Goal: Task Accomplishment & Management: Complete application form

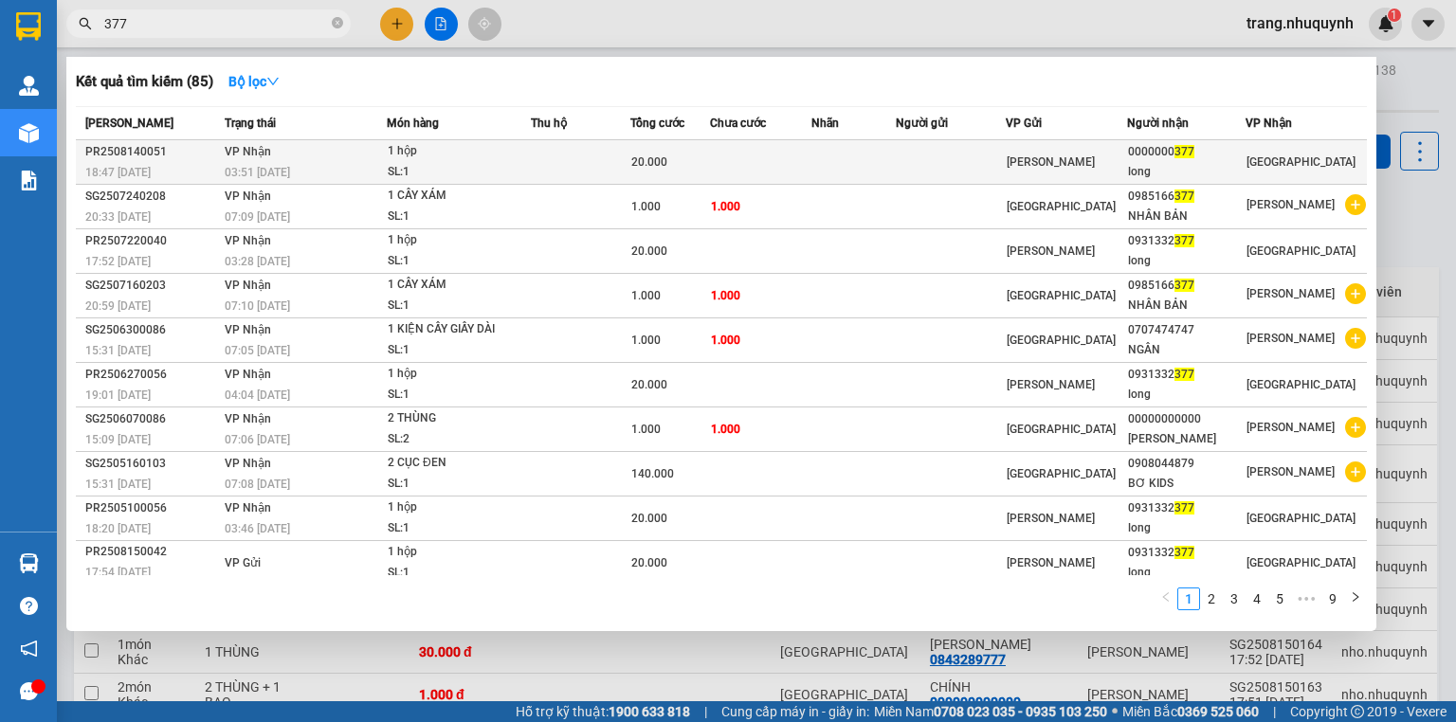
type input "377"
click at [445, 144] on div "1 hộp" at bounding box center [459, 151] width 142 height 21
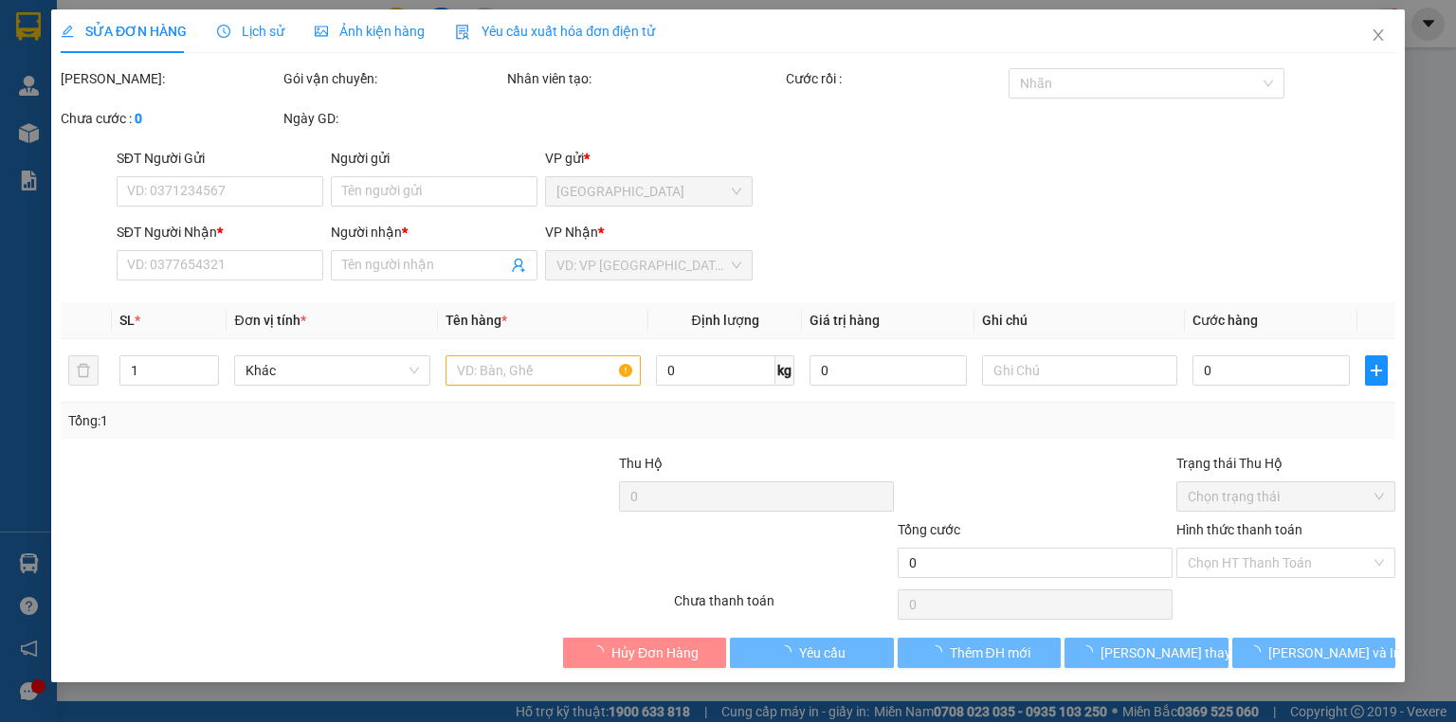
type input "0000000377"
type input "long"
type input "20.000"
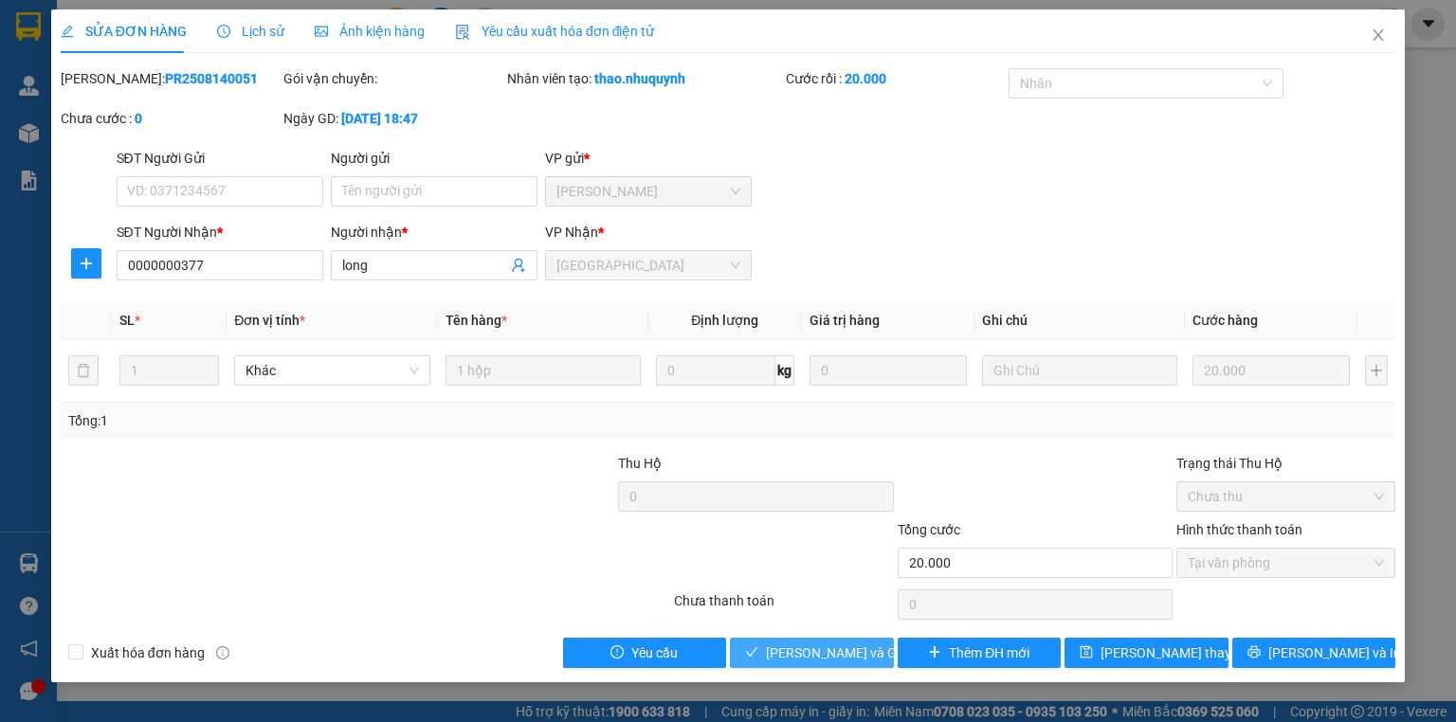
click at [806, 648] on span "Lưu và Giao hàng" at bounding box center [857, 653] width 182 height 21
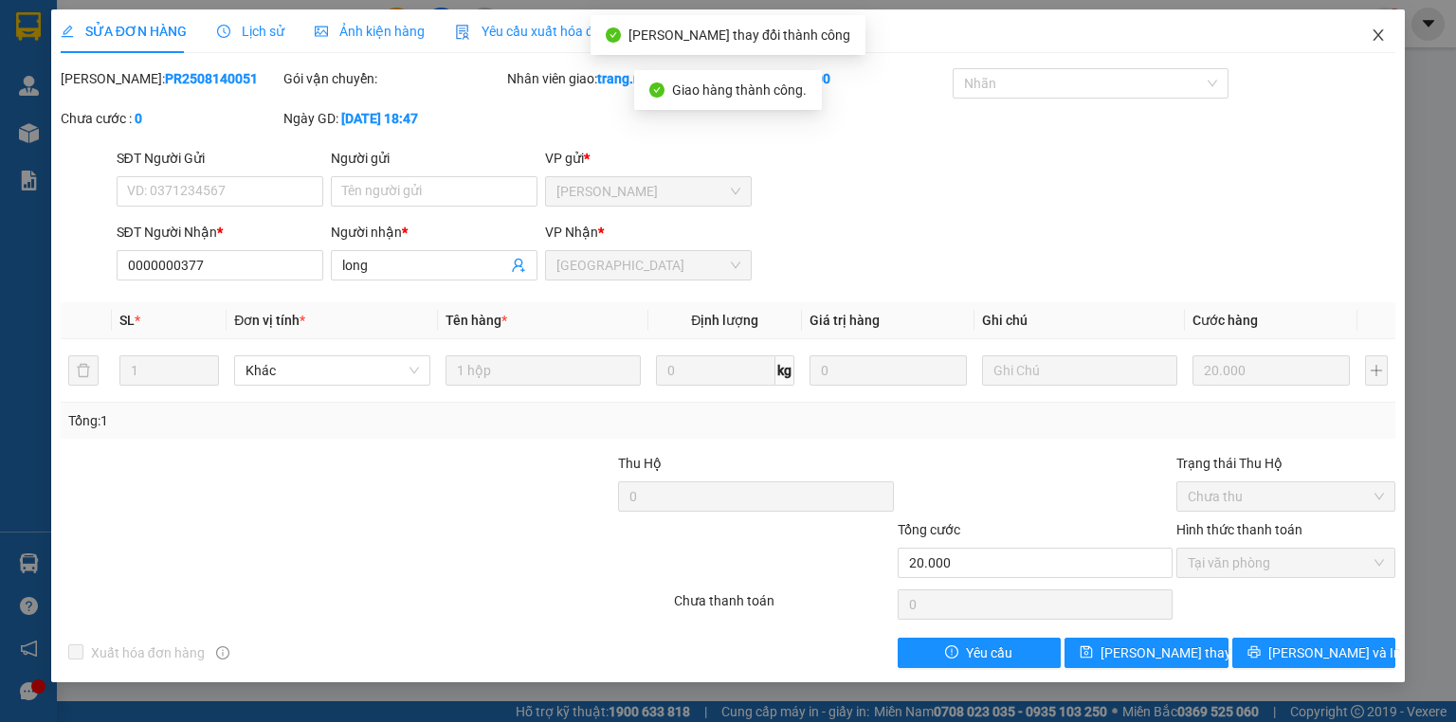
click at [1376, 36] on icon "close" at bounding box center [1378, 34] width 15 height 15
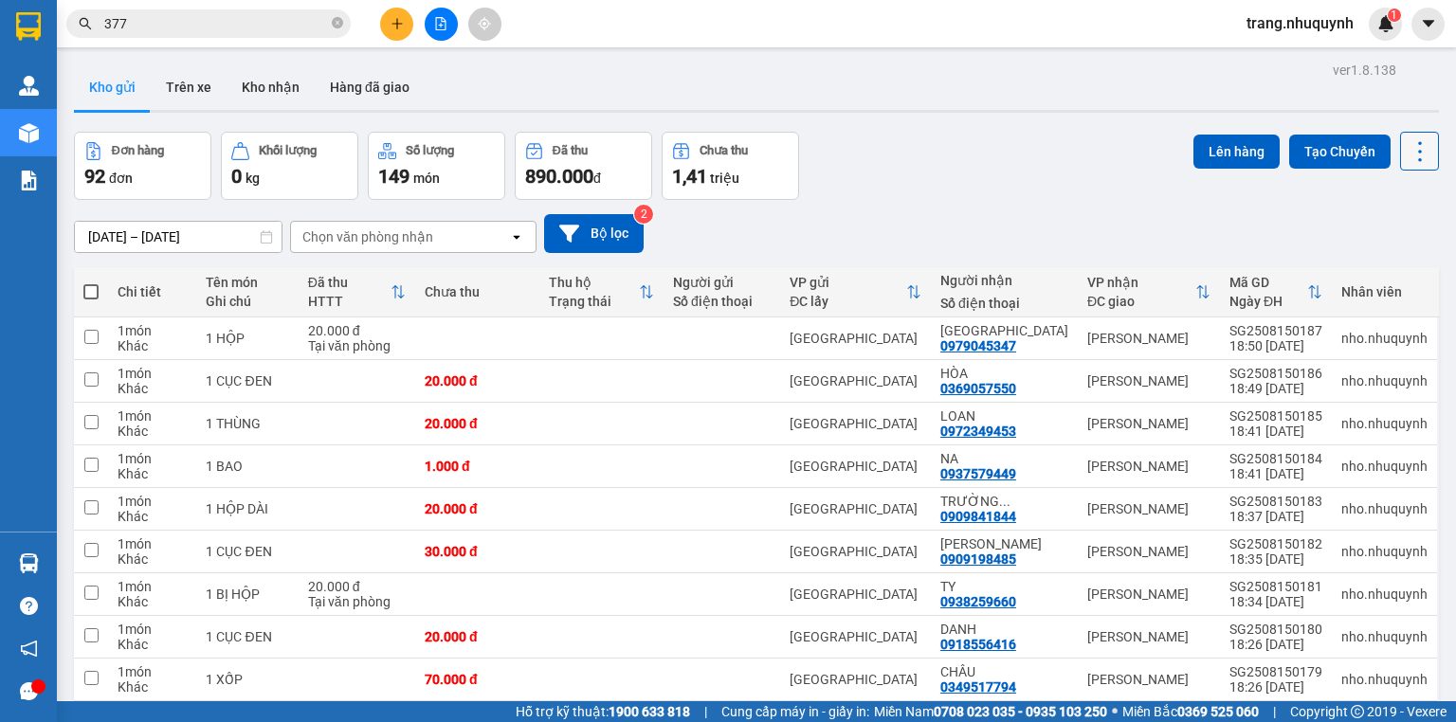
click at [1400, 146] on button at bounding box center [1419, 151] width 39 height 39
click at [1374, 267] on span "Làm mới" at bounding box center [1382, 270] width 52 height 19
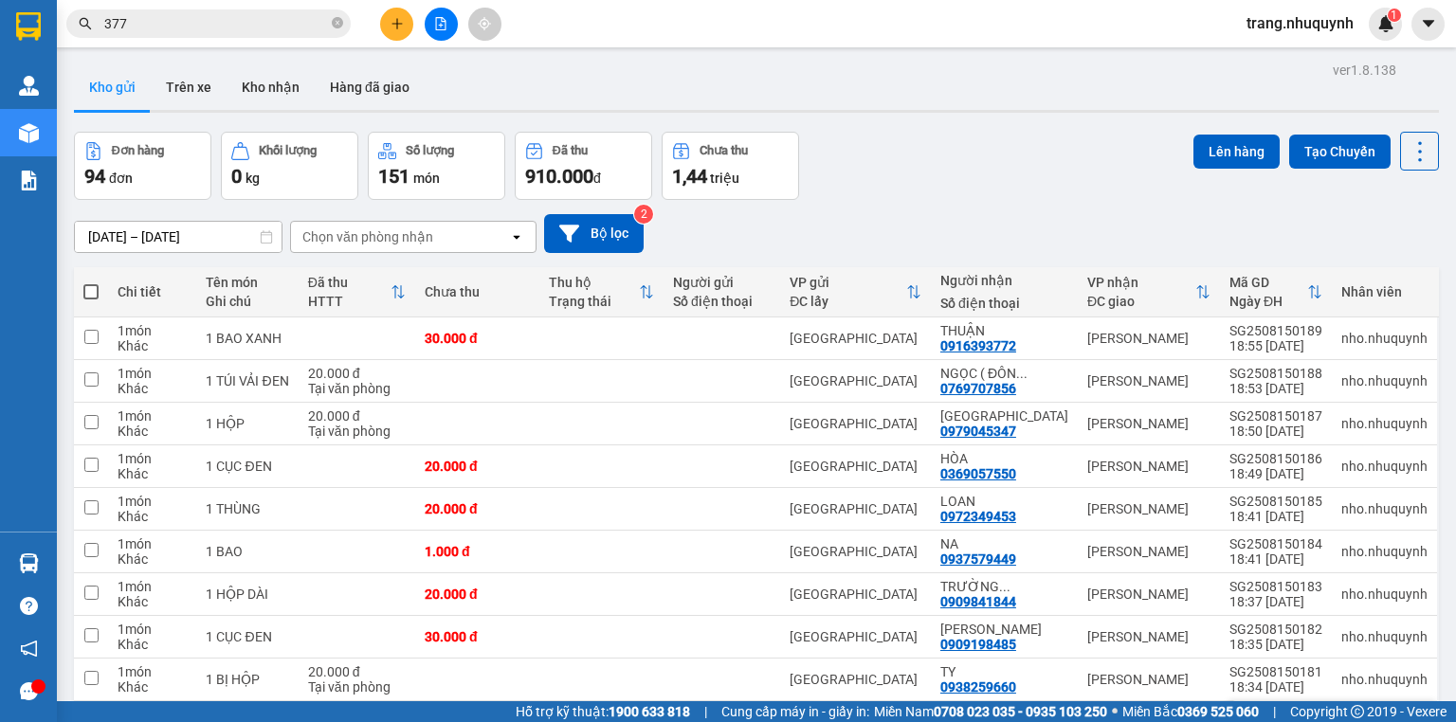
scroll to position [125, 0]
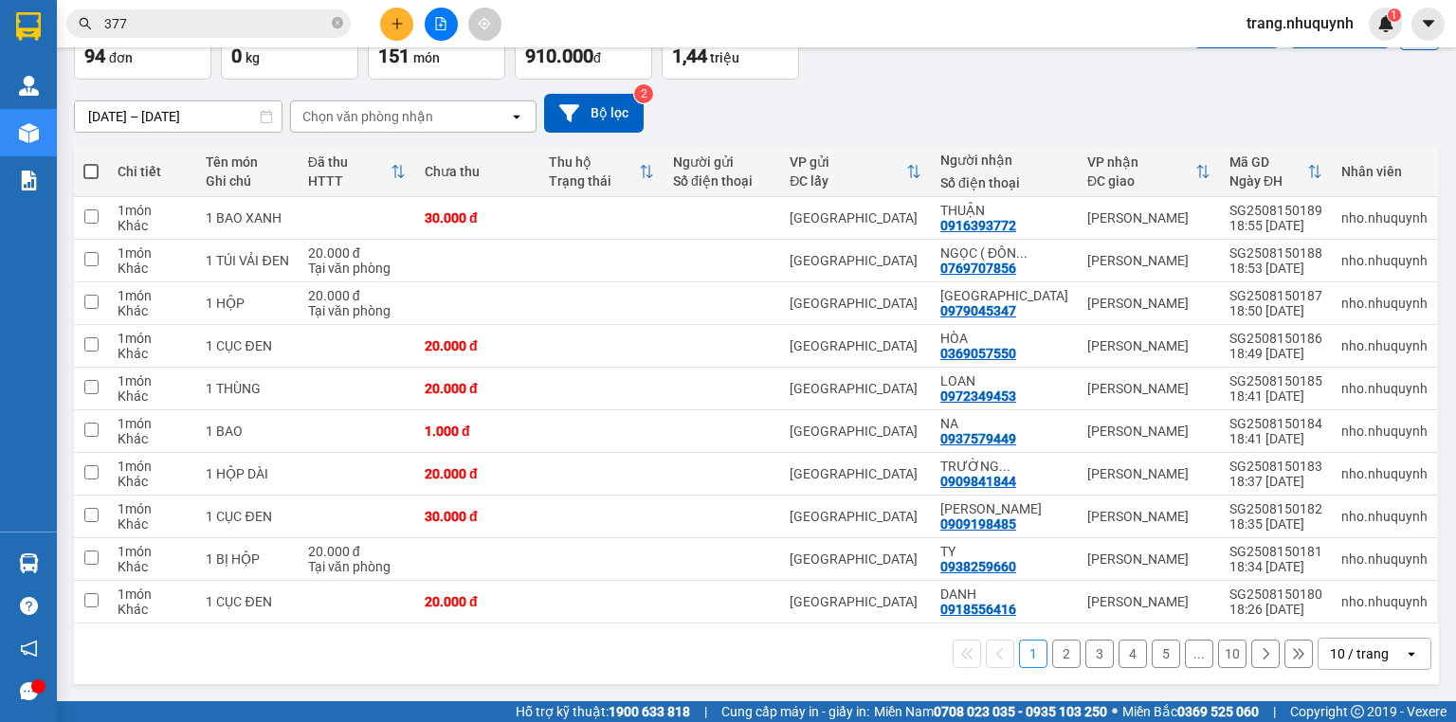
click at [1346, 648] on div "10 / trang" at bounding box center [1359, 654] width 59 height 19
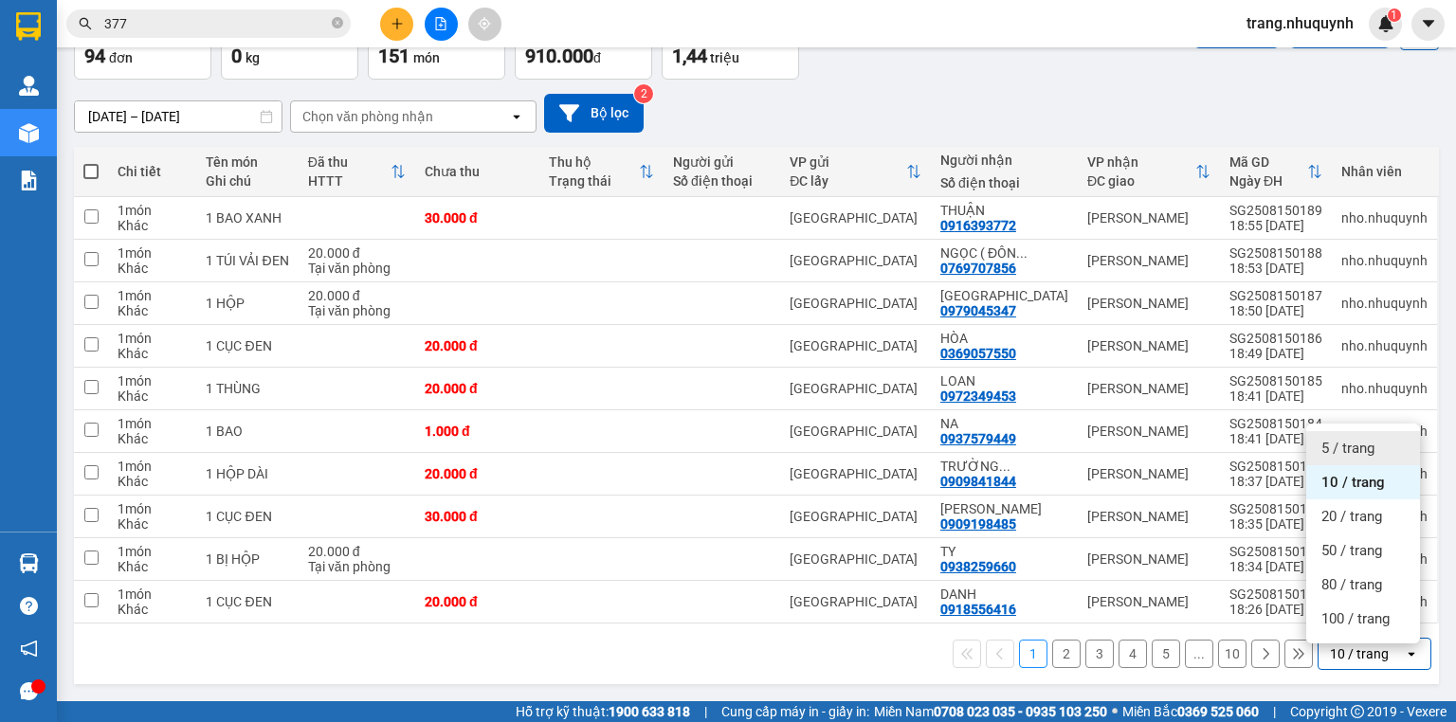
click at [1376, 444] on div "5 / trang" at bounding box center [1363, 448] width 114 height 34
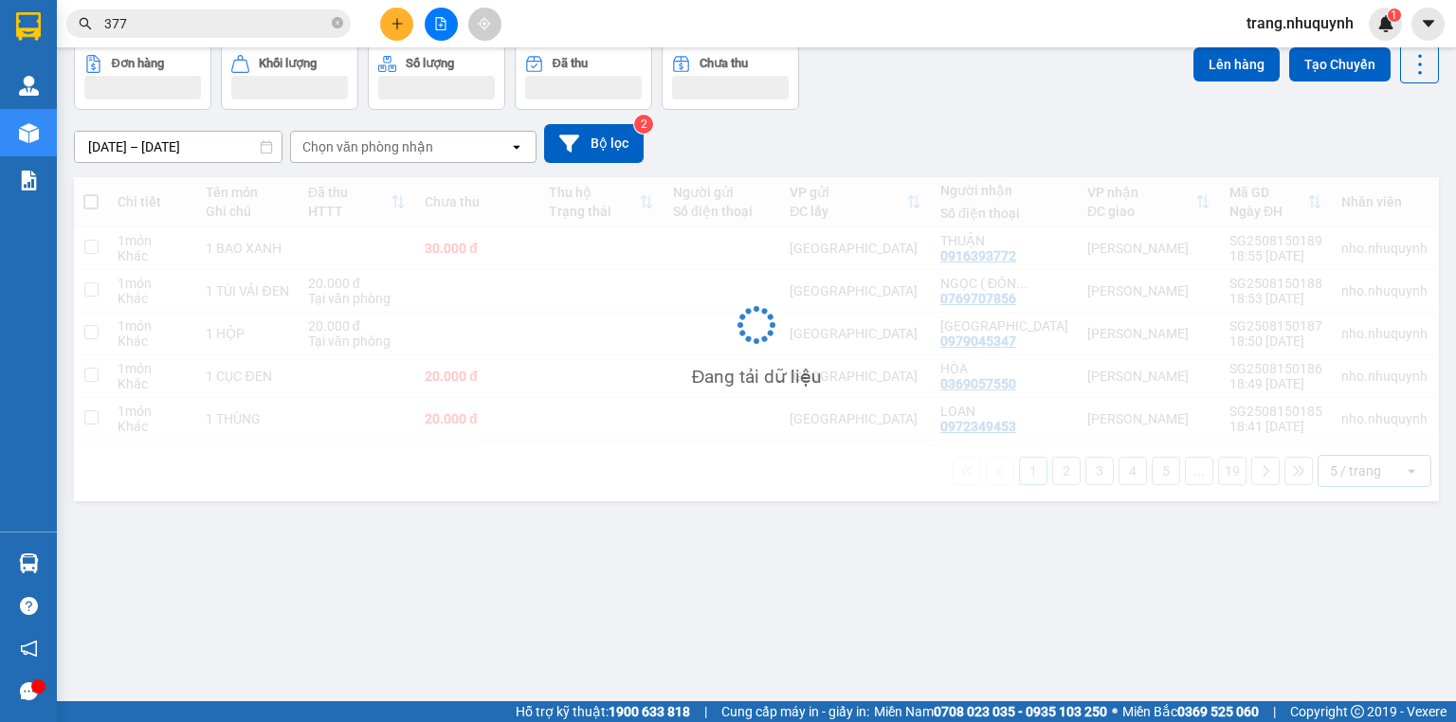
scroll to position [87, 0]
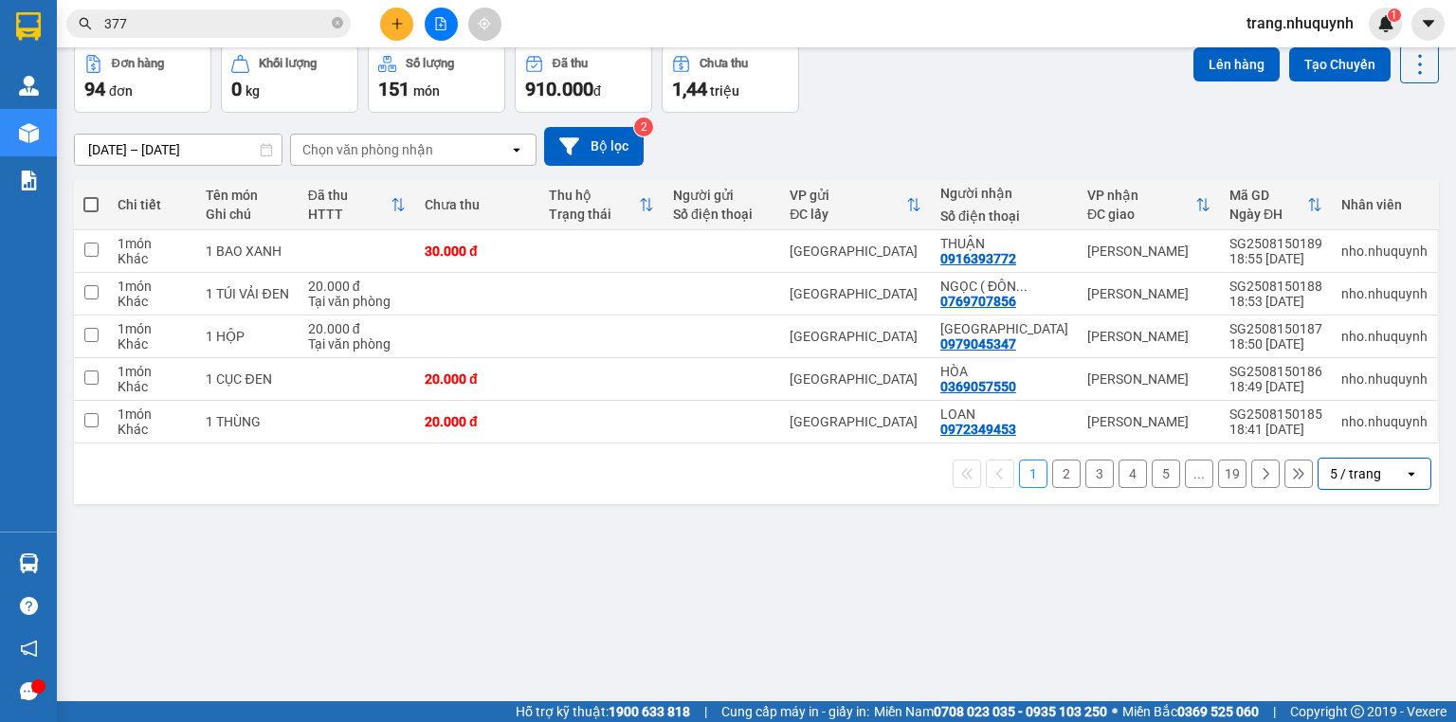
click at [153, 27] on input "377" at bounding box center [216, 23] width 224 height 21
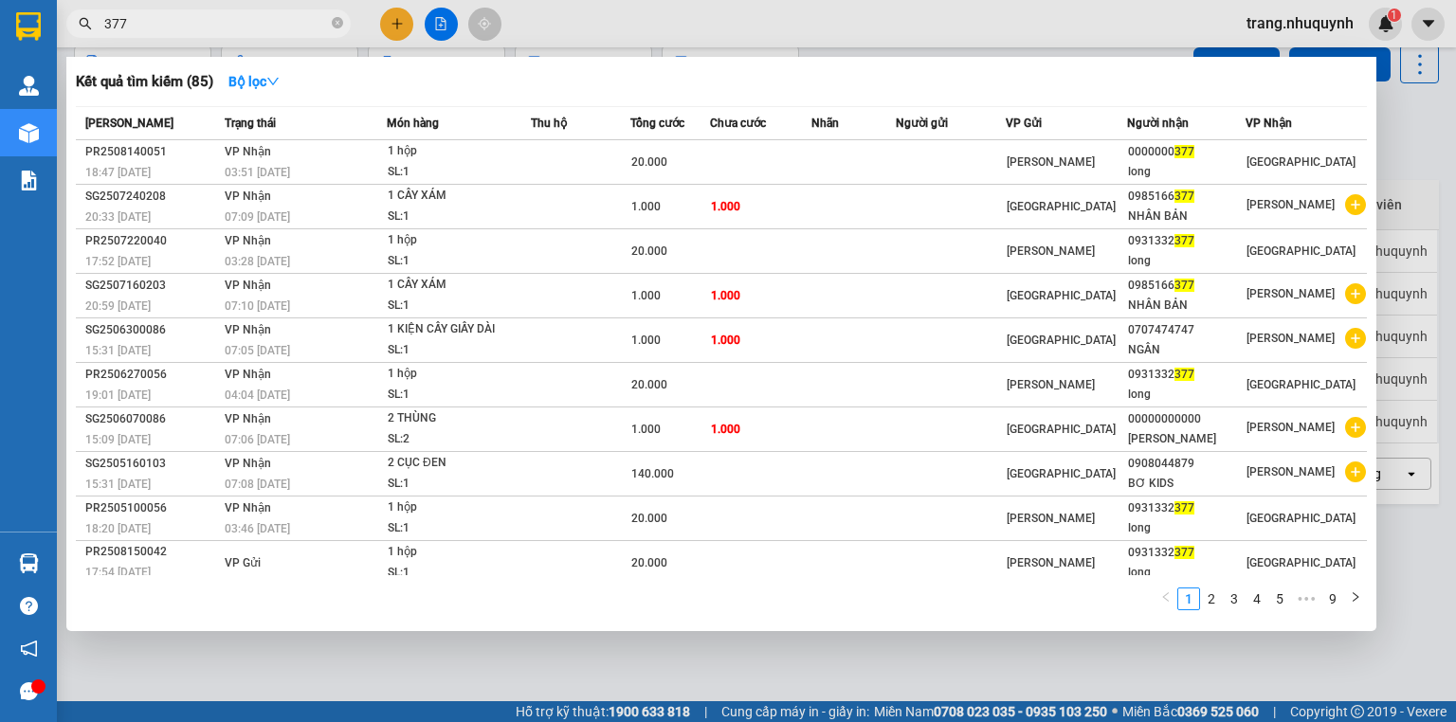
click at [153, 27] on input "377" at bounding box center [216, 23] width 224 height 21
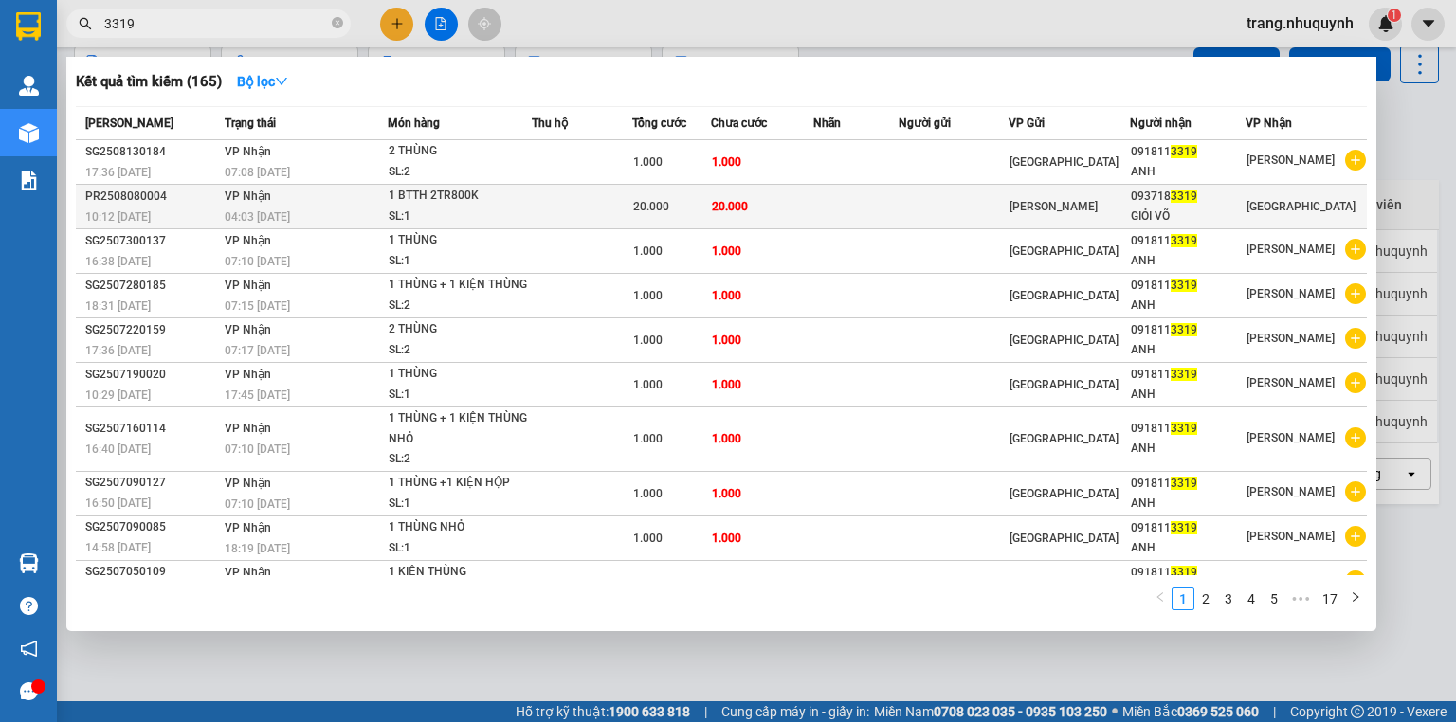
type input "3319"
click at [474, 203] on div "1 BTTH 2TR800K" at bounding box center [460, 196] width 142 height 21
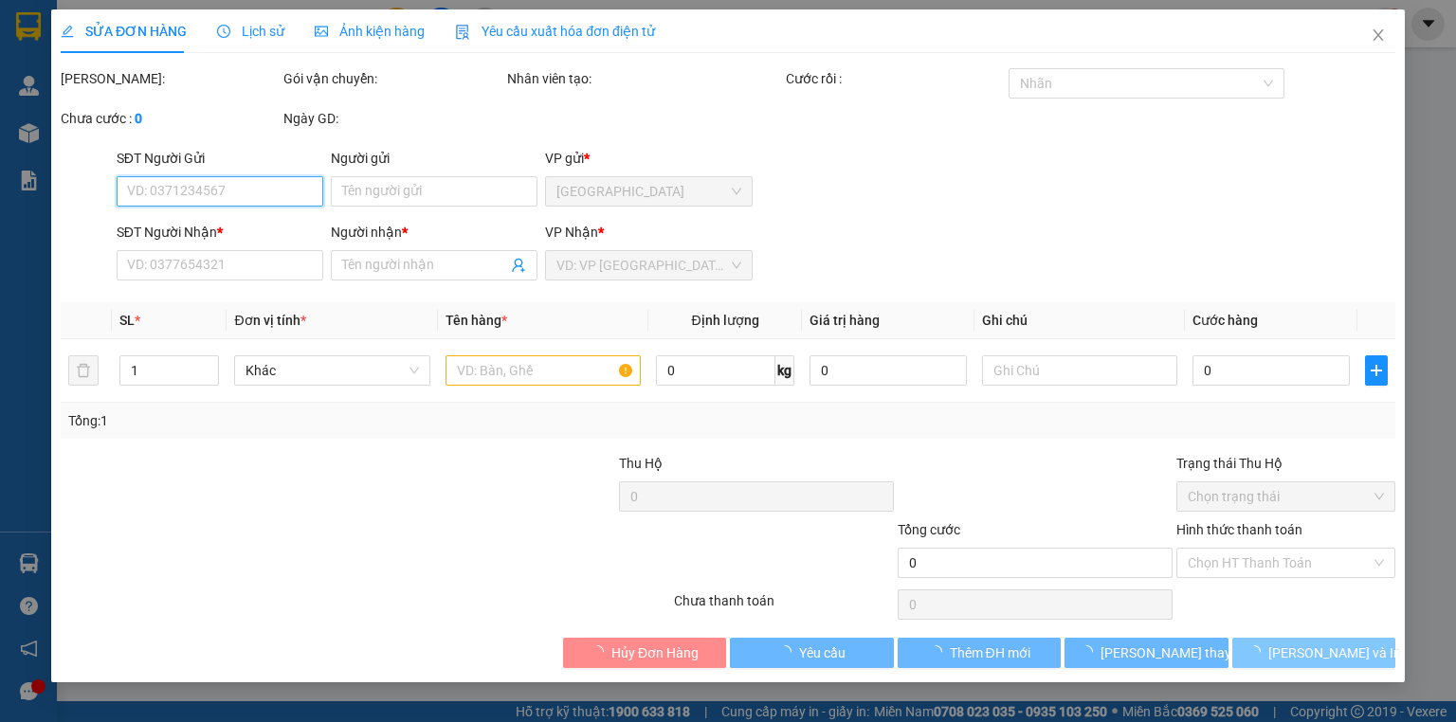
type input "0937183319"
type input "GIỎI VÕ"
type input "20.000"
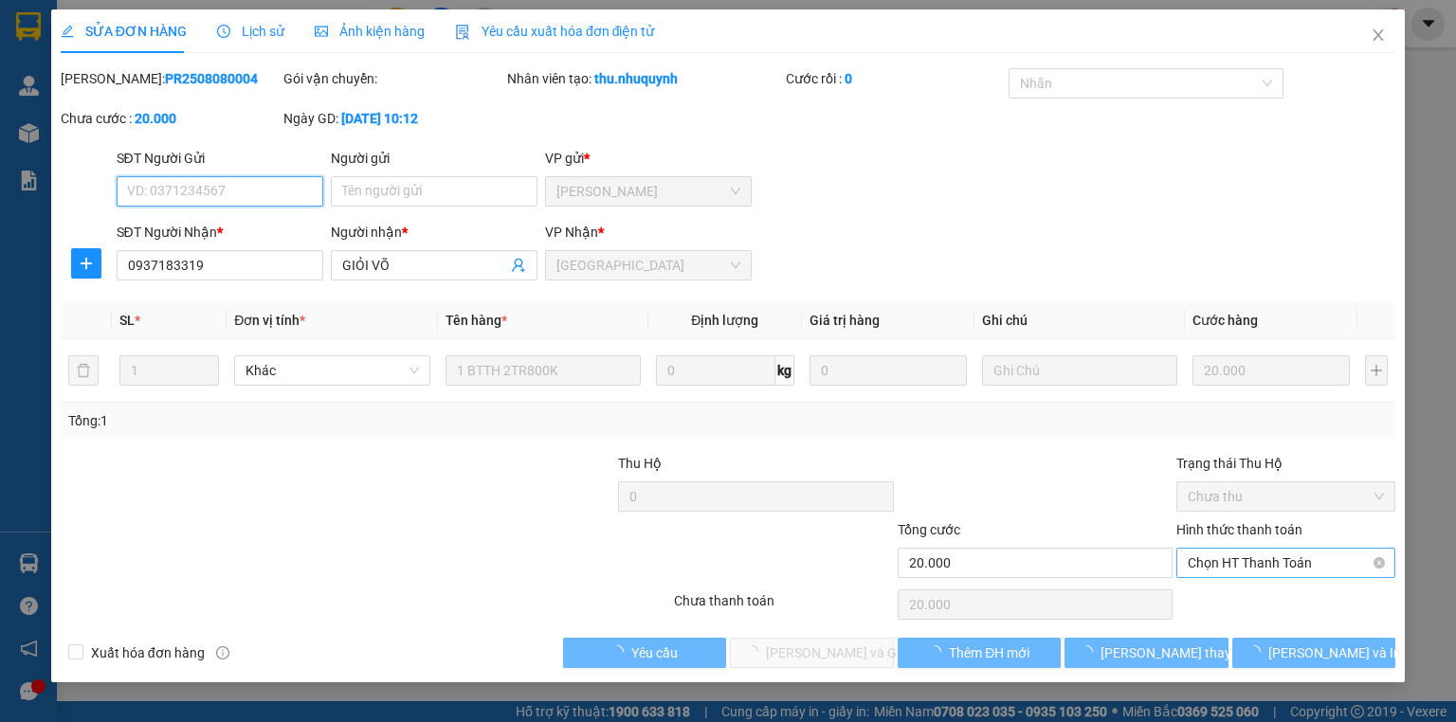
click at [1221, 570] on span "Chọn HT Thanh Toán" at bounding box center [1286, 563] width 196 height 28
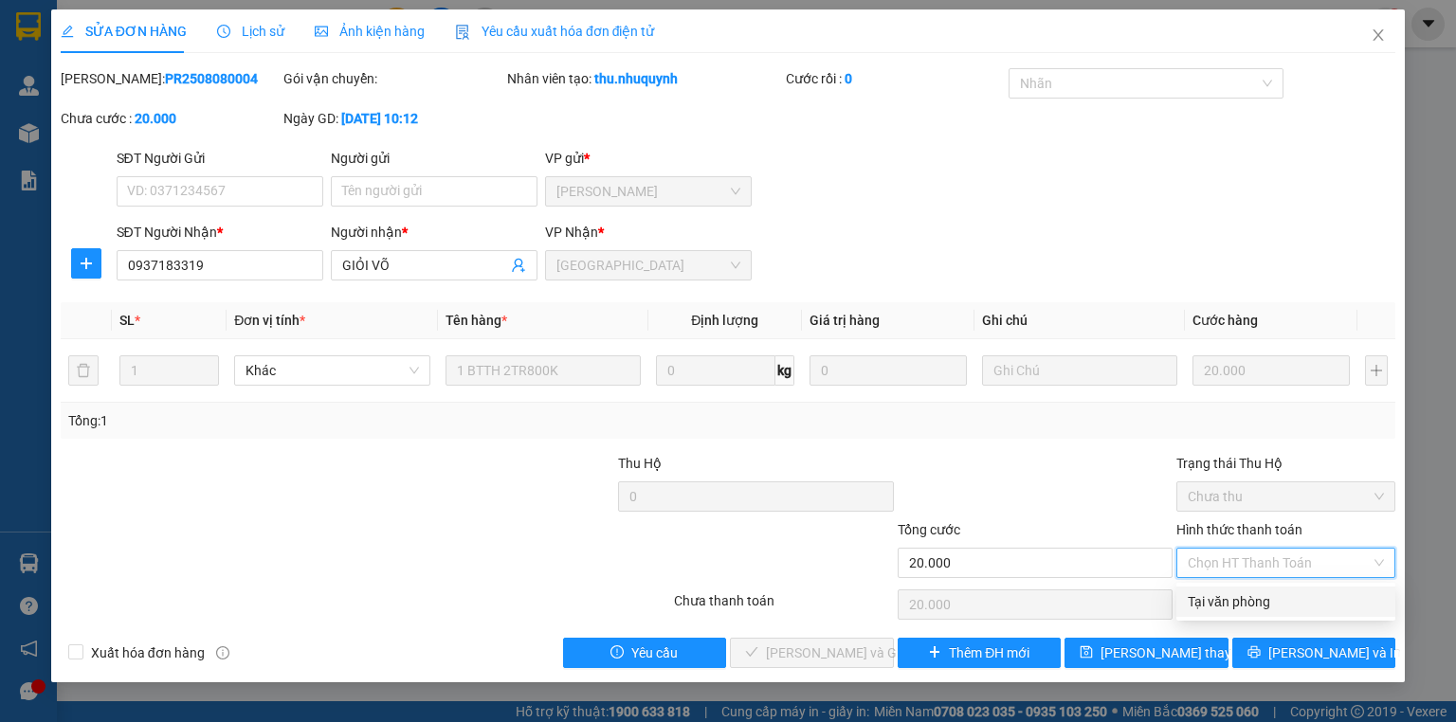
click at [1216, 600] on div "Tại văn phòng" at bounding box center [1286, 602] width 196 height 21
type input "0"
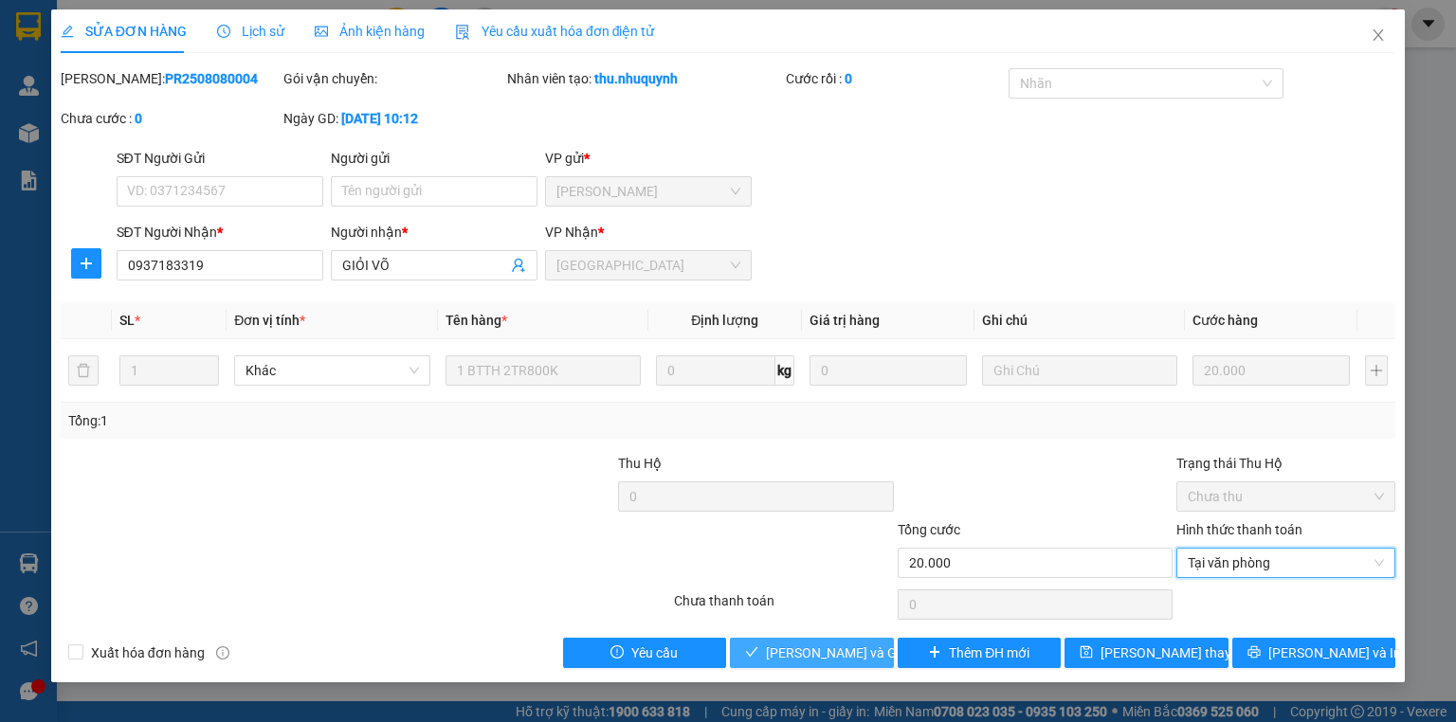
click at [793, 656] on span "[PERSON_NAME] và Giao hàng" at bounding box center [857, 653] width 182 height 21
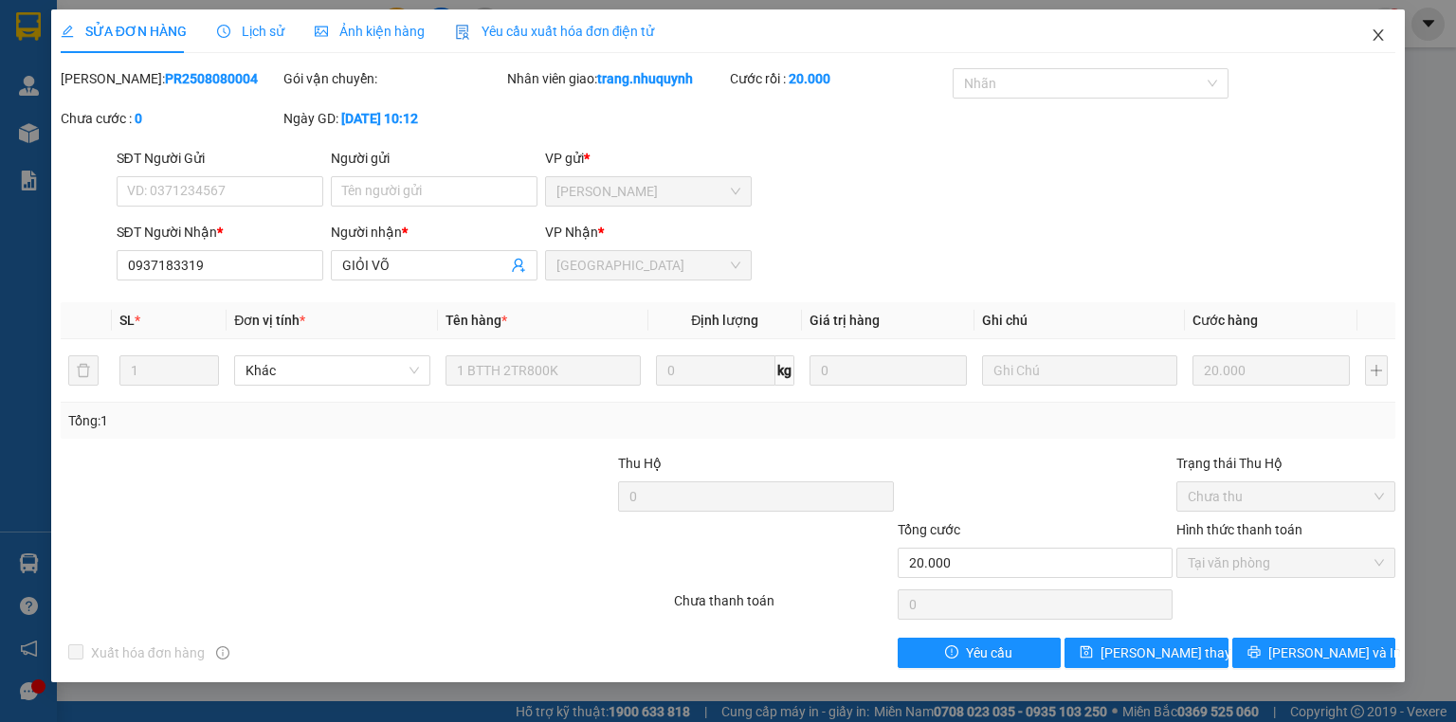
click at [1380, 30] on icon "close" at bounding box center [1378, 34] width 15 height 15
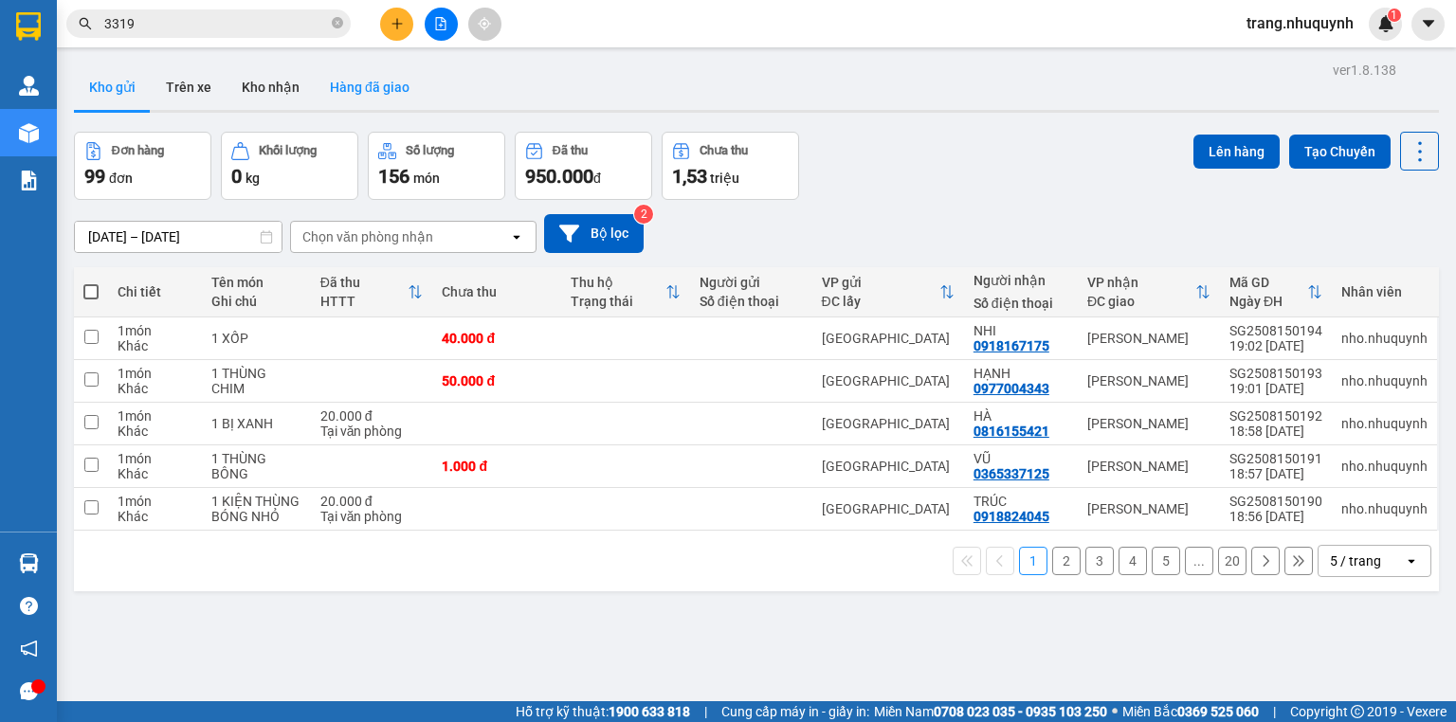
click at [384, 88] on button "Hàng đã giao" at bounding box center [370, 87] width 110 height 46
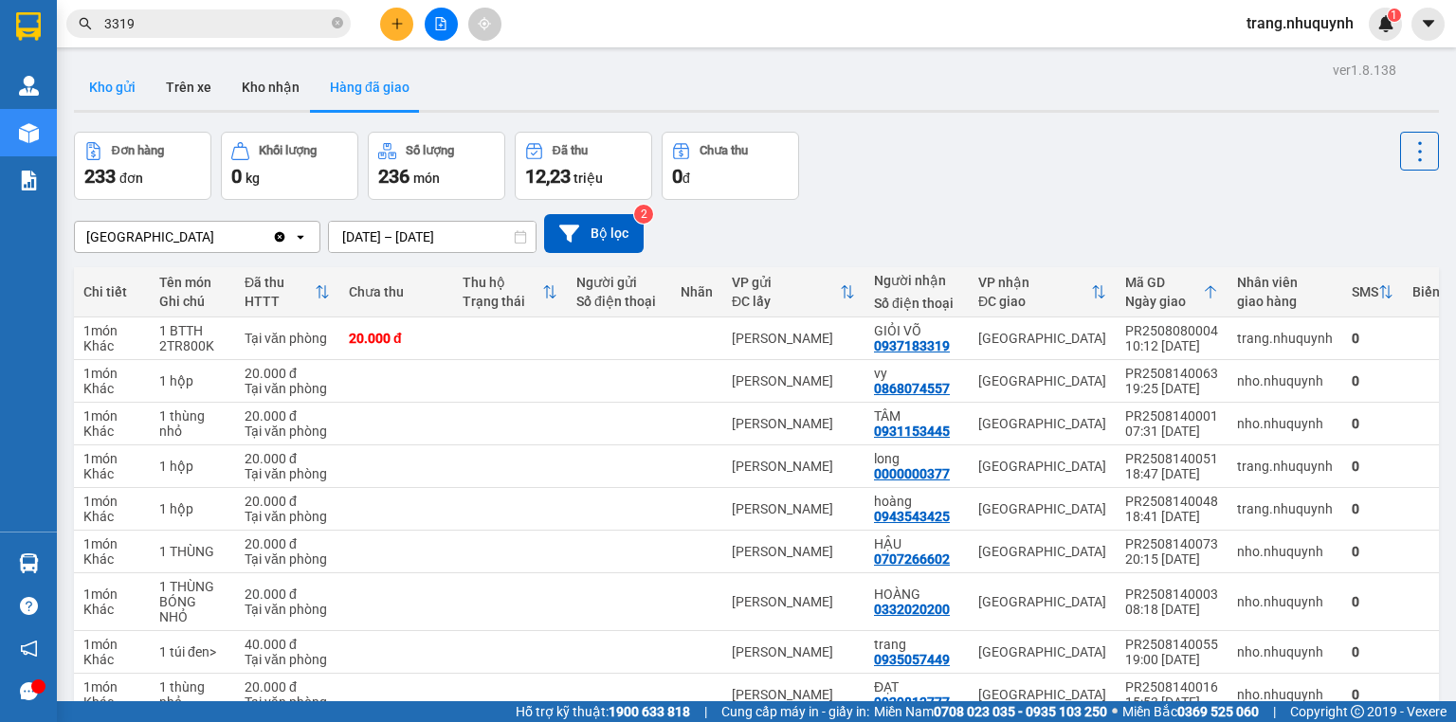
click at [95, 75] on button "Kho gửi" at bounding box center [112, 87] width 77 height 46
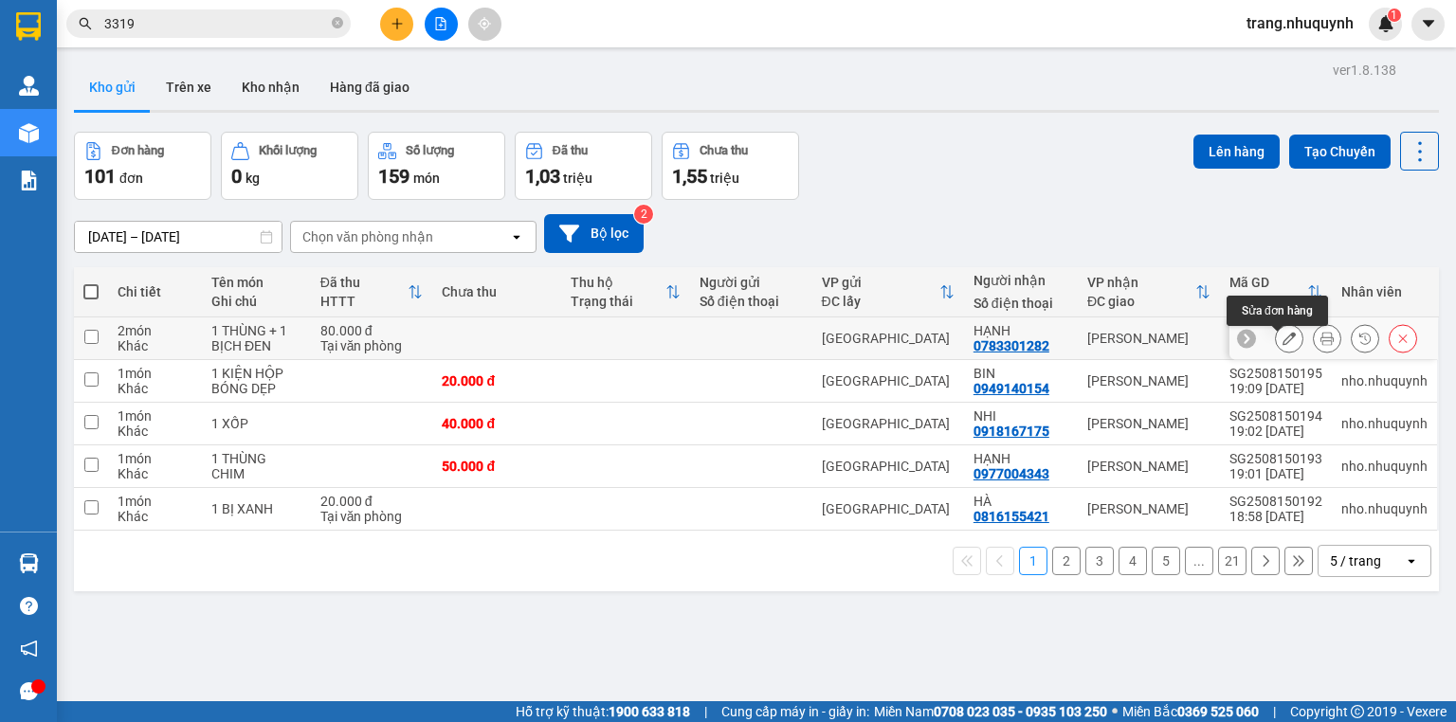
click at [1317, 336] on button at bounding box center [1327, 338] width 27 height 33
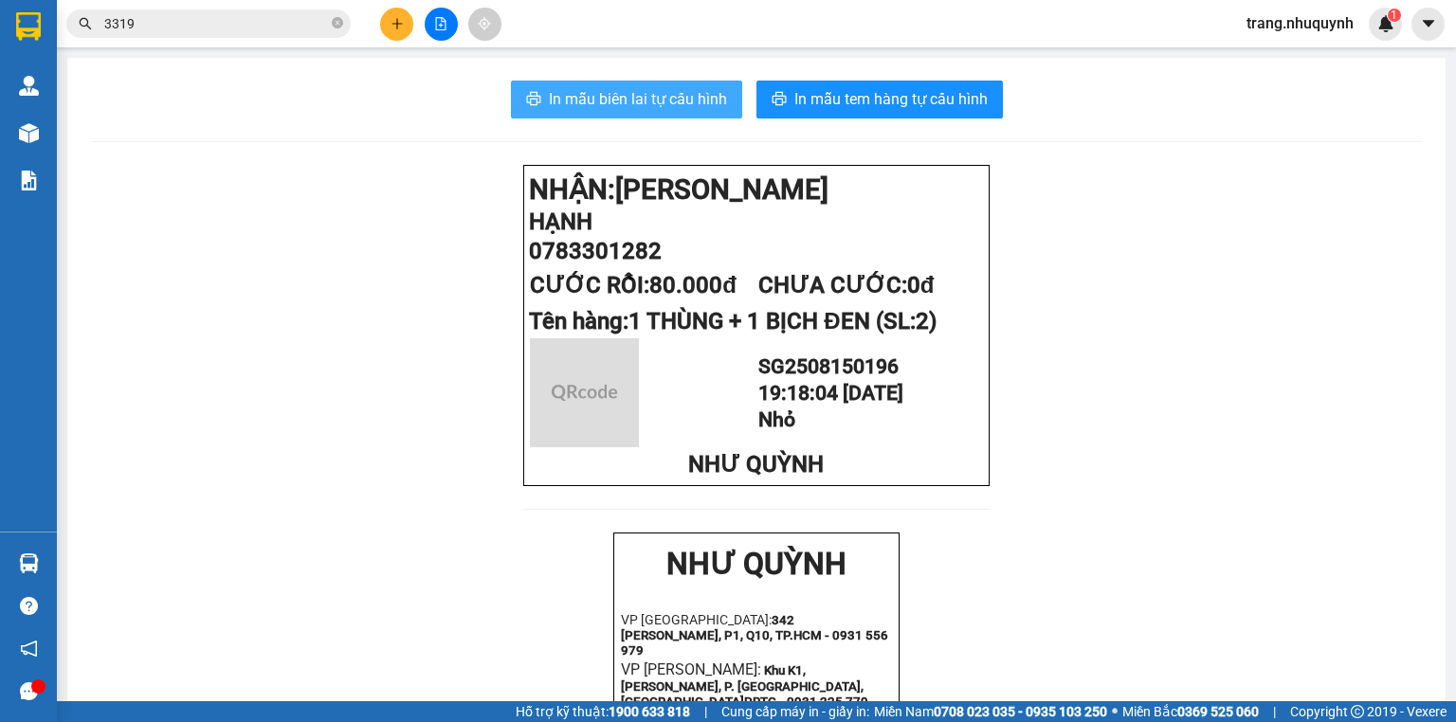
click at [667, 108] on span "In mẫu biên lai tự cấu hình" at bounding box center [638, 99] width 178 height 24
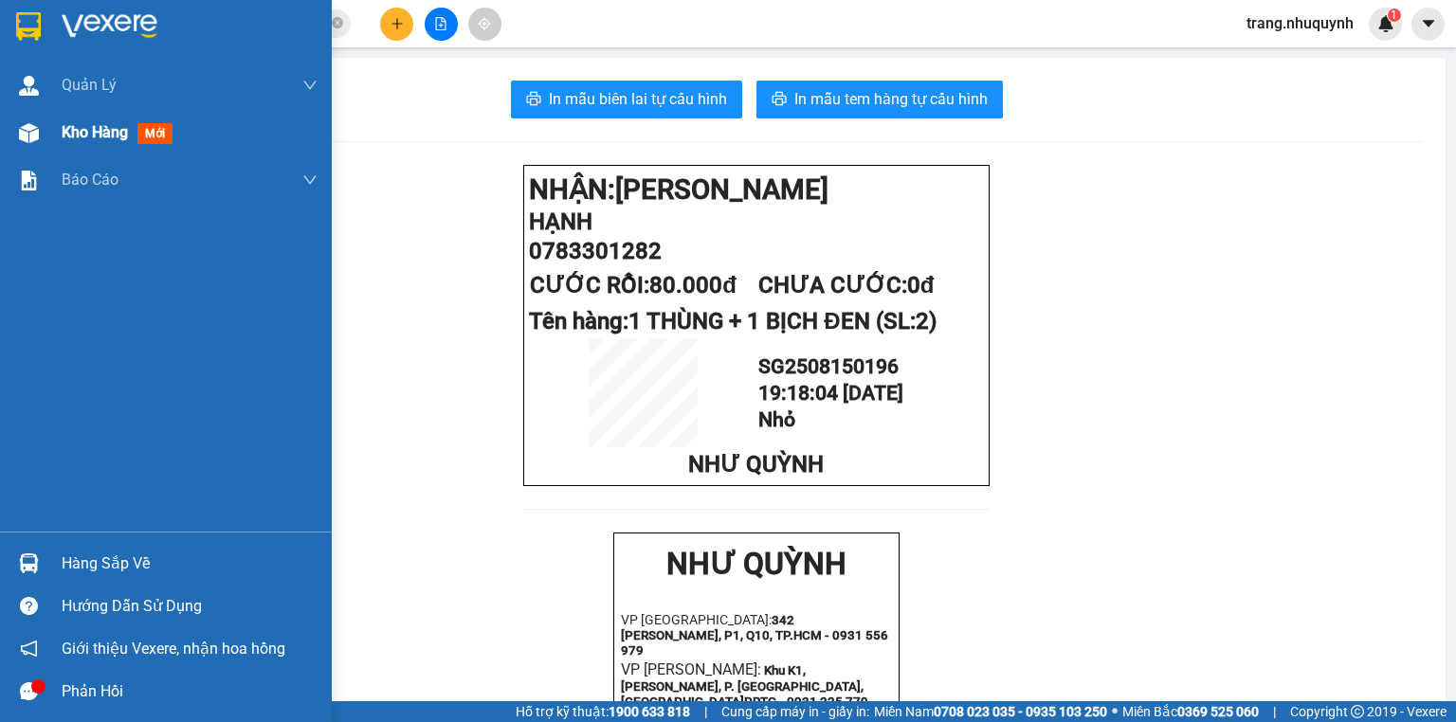
click at [76, 144] on div "Kho hàng mới" at bounding box center [190, 132] width 256 height 47
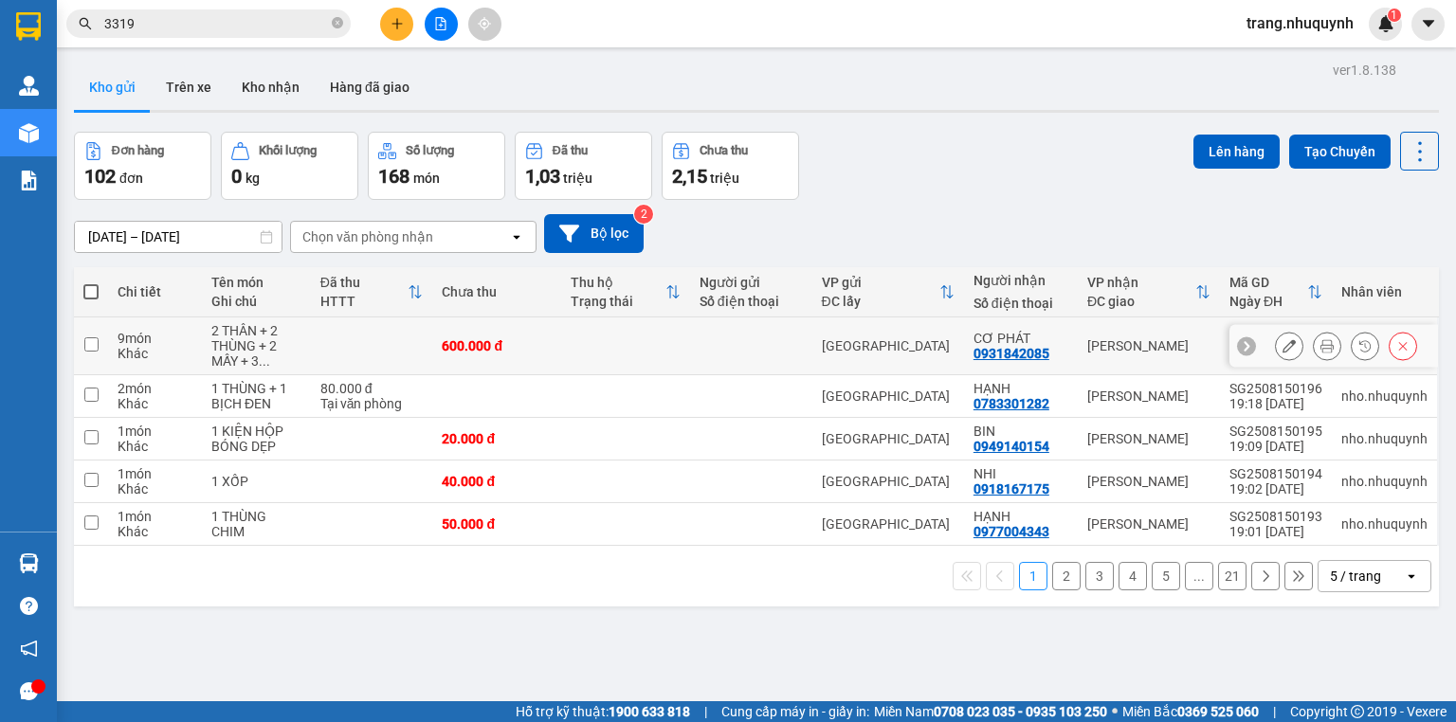
click at [1314, 354] on button at bounding box center [1327, 346] width 27 height 33
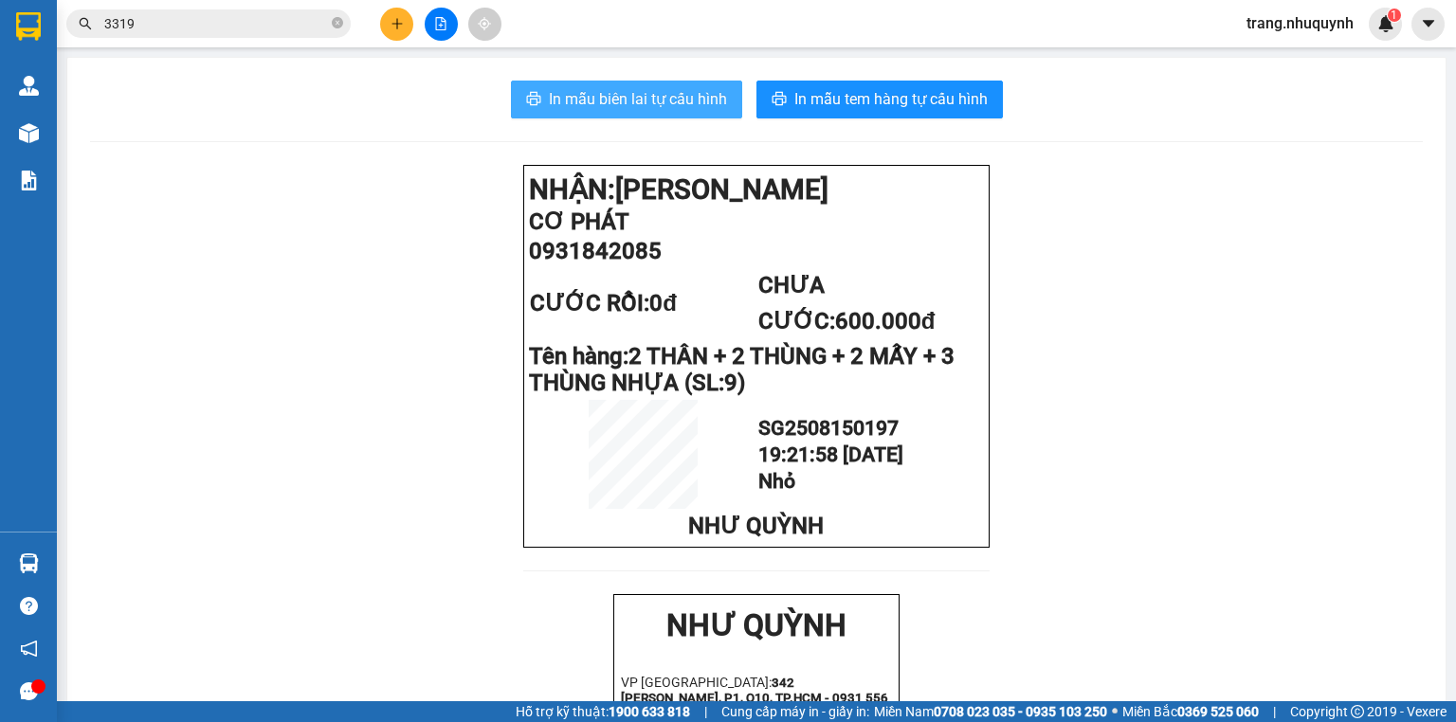
click at [698, 112] on button "In mẫu biên lai tự cấu hình" at bounding box center [626, 100] width 231 height 38
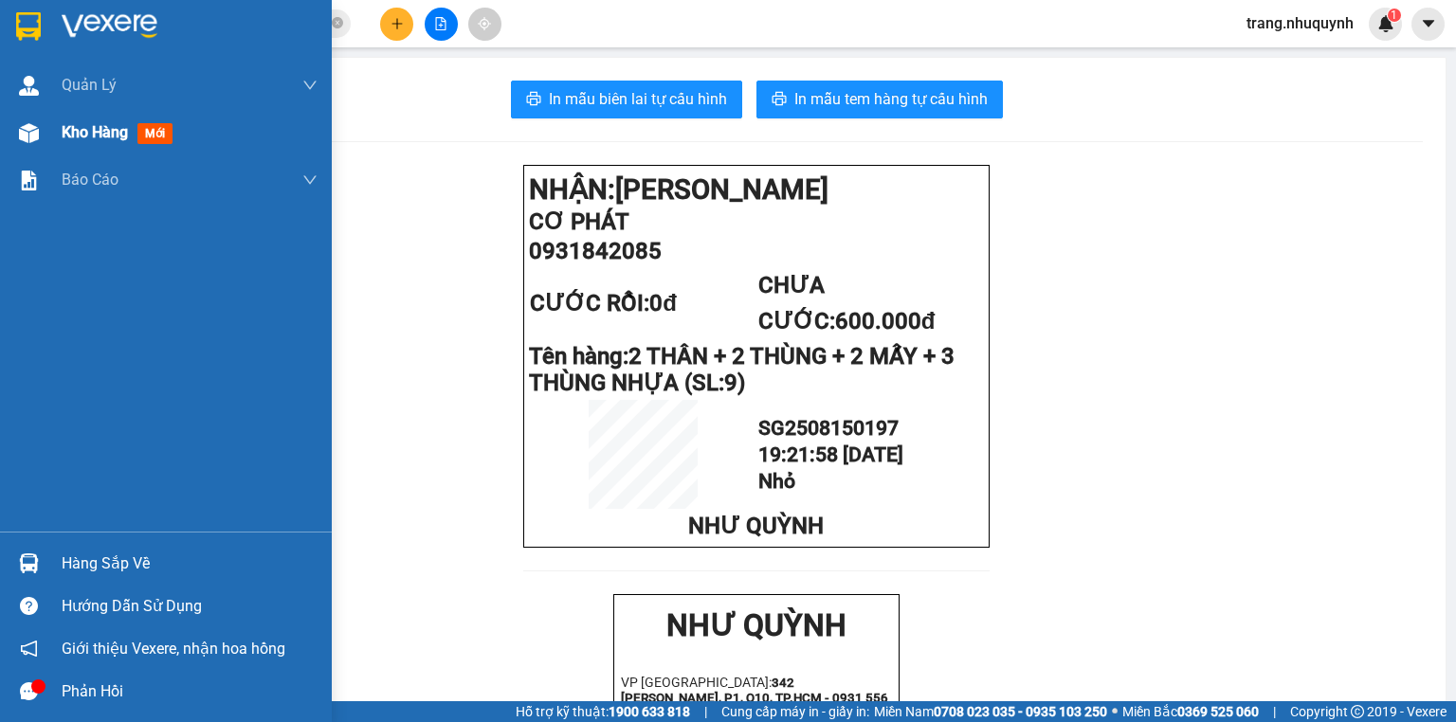
click at [62, 141] on span "Kho hàng" at bounding box center [95, 132] width 66 height 18
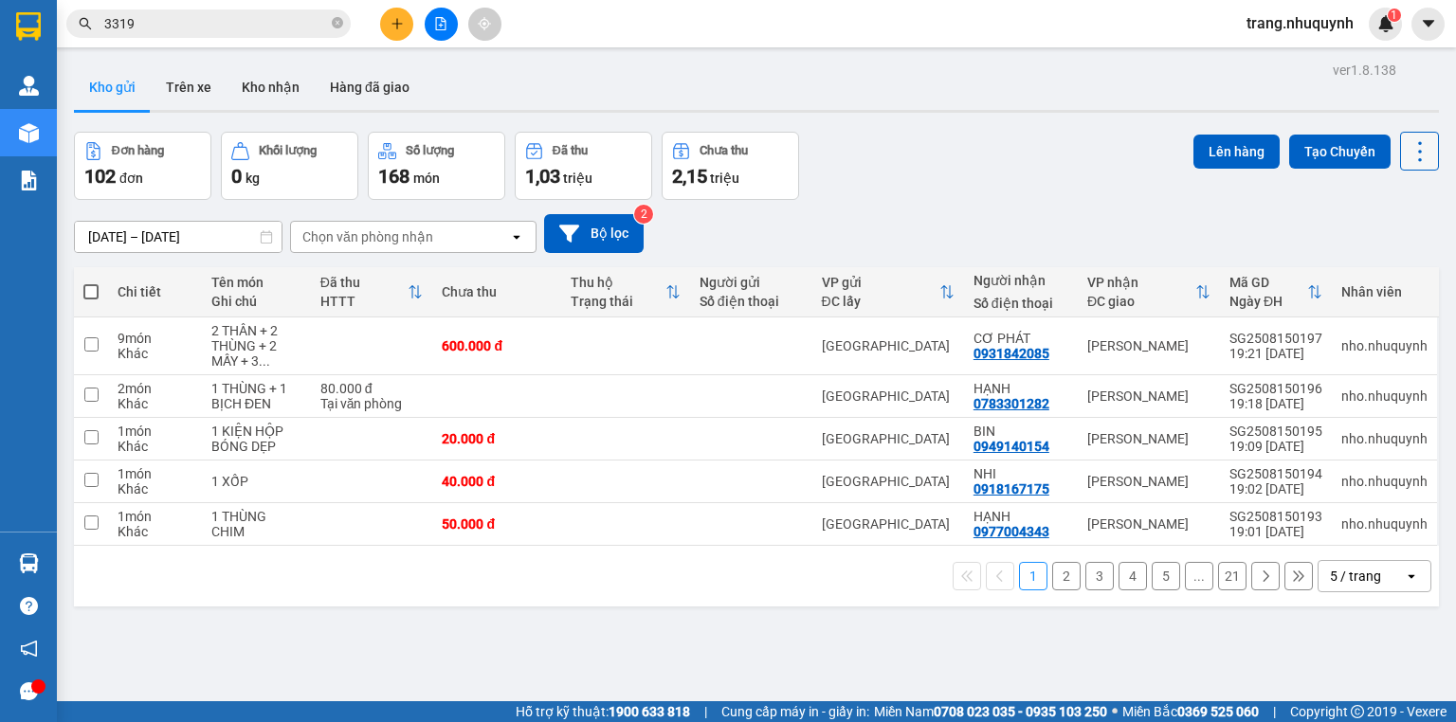
click at [1407, 138] on icon at bounding box center [1420, 151] width 27 height 27
click at [1371, 262] on span "Làm mới" at bounding box center [1382, 270] width 52 height 19
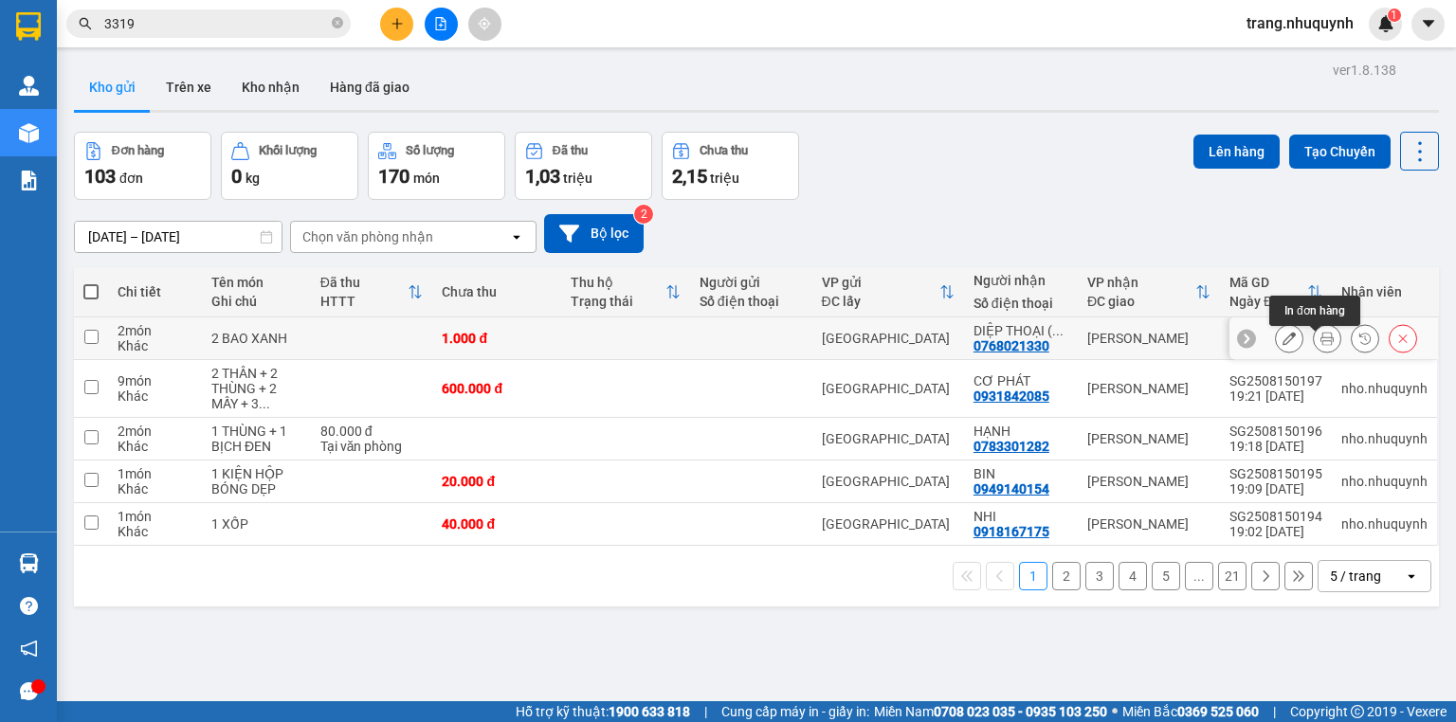
click at [1314, 353] on button at bounding box center [1327, 338] width 27 height 33
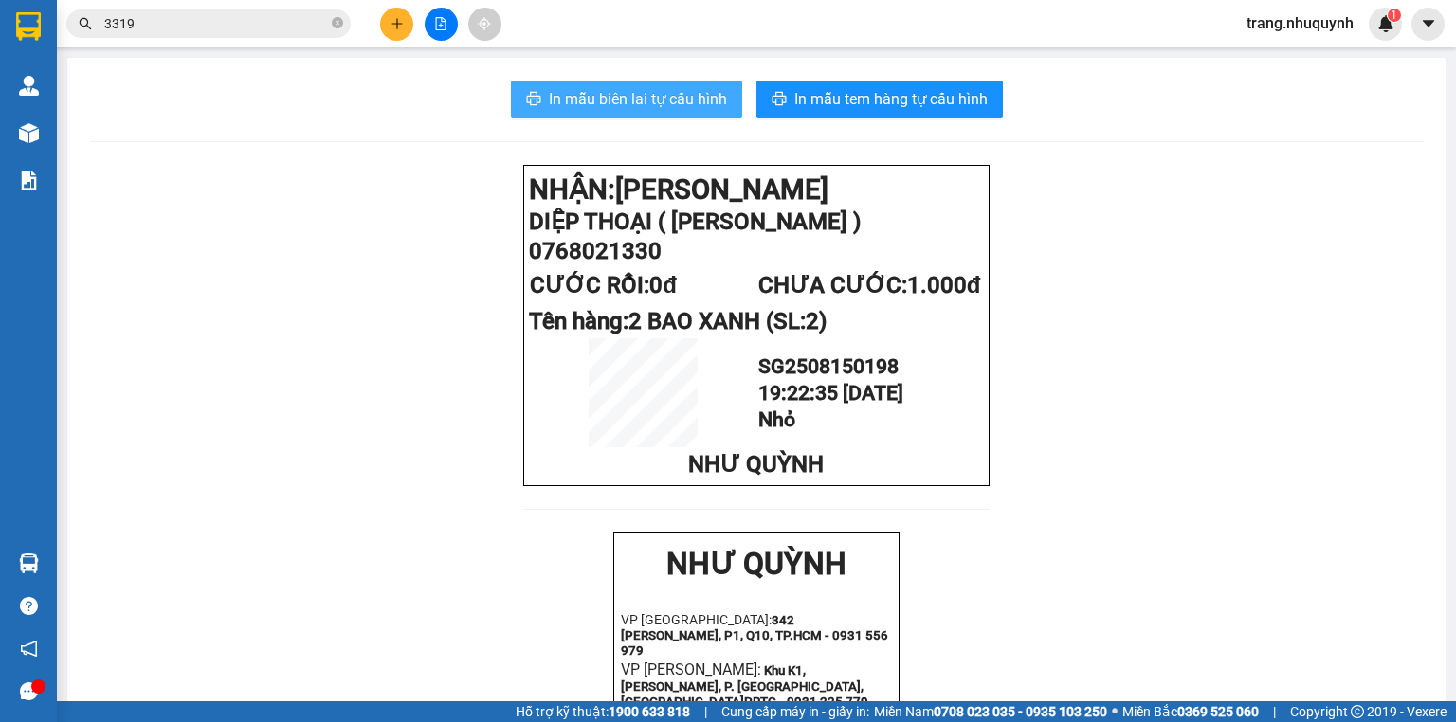
click at [710, 99] on span "In mẫu biên lai tự cấu hình" at bounding box center [638, 99] width 178 height 24
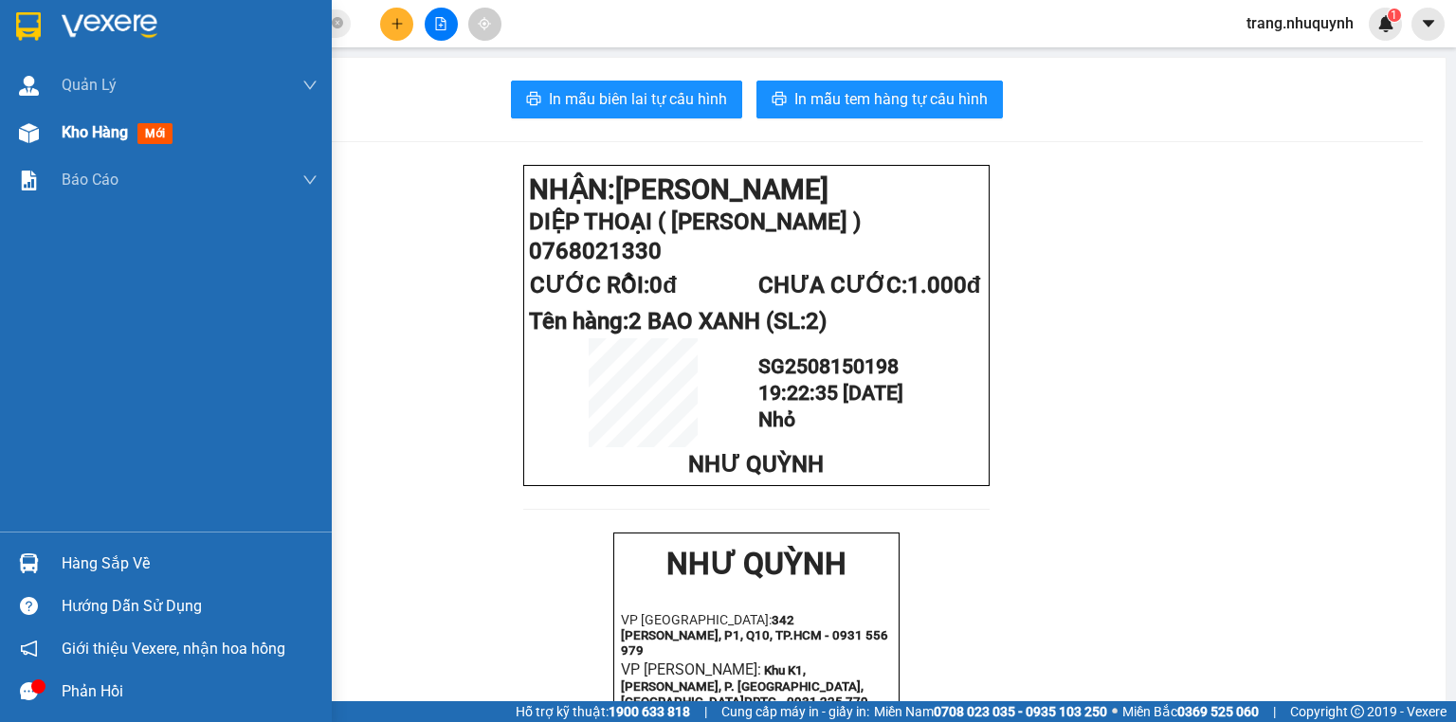
click at [99, 130] on span "Kho hàng" at bounding box center [95, 132] width 66 height 18
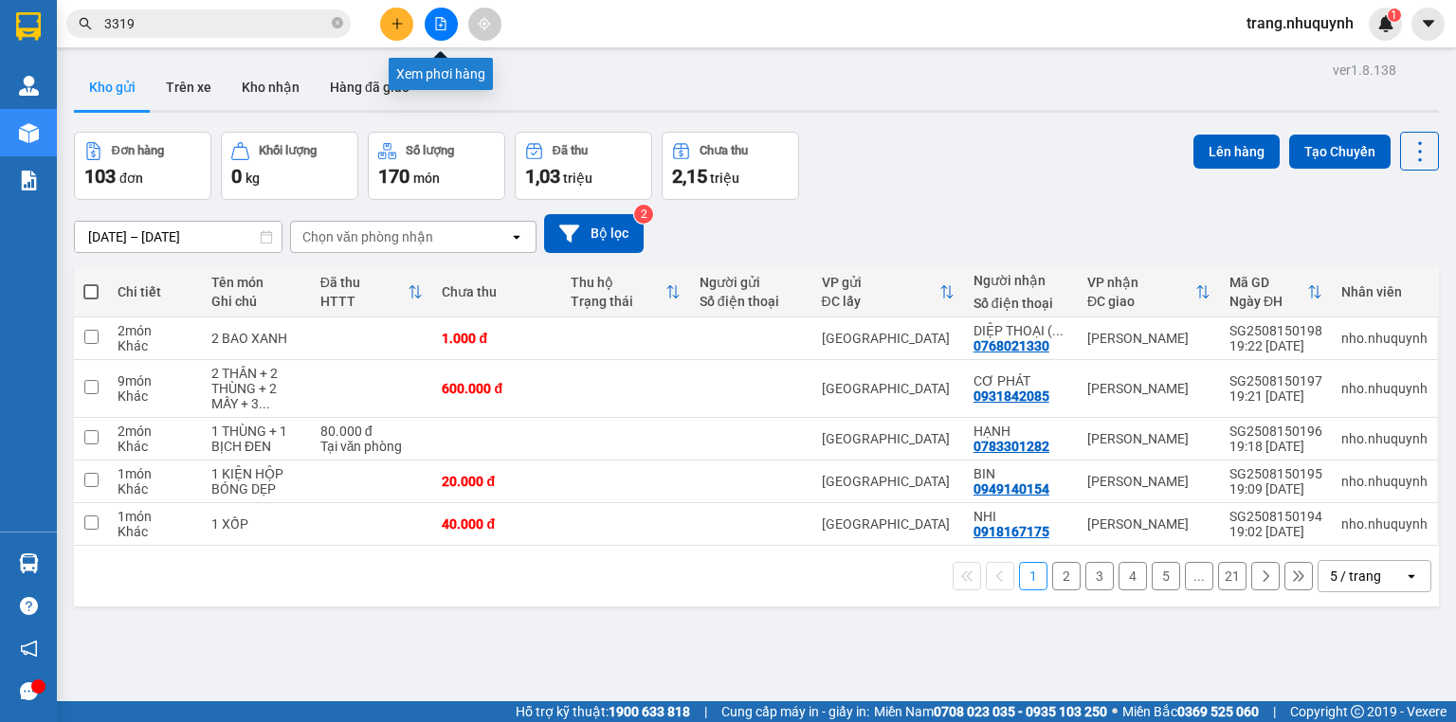
click at [430, 27] on button at bounding box center [441, 24] width 33 height 33
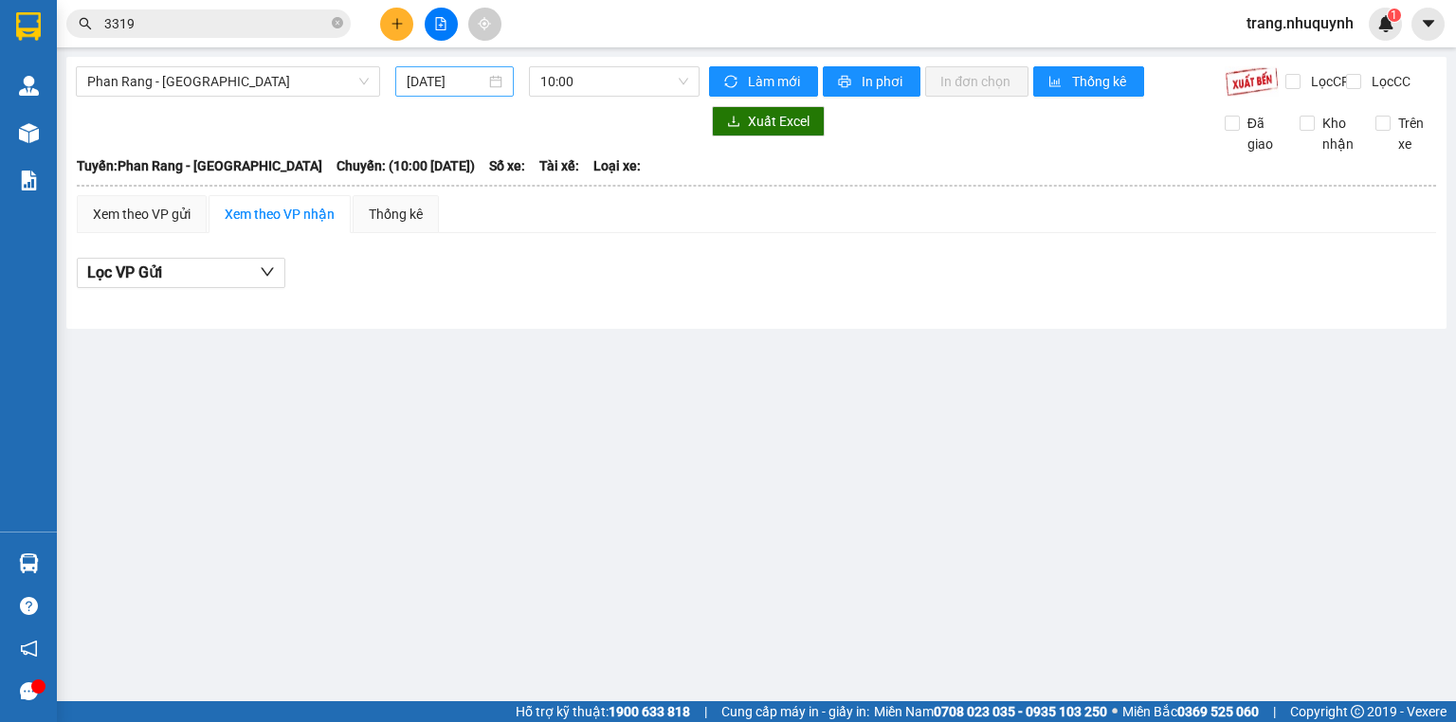
click at [430, 77] on input "[DATE]" at bounding box center [446, 81] width 78 height 21
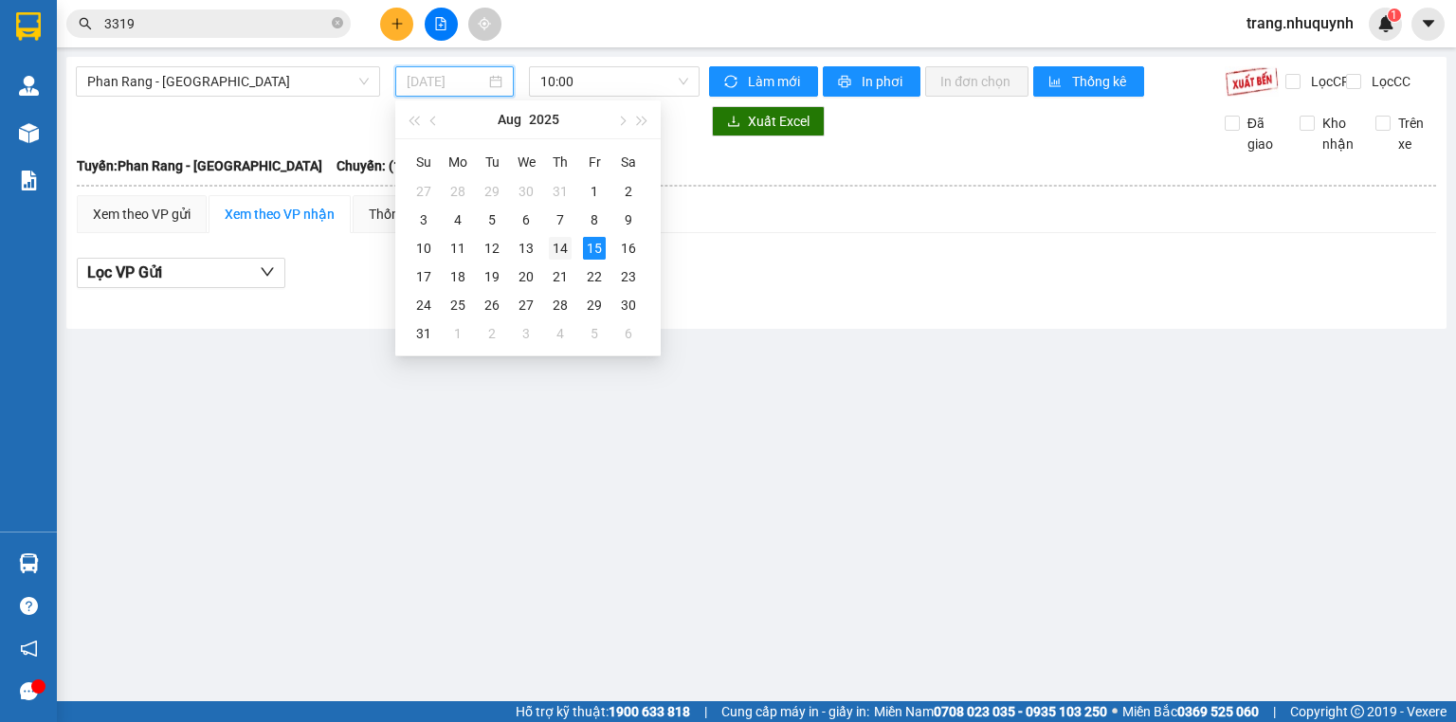
click at [565, 245] on div "14" at bounding box center [560, 248] width 23 height 23
type input "[DATE]"
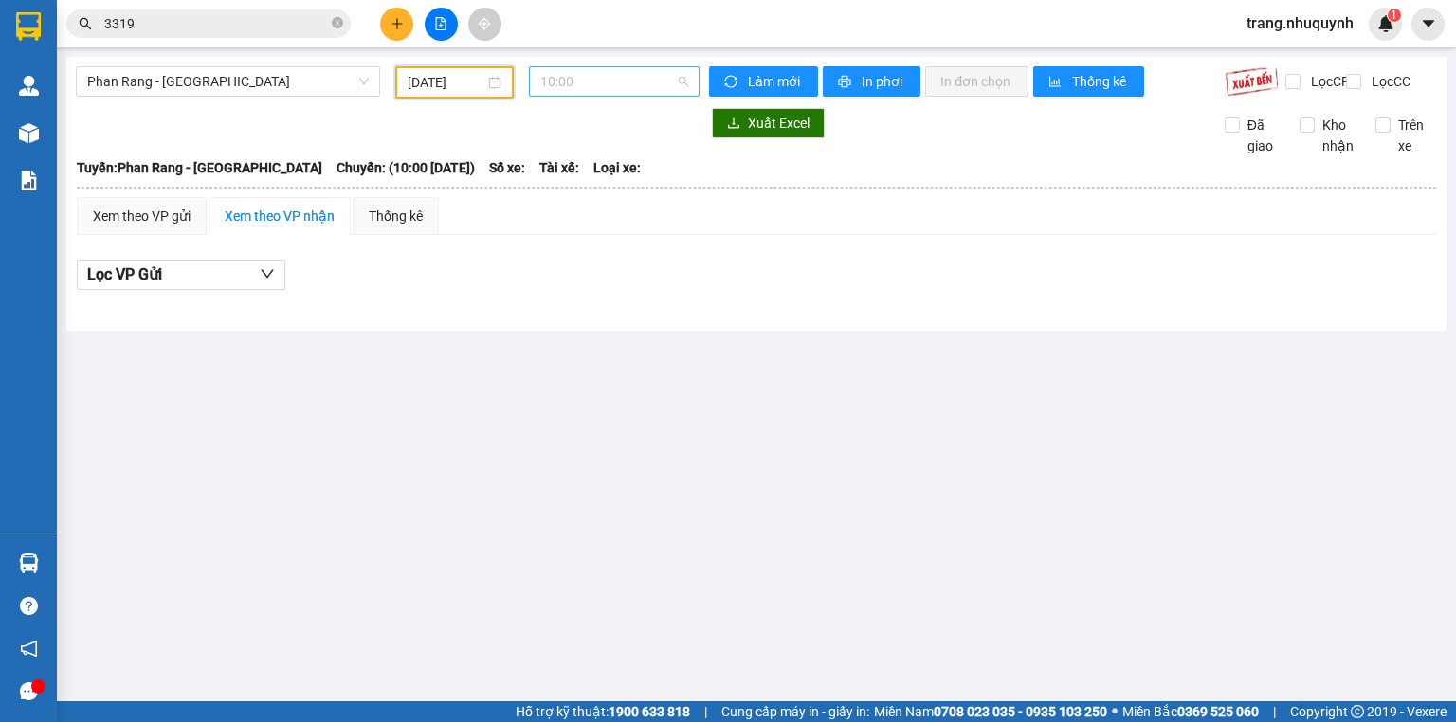
click at [559, 87] on span "10:00" at bounding box center [614, 81] width 149 height 28
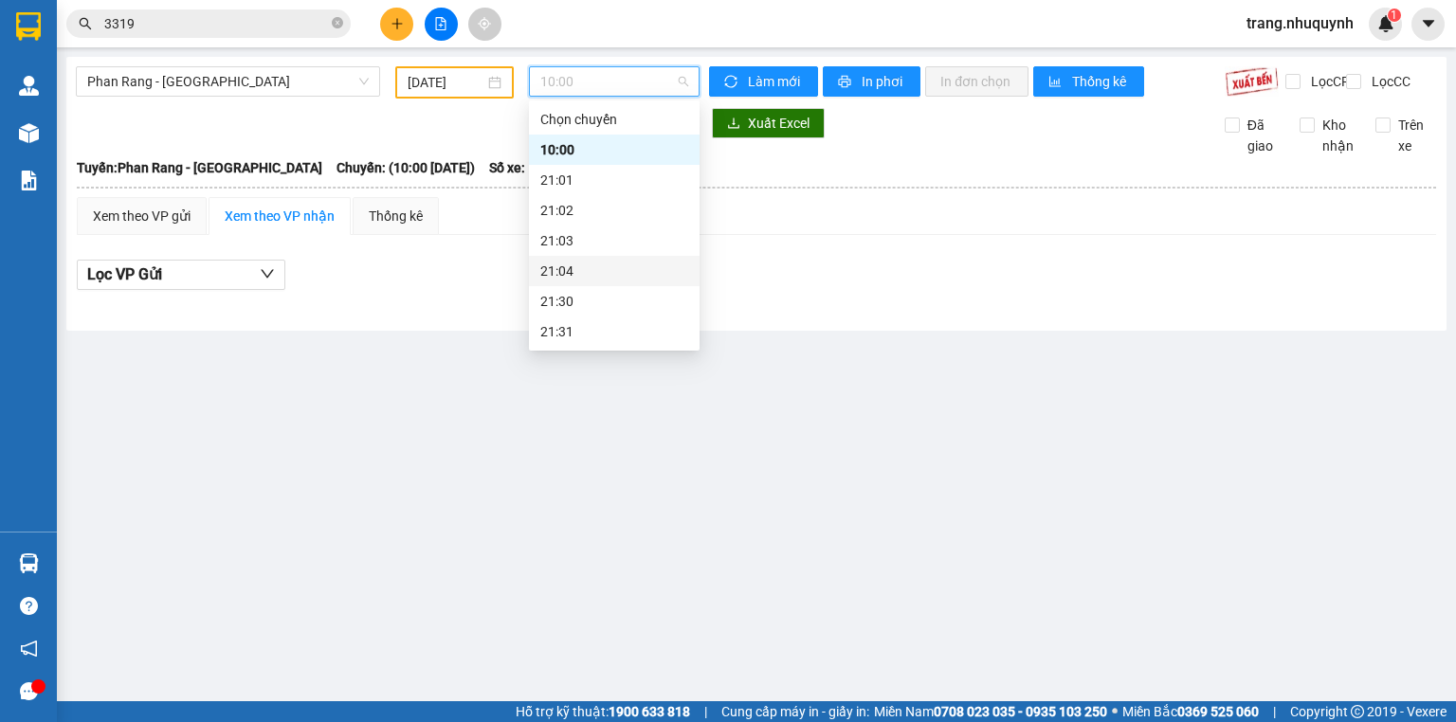
scroll to position [91, 0]
click at [584, 270] on div "22:00" at bounding box center [614, 271] width 148 height 21
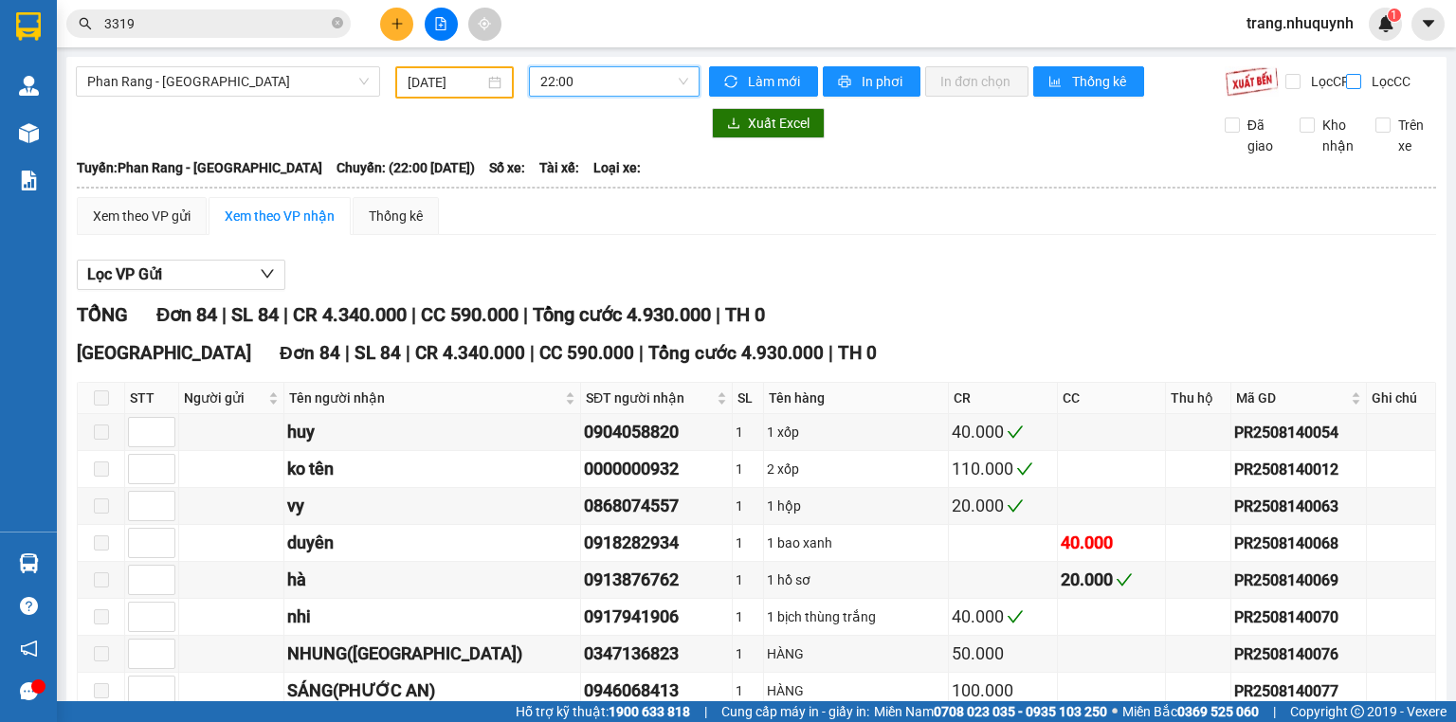
click at [1364, 80] on span "Lọc CC" at bounding box center [1388, 81] width 49 height 21
click at [1358, 80] on input "Lọc CC" at bounding box center [1355, 81] width 18 height 15
checkbox input "true"
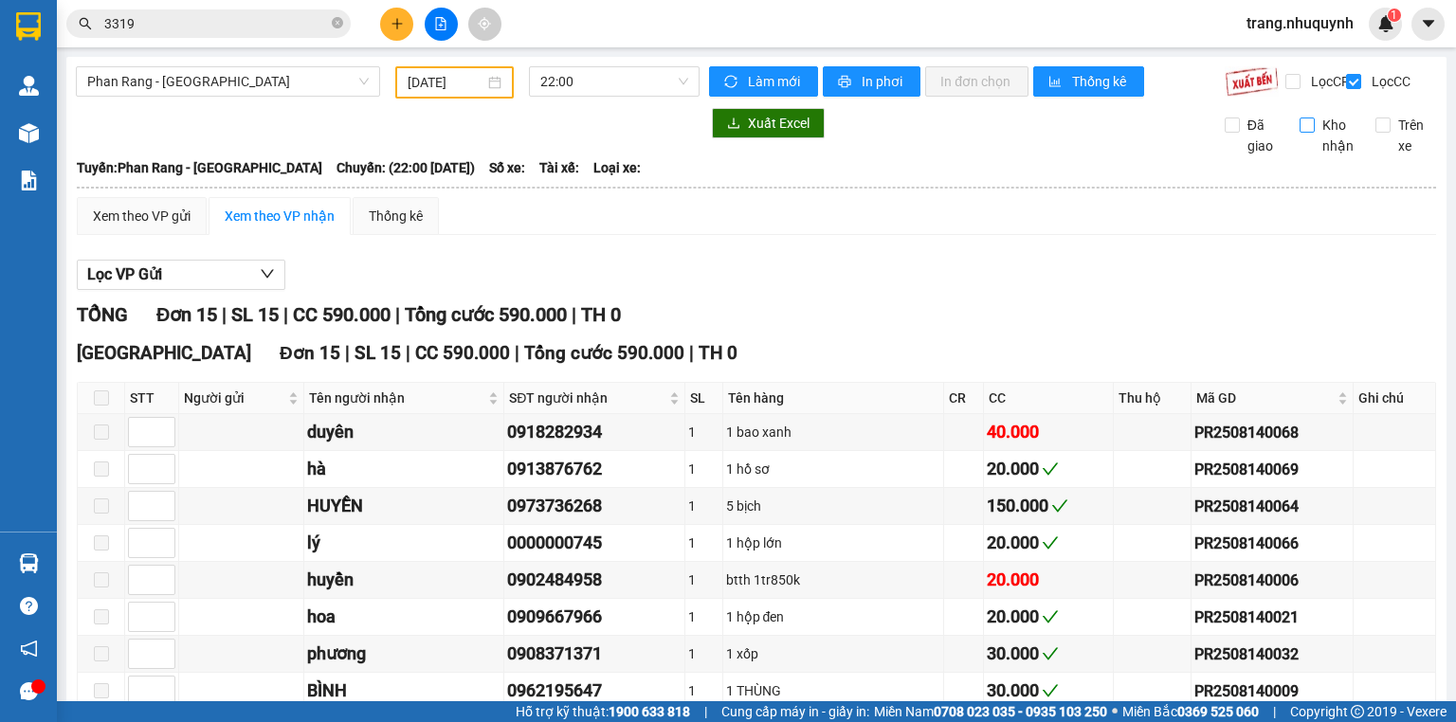
click at [1315, 144] on span "Kho nhận" at bounding box center [1338, 136] width 46 height 42
click at [1307, 133] on input "Kho nhận" at bounding box center [1307, 125] width 15 height 15
checkbox input "true"
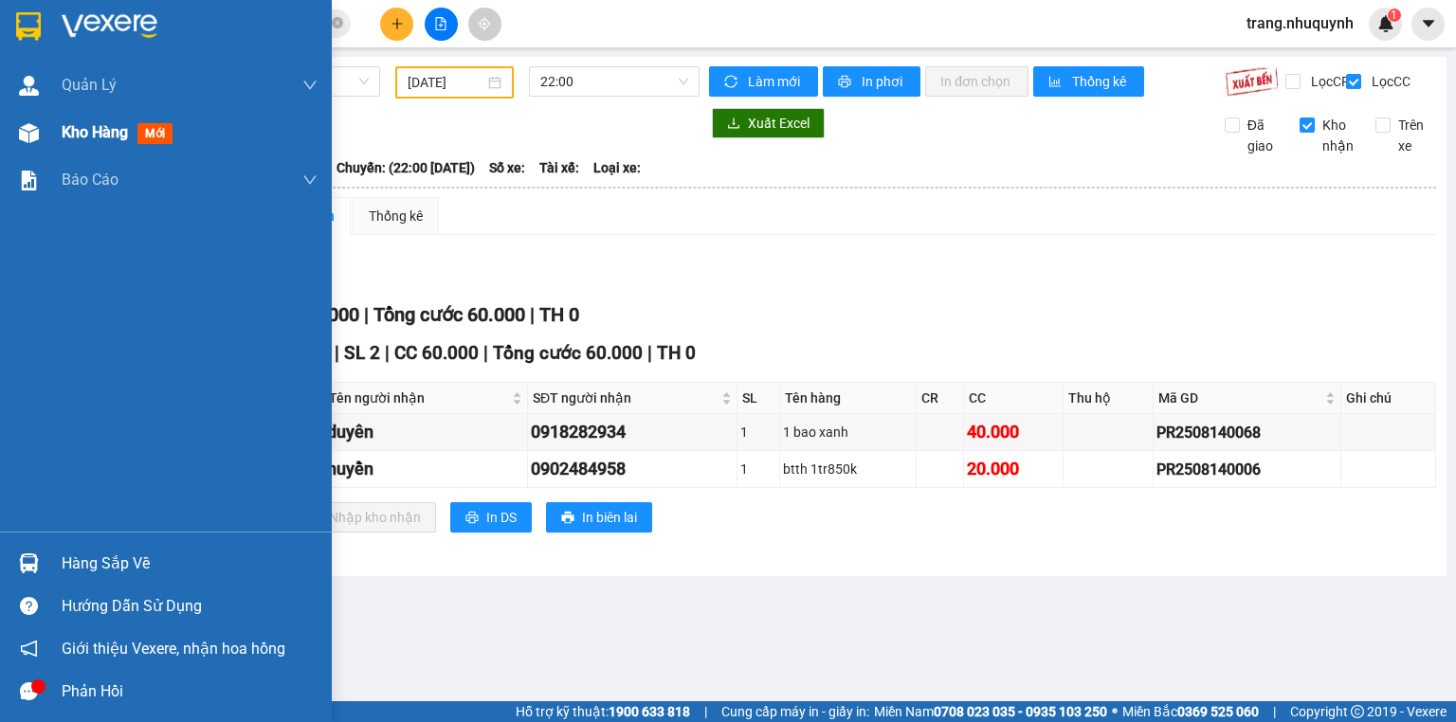
click at [86, 131] on span "Kho hàng" at bounding box center [95, 132] width 66 height 18
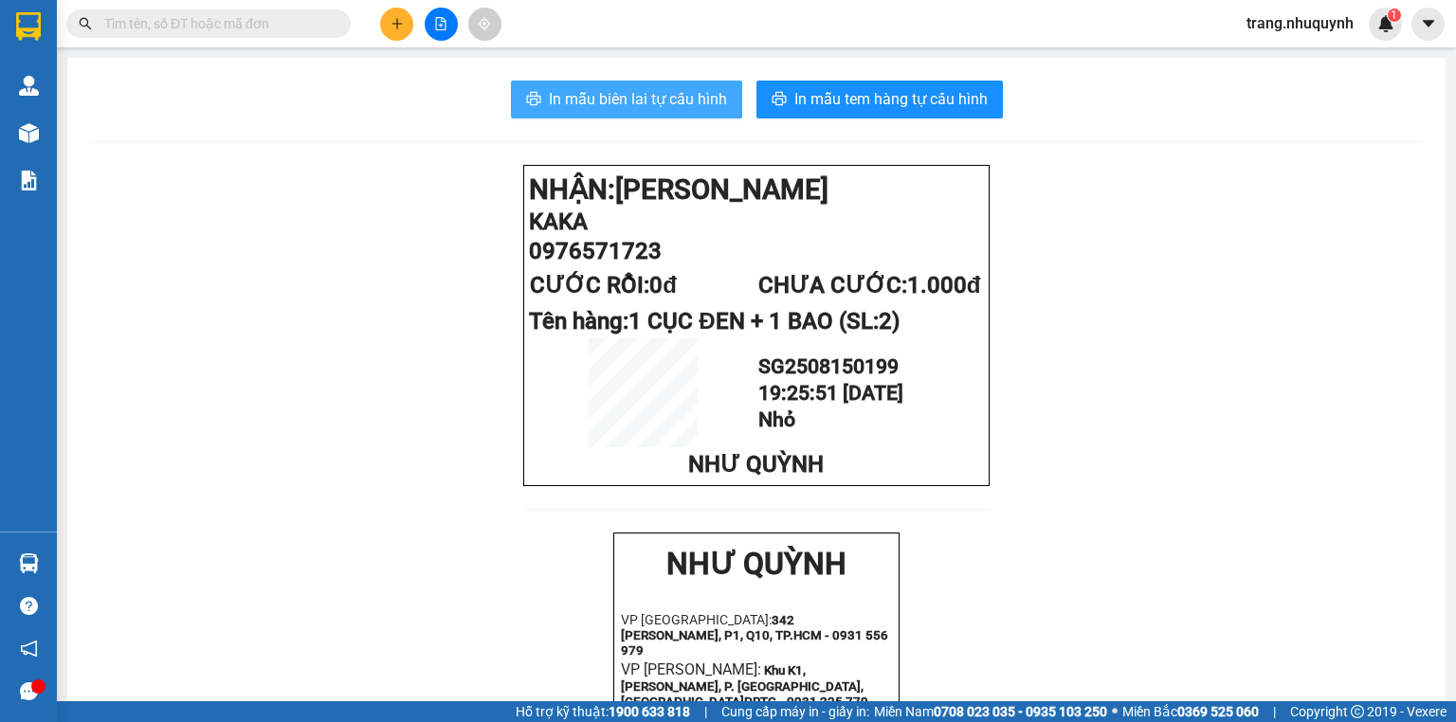
click at [678, 110] on span "In mẫu biên lai tự cấu hình" at bounding box center [638, 99] width 178 height 24
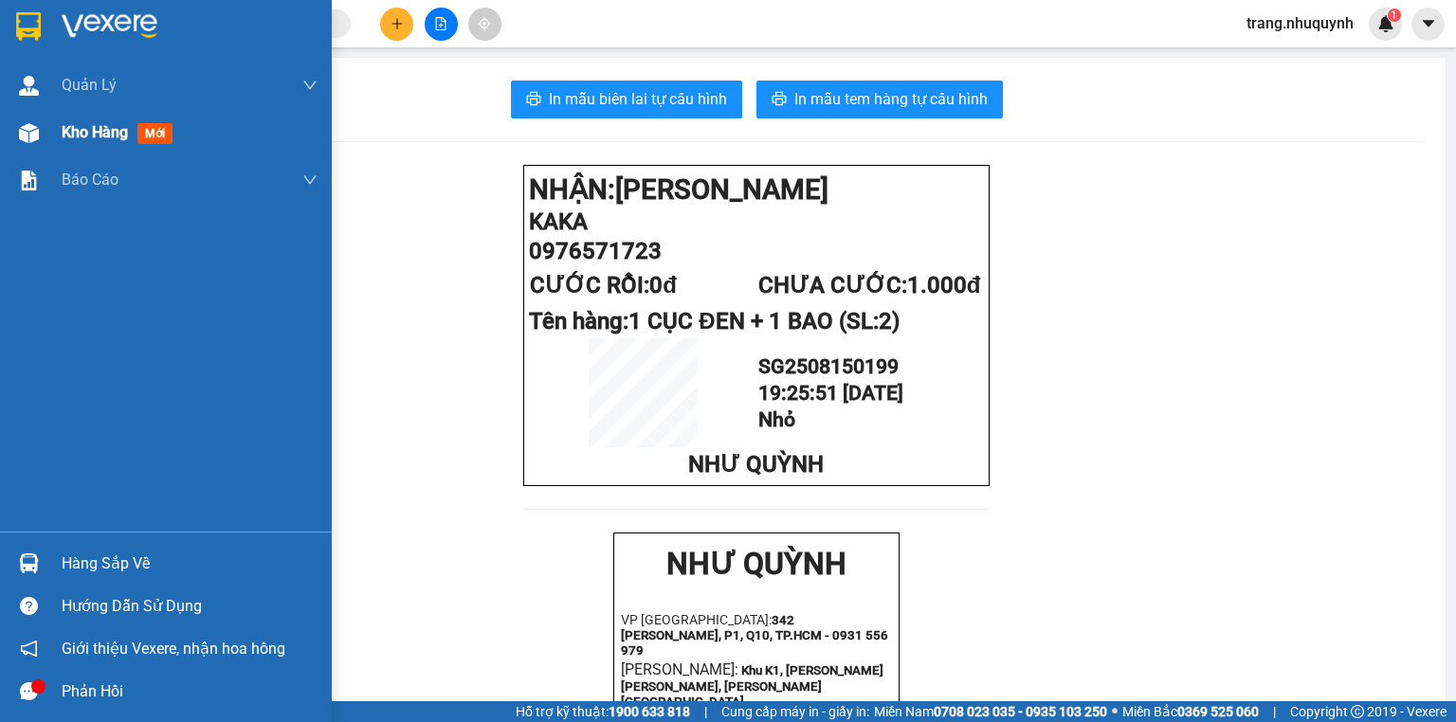
click at [110, 130] on span "Kho hàng" at bounding box center [95, 132] width 66 height 18
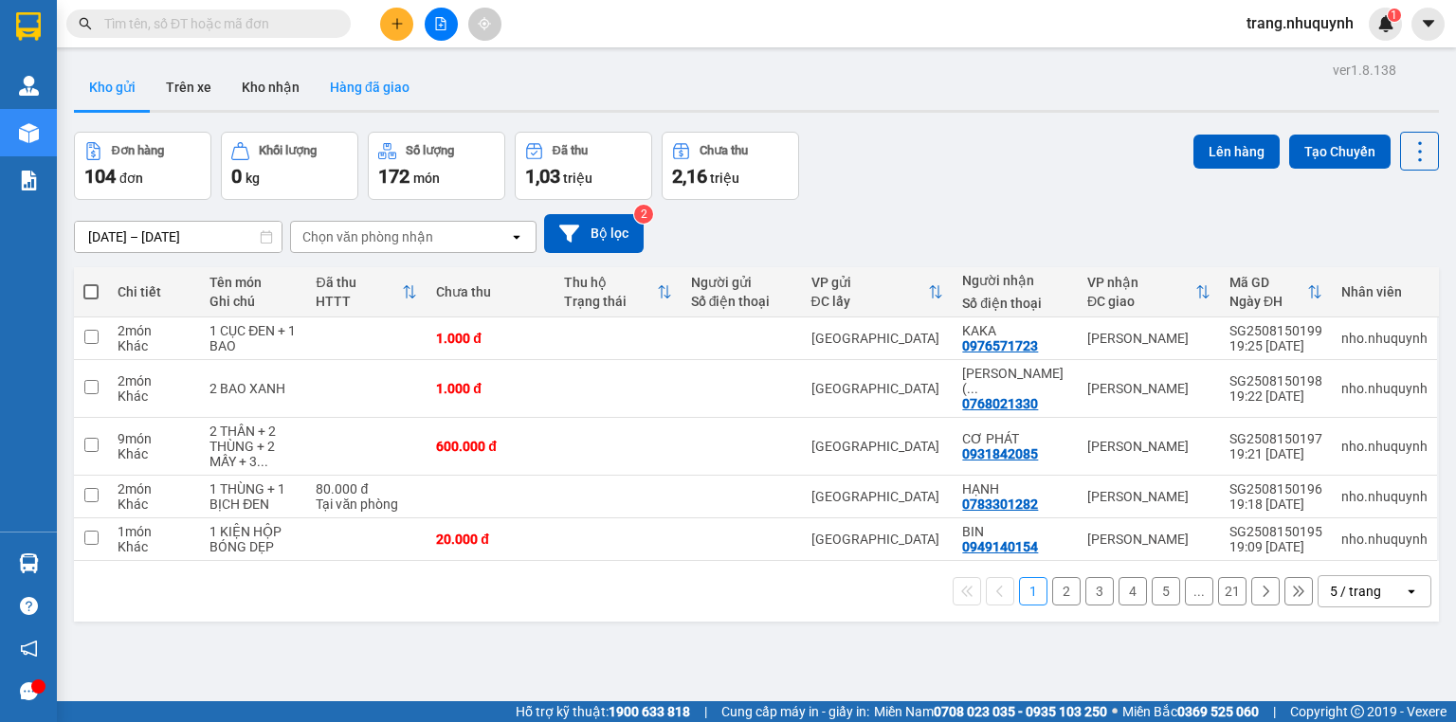
click at [336, 83] on button "Hàng đã giao" at bounding box center [370, 87] width 110 height 46
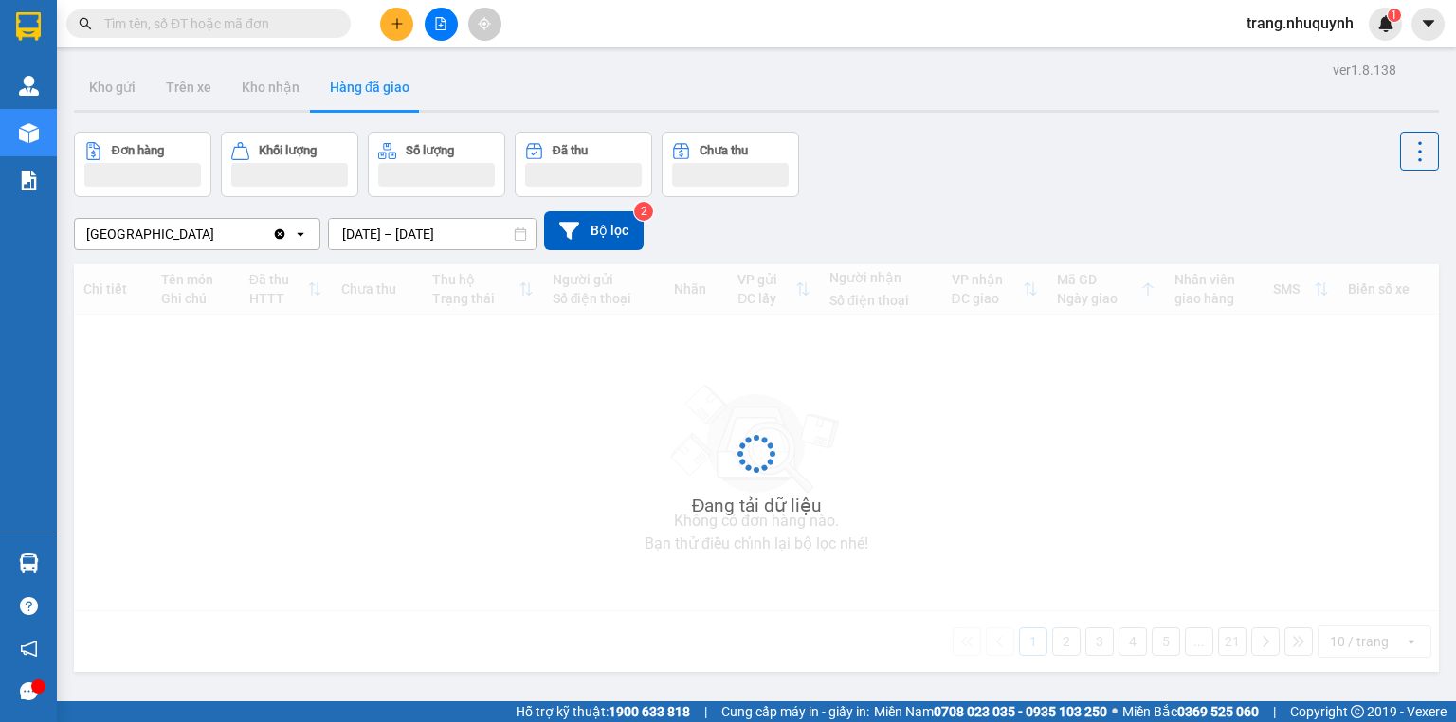
click at [369, 231] on input "[DATE] – [DATE]" at bounding box center [432, 234] width 207 height 30
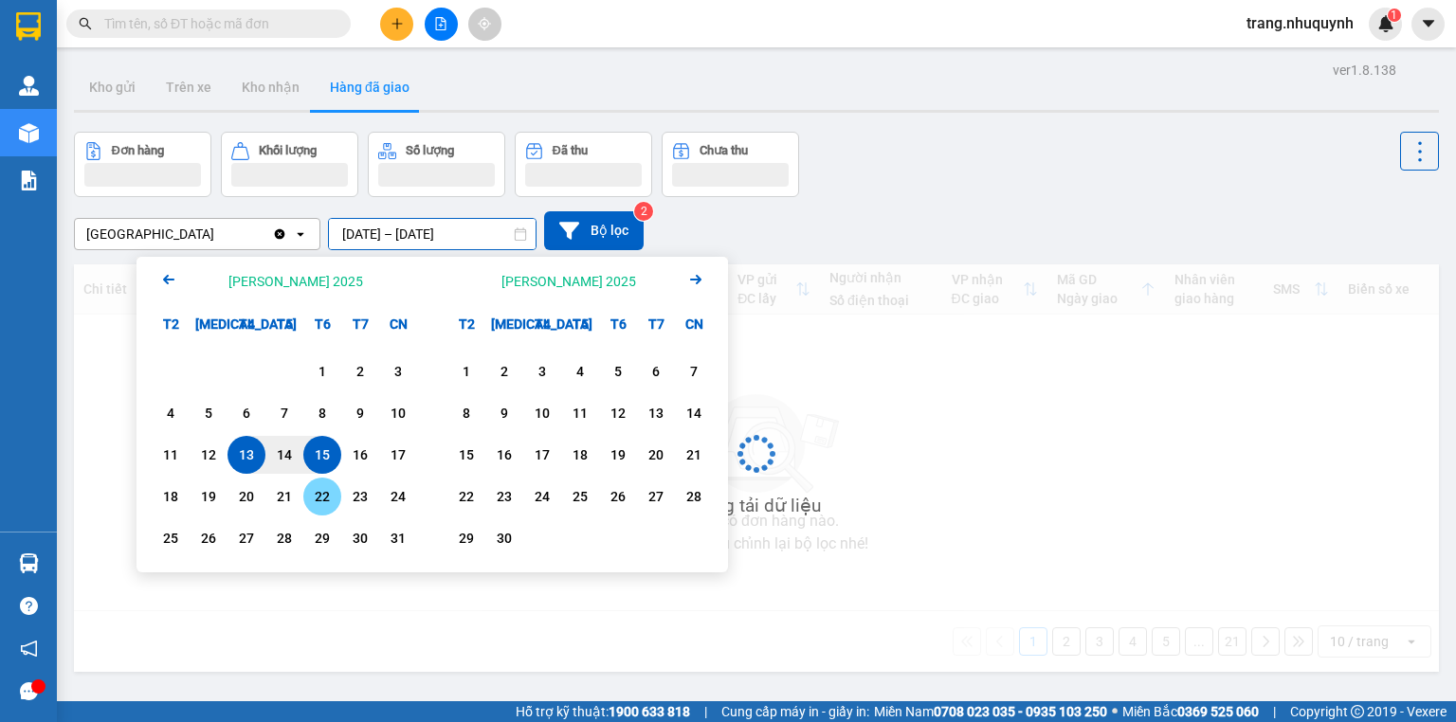
click at [313, 456] on div "15" at bounding box center [322, 455] width 27 height 23
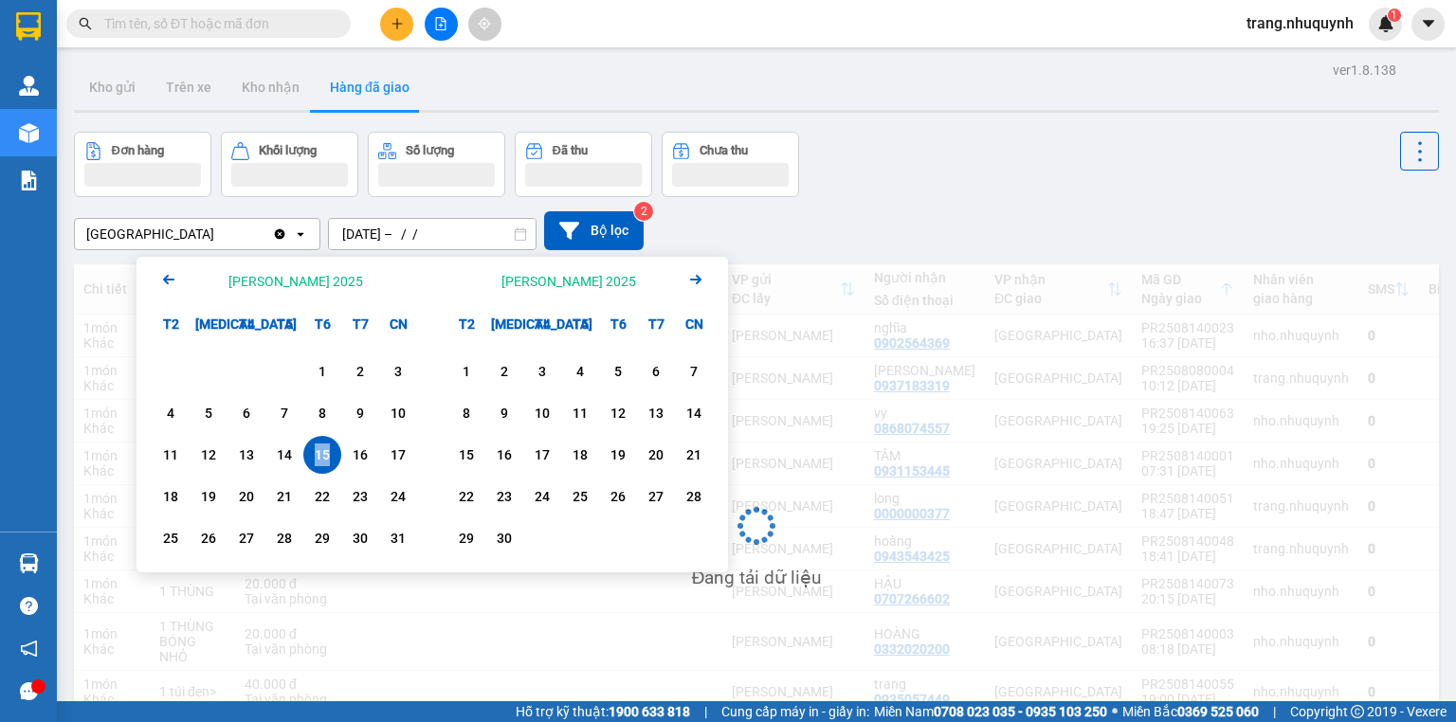
click at [313, 456] on div "15" at bounding box center [322, 455] width 27 height 23
type input "[DATE] – [DATE]"
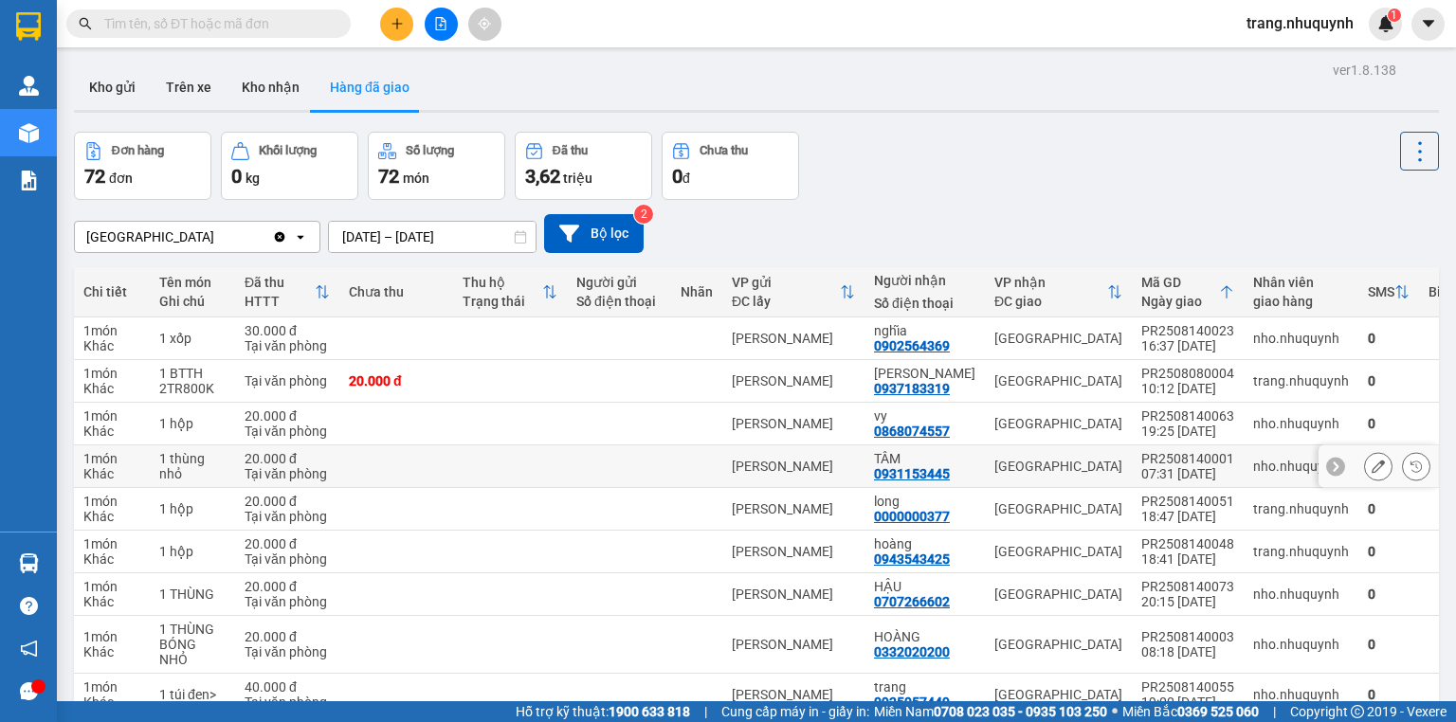
scroll to position [148, 0]
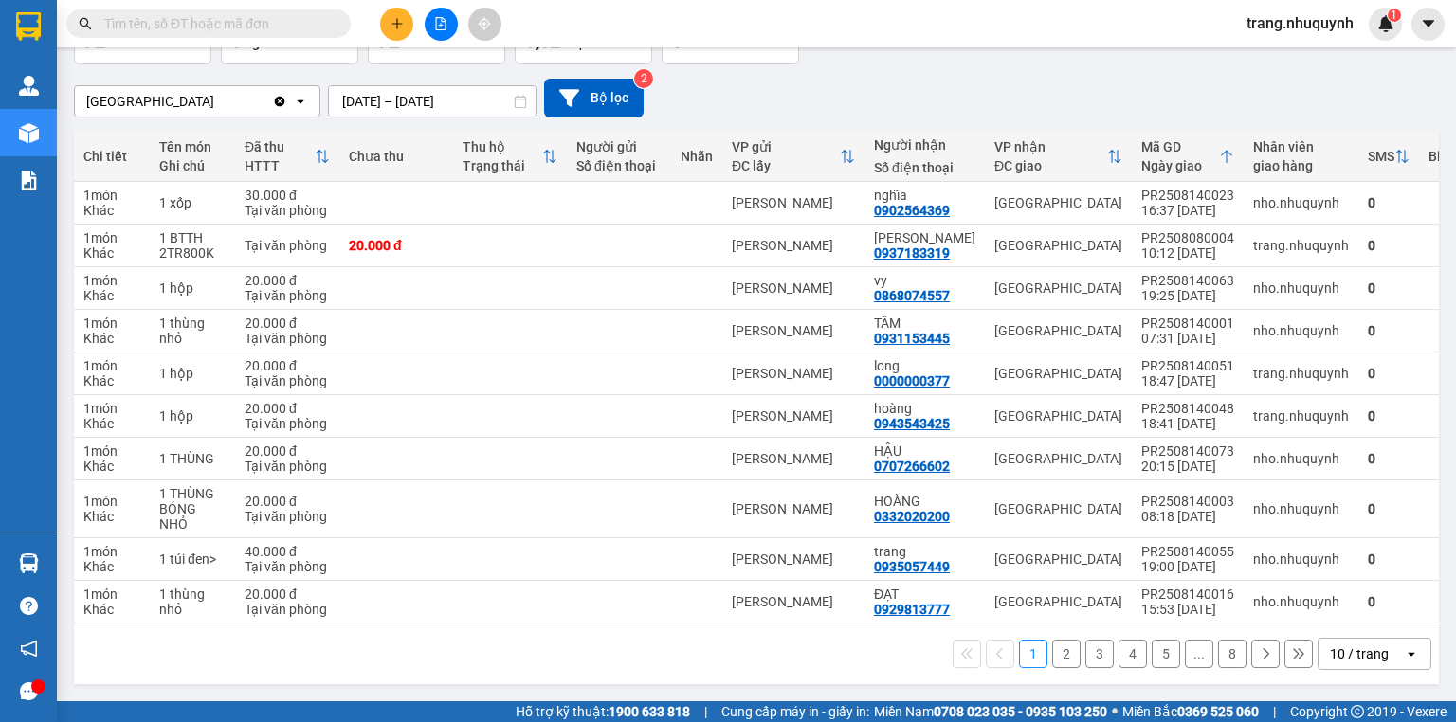
click at [1335, 648] on div "10 / trang" at bounding box center [1359, 654] width 59 height 19
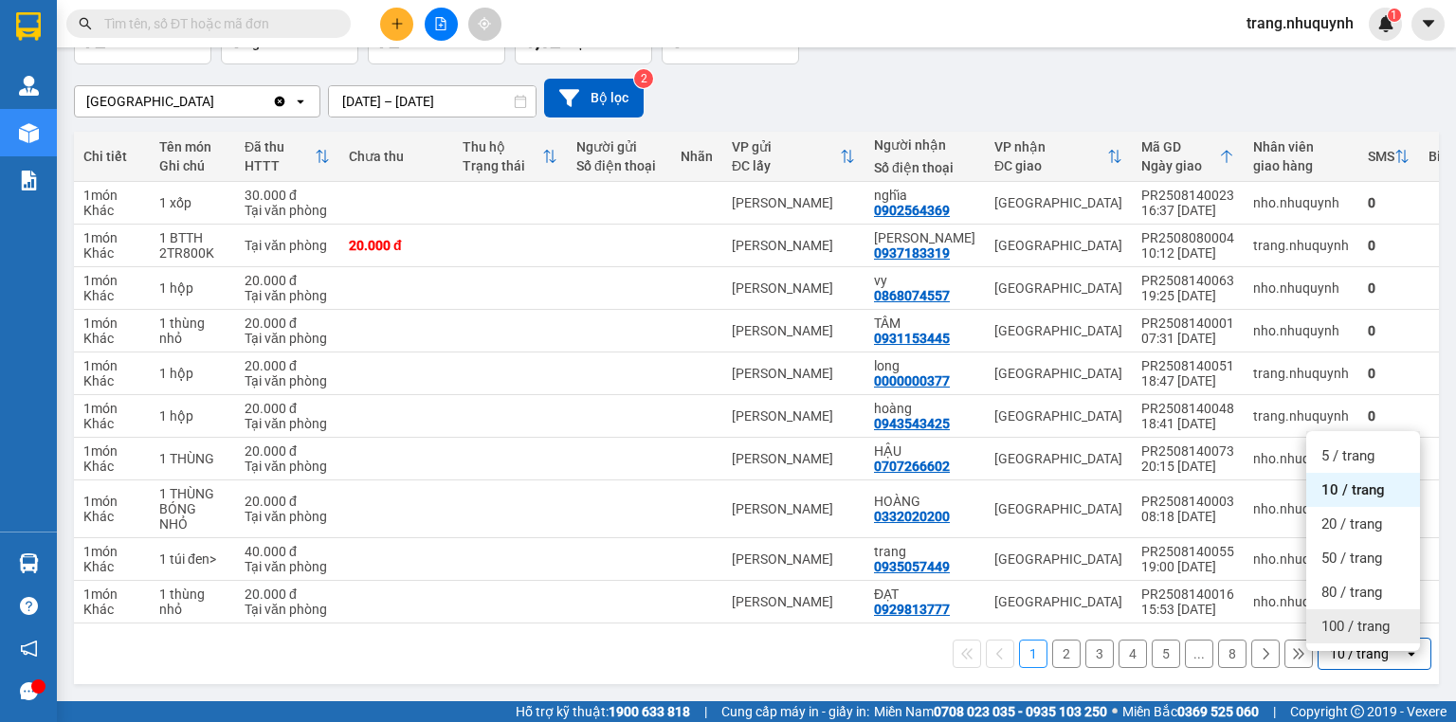
click at [1331, 620] on span "100 / trang" at bounding box center [1355, 626] width 68 height 19
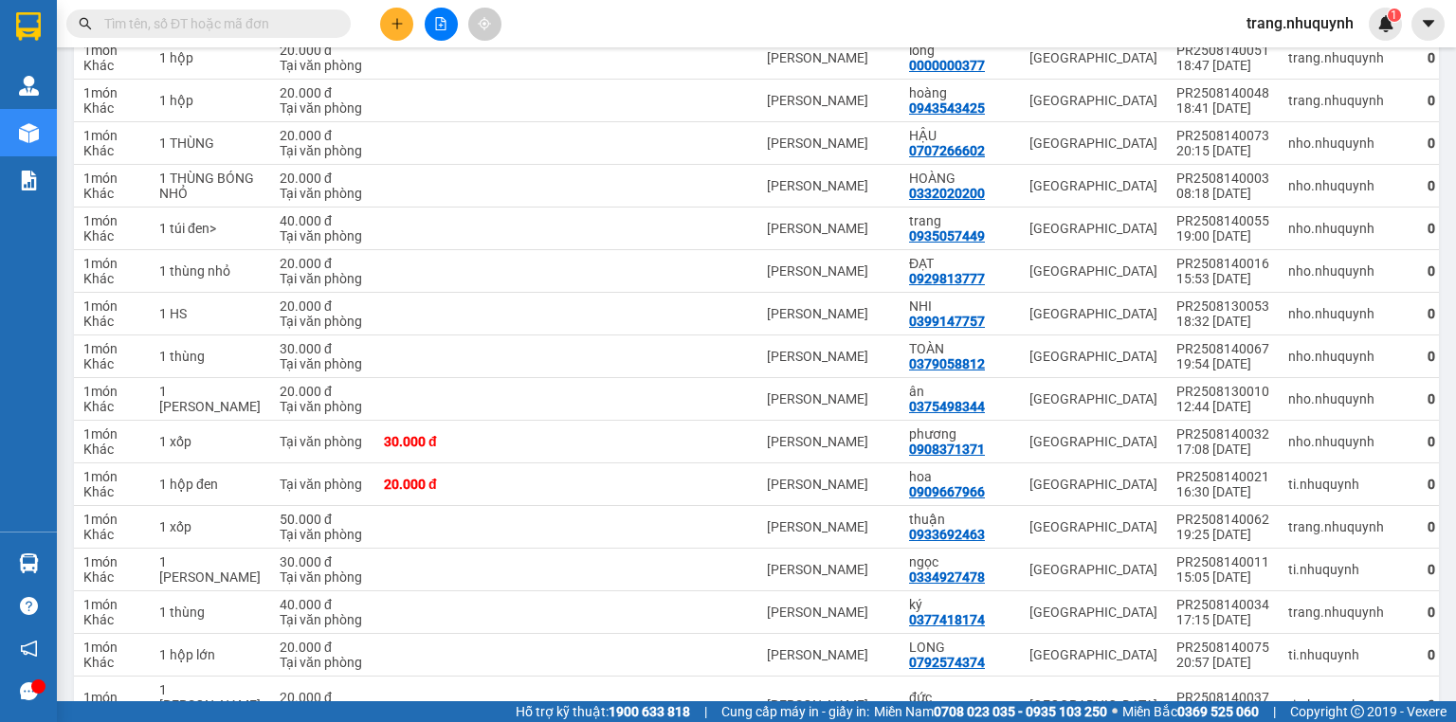
scroll to position [0, 0]
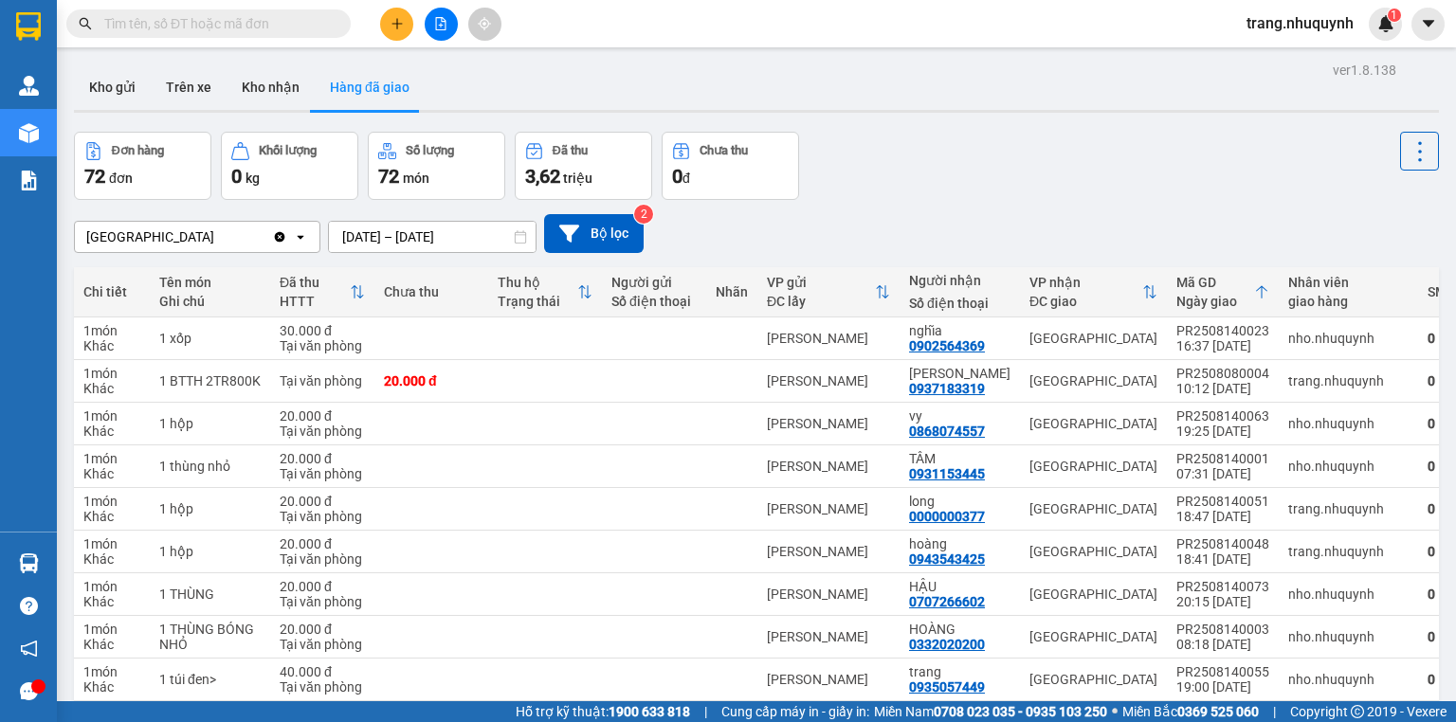
click at [87, 91] on button "Kho gửi" at bounding box center [112, 87] width 77 height 46
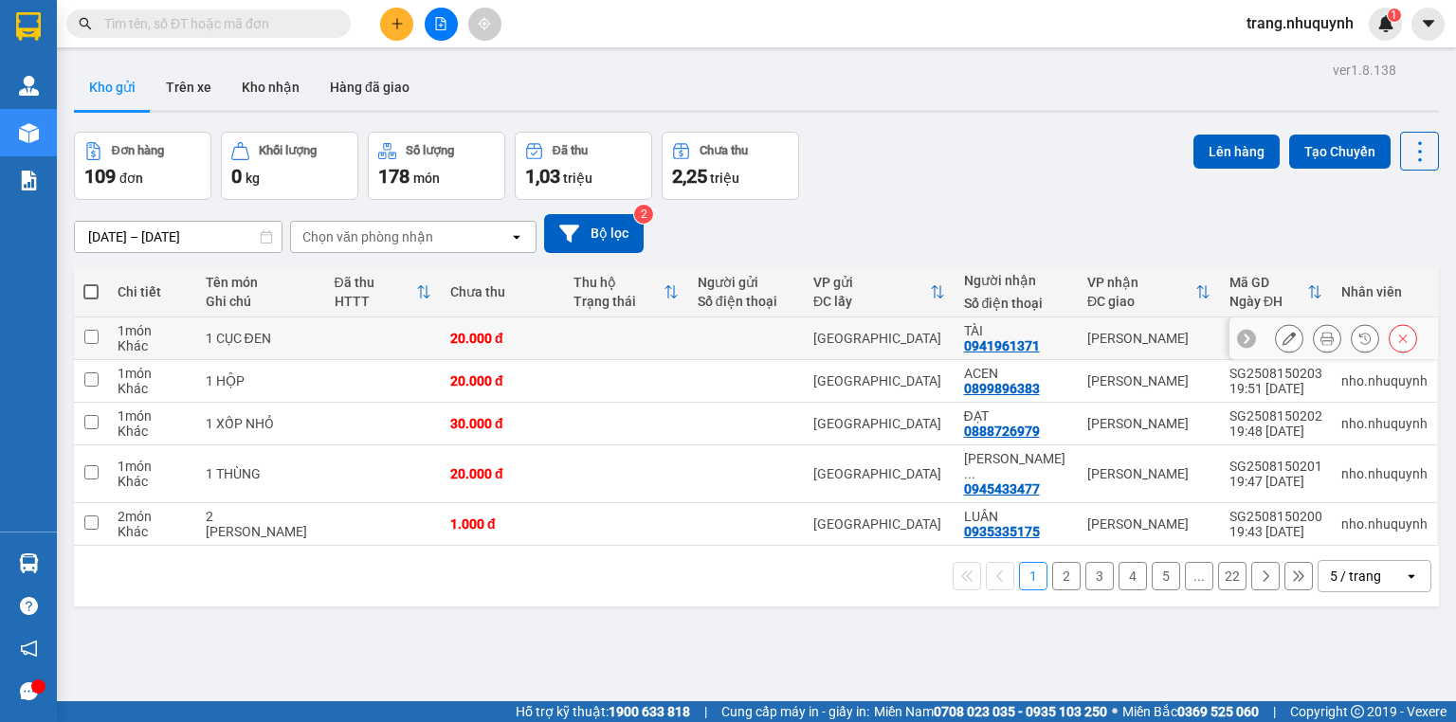
click at [1321, 341] on icon at bounding box center [1327, 338] width 13 height 13
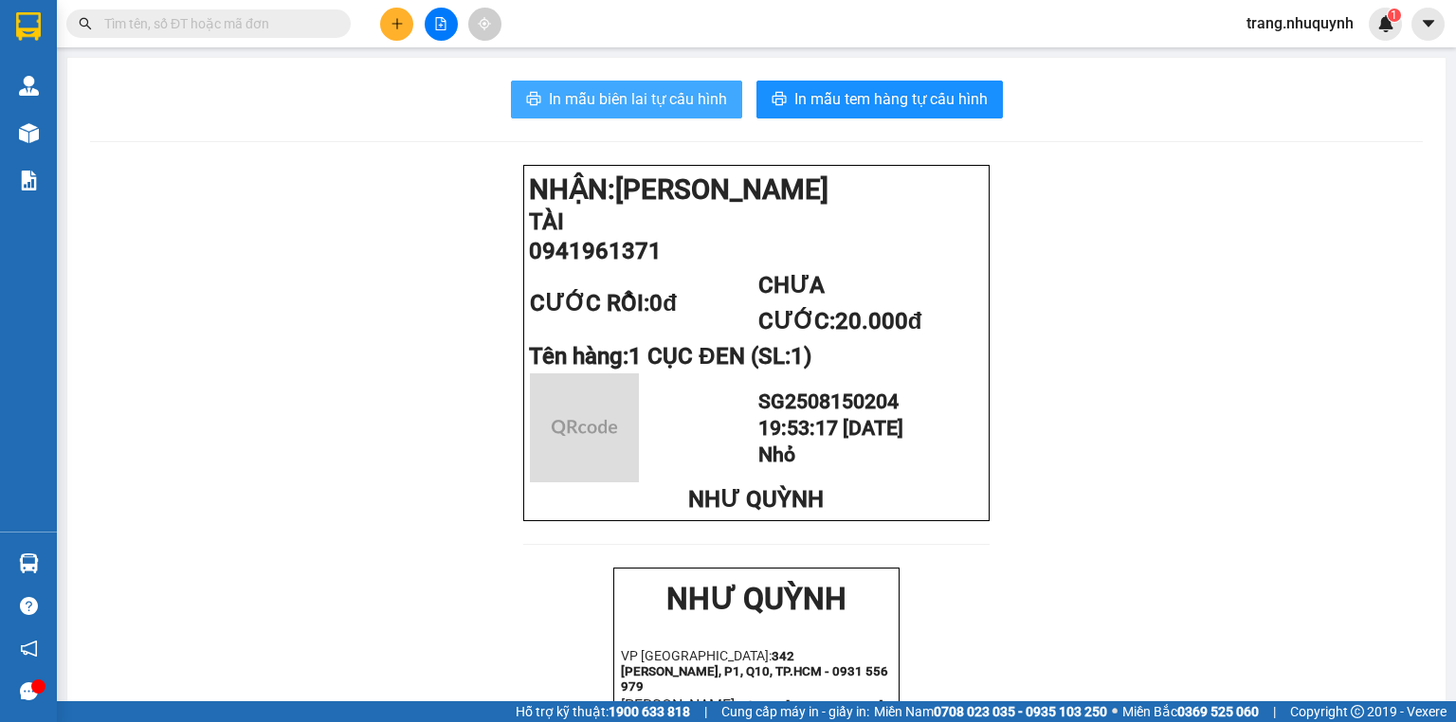
click at [623, 100] on span "In mẫu biên lai tự cấu hình" at bounding box center [638, 99] width 178 height 24
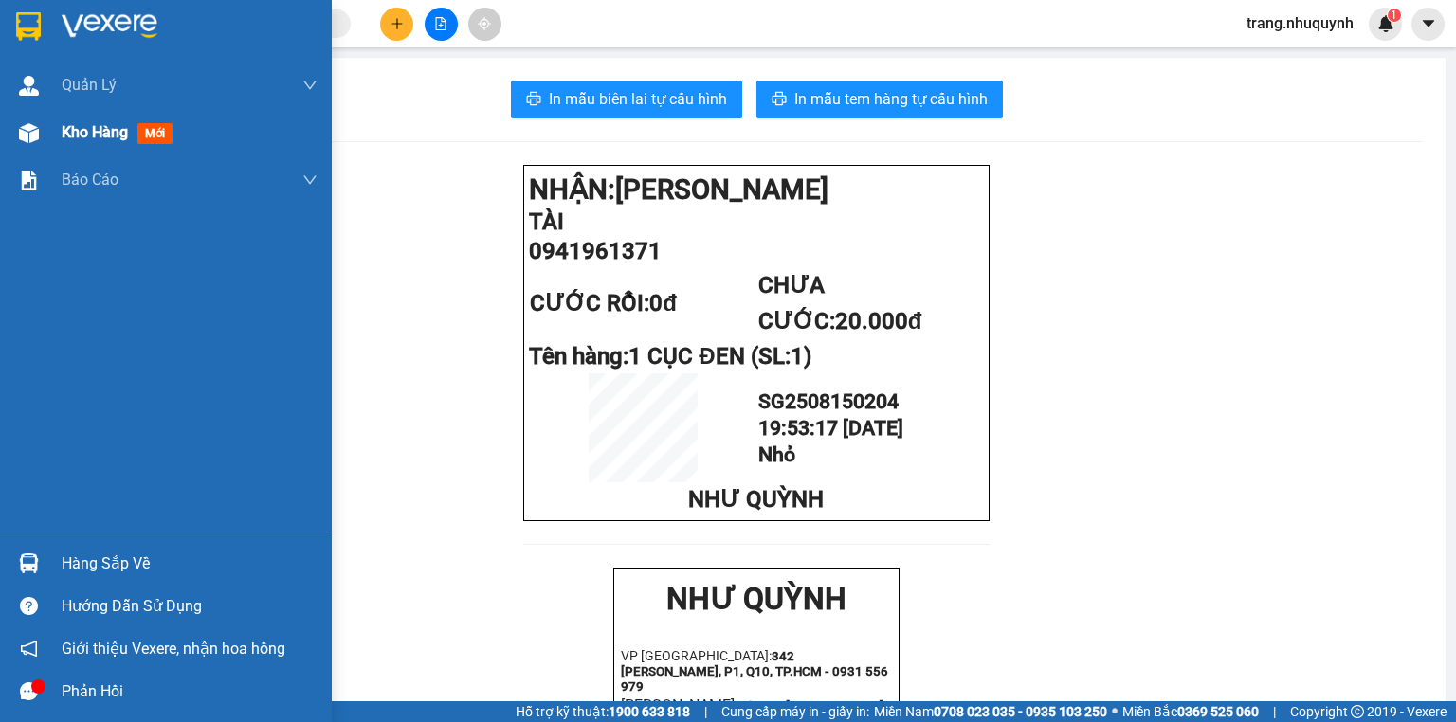
click at [125, 140] on span "Kho hàng" at bounding box center [95, 132] width 66 height 18
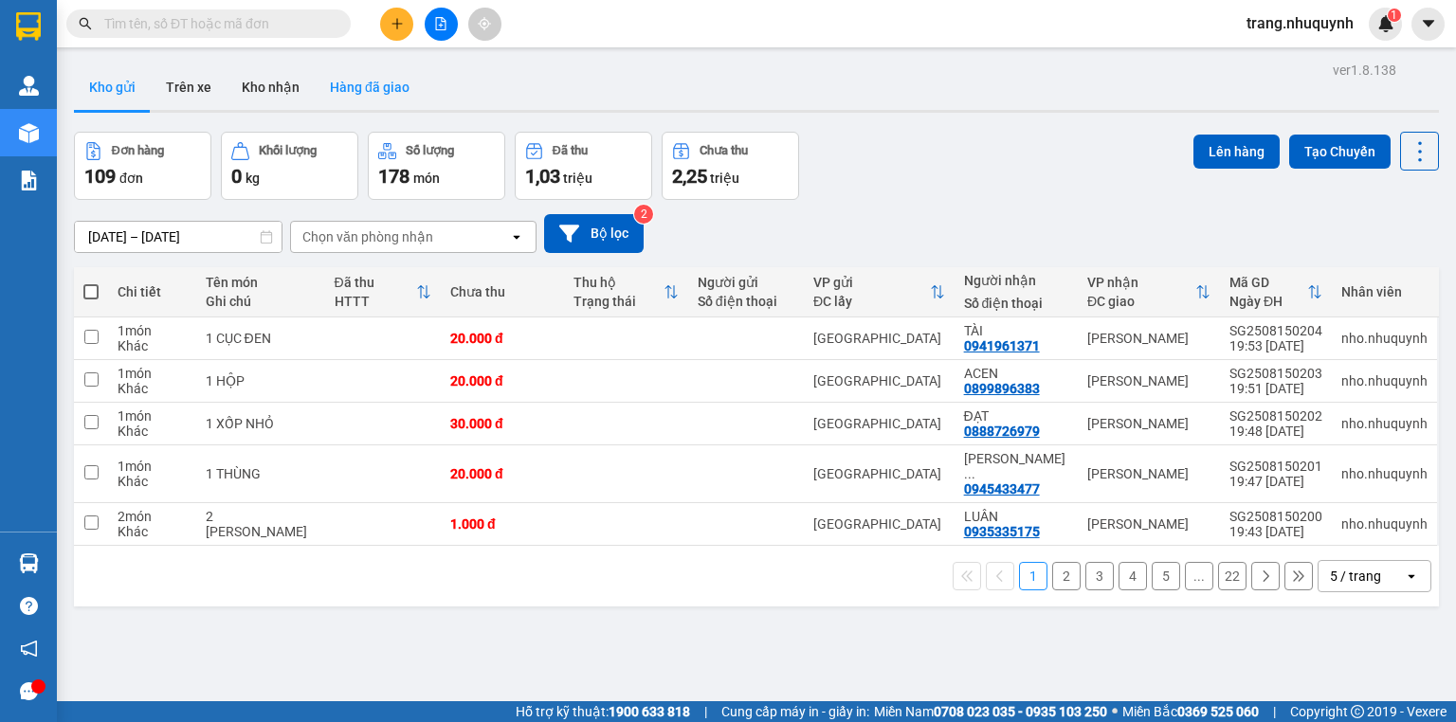
click at [368, 90] on button "Hàng đã giao" at bounding box center [370, 87] width 110 height 46
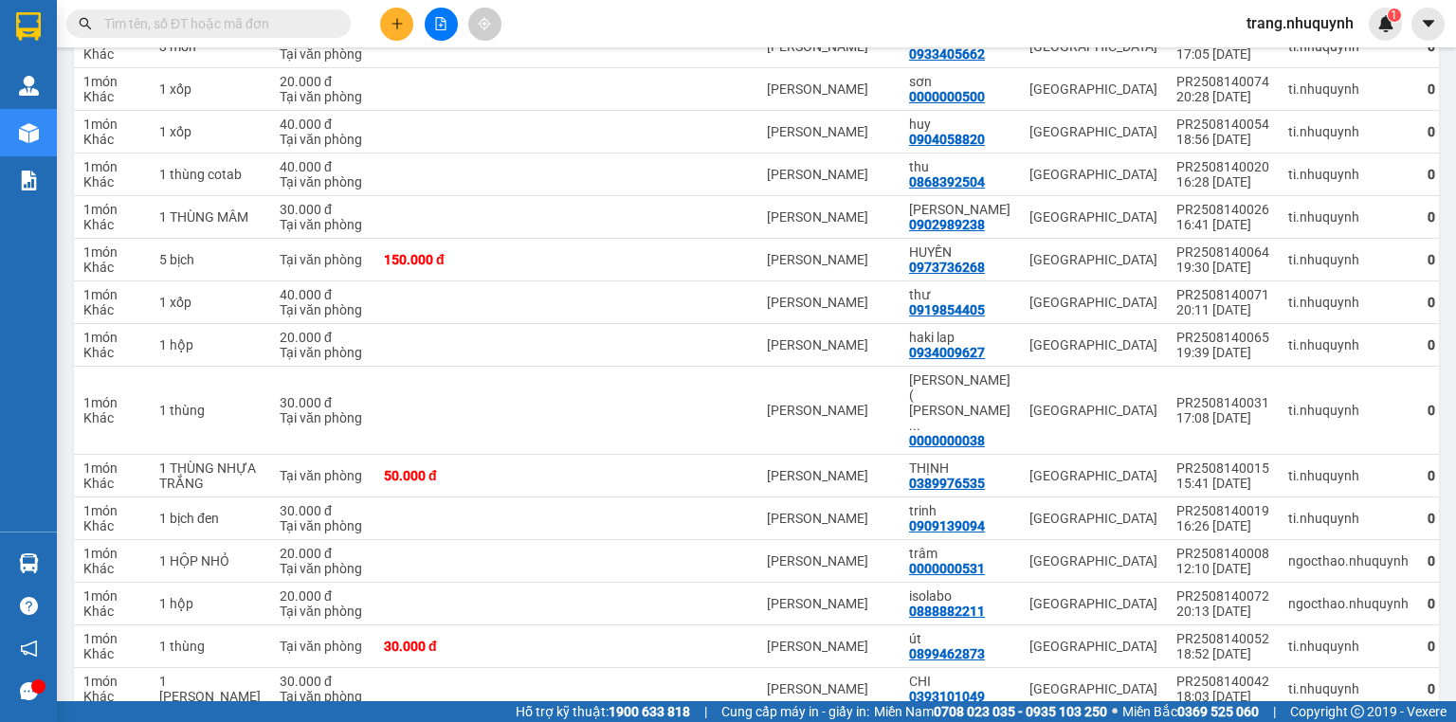
scroll to position [1820, 0]
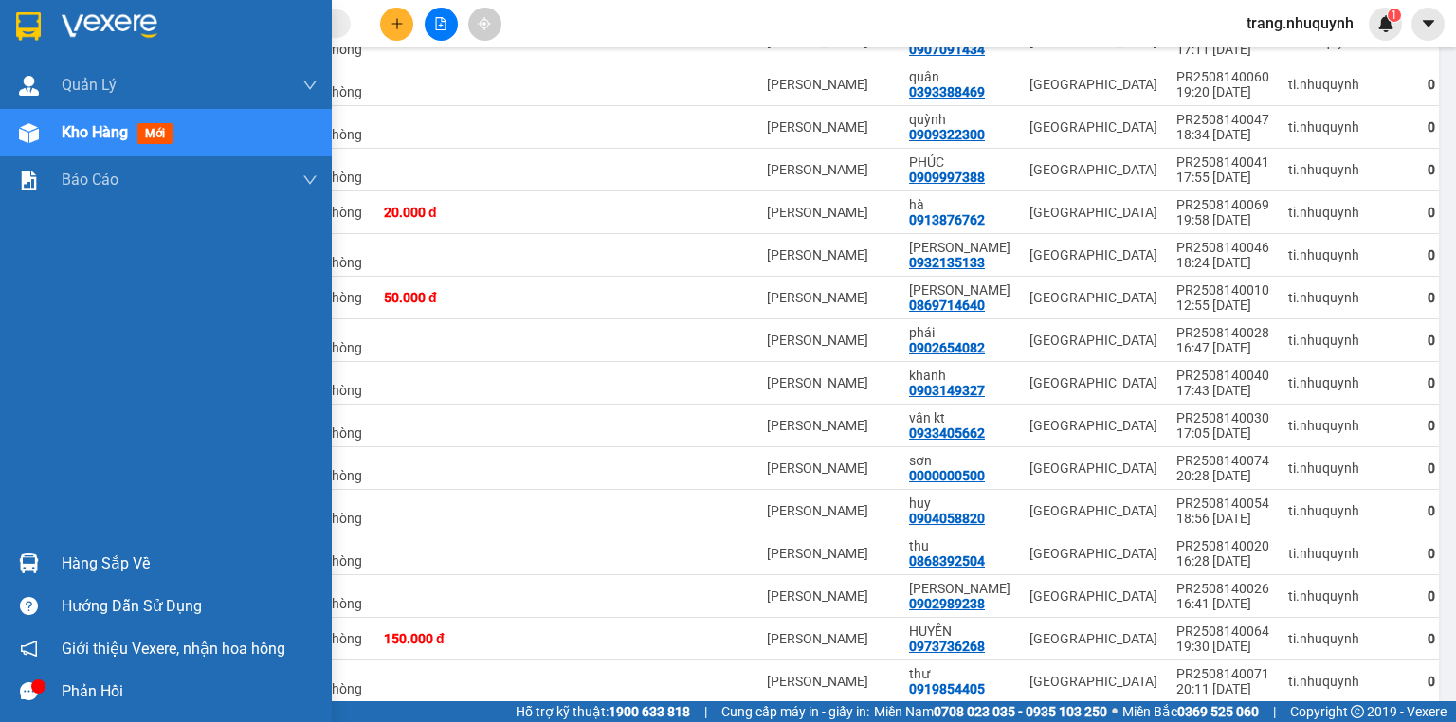
click at [54, 129] on div "Kho hàng mới" at bounding box center [166, 132] width 332 height 47
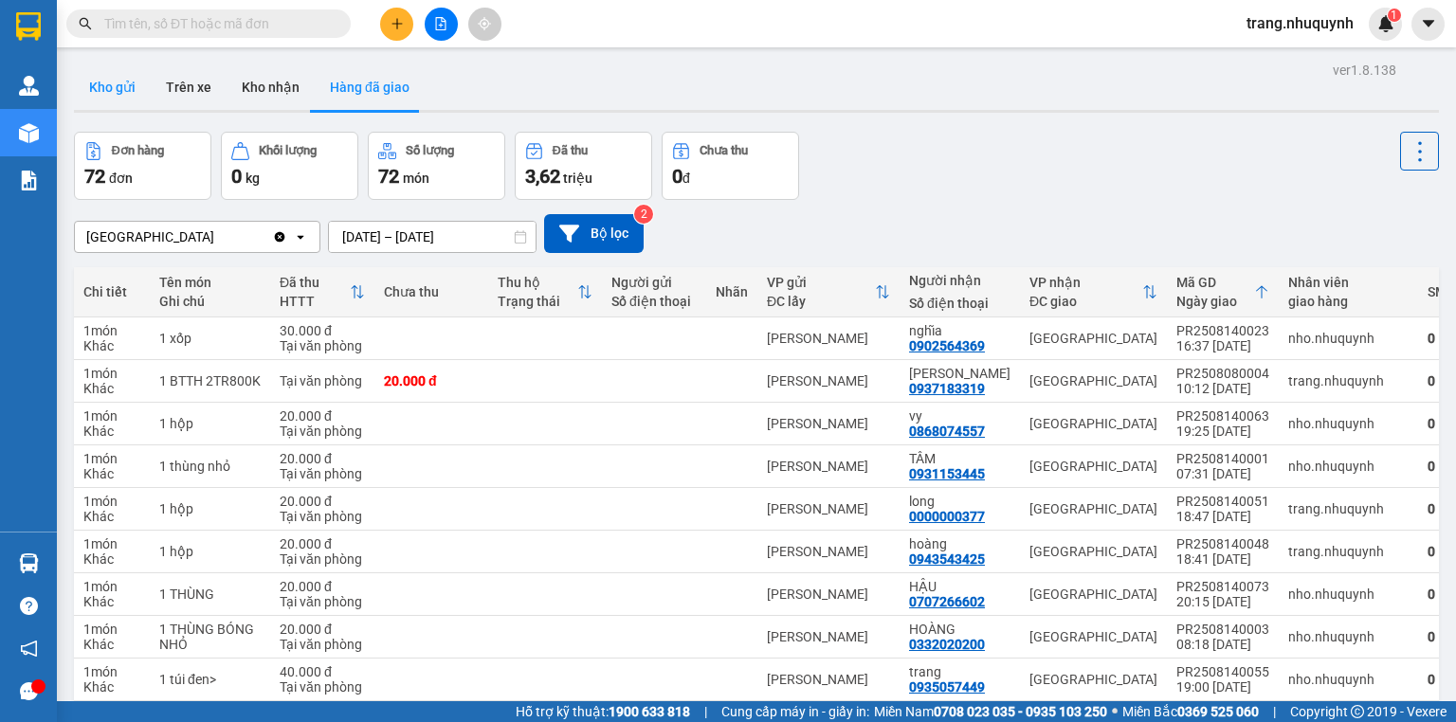
click at [122, 76] on button "Kho gửi" at bounding box center [112, 87] width 77 height 46
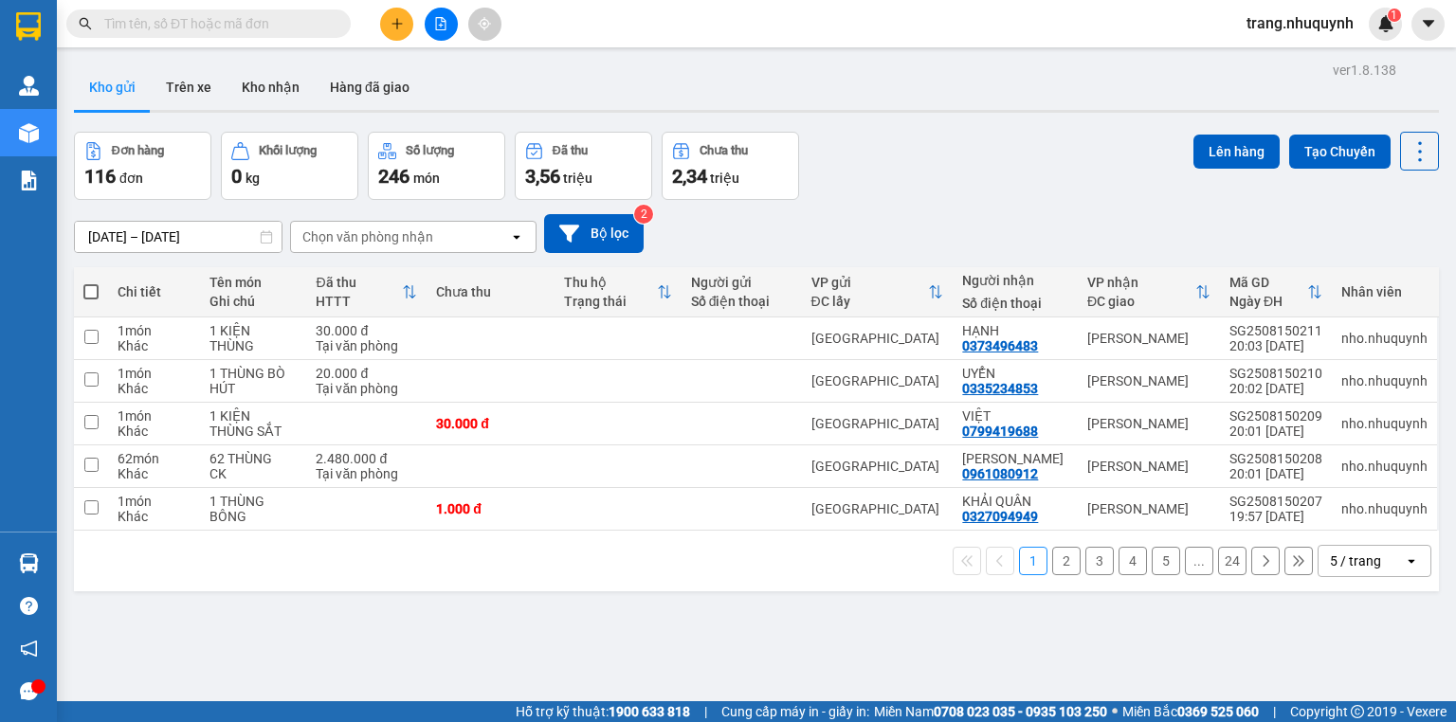
click at [523, 592] on div "1 2 3 4 5 ... 24 5 / trang open" at bounding box center [756, 561] width 1365 height 61
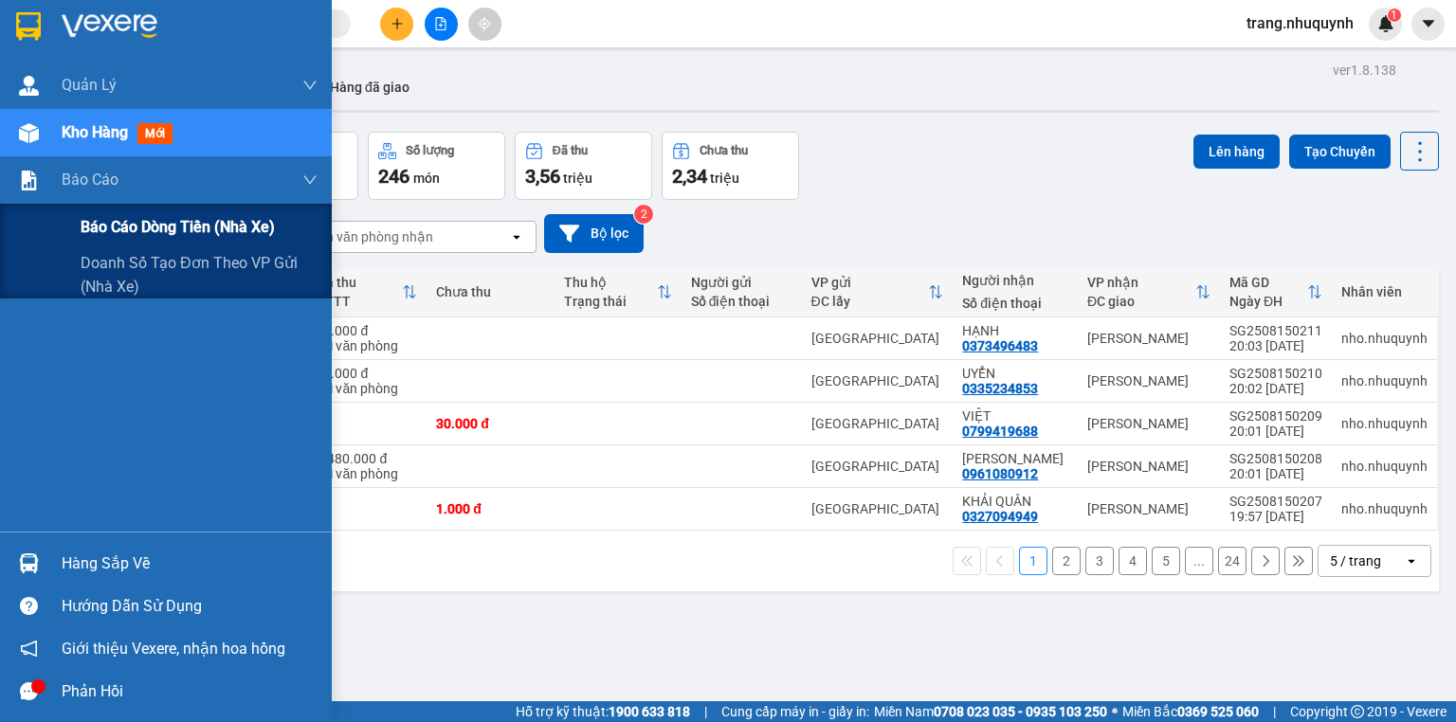
click at [79, 229] on div "Báo cáo dòng tiền (nhà xe)" at bounding box center [166, 227] width 332 height 47
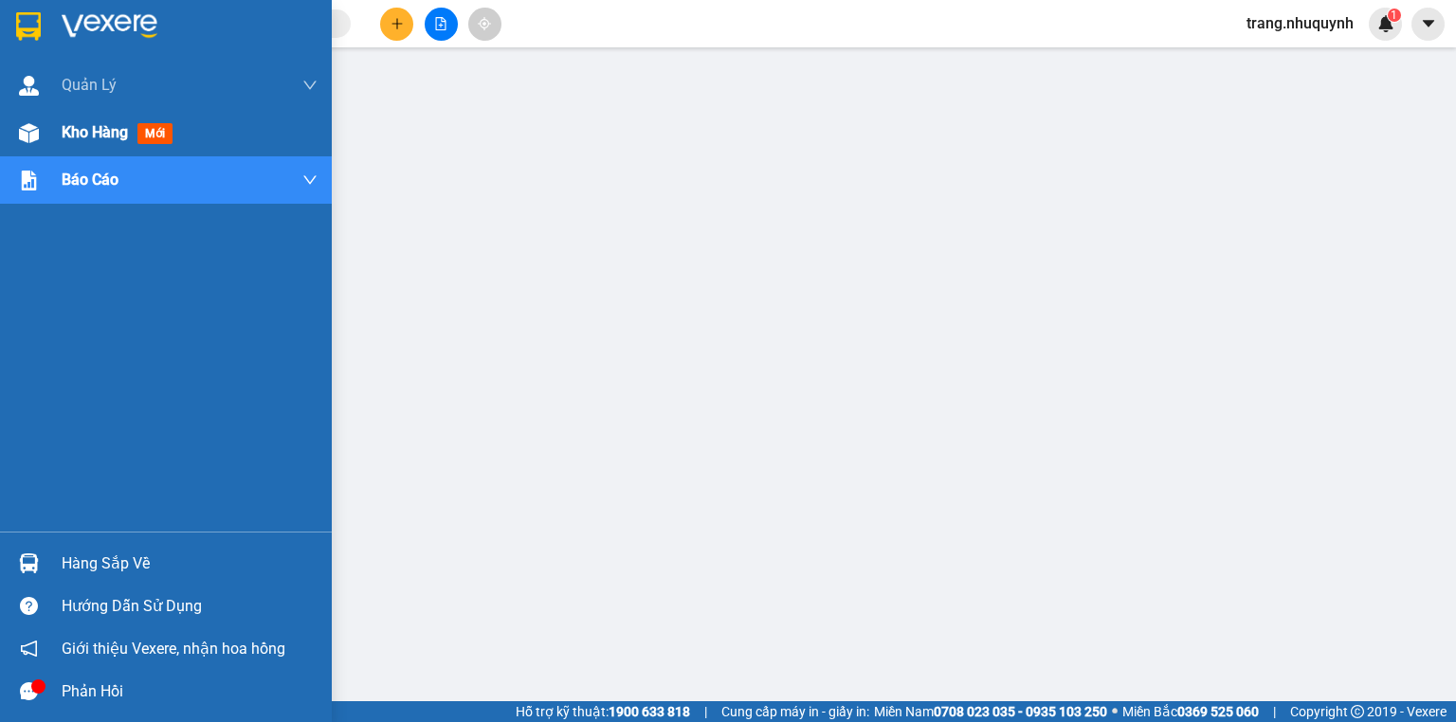
click at [101, 137] on span "Kho hàng" at bounding box center [95, 132] width 66 height 18
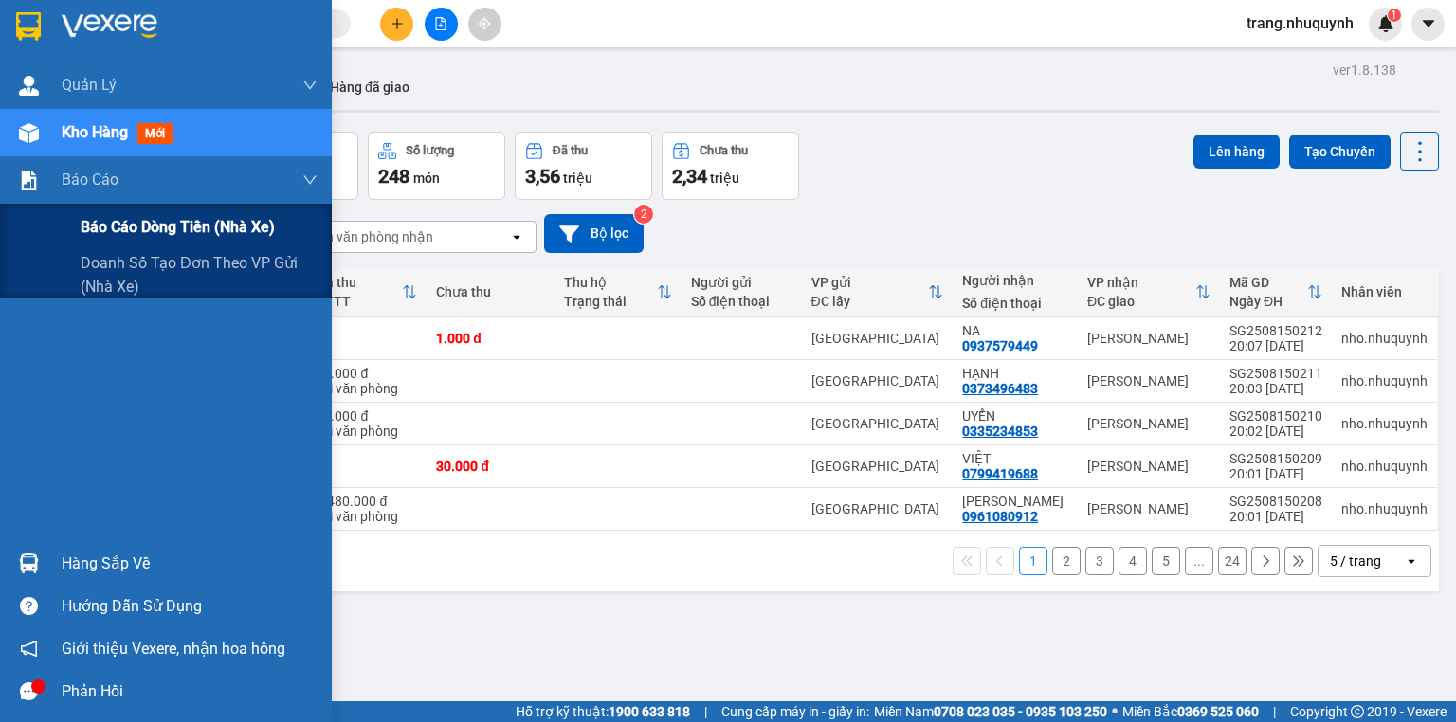
click at [106, 228] on span "Báo cáo dòng tiền (nhà xe)" at bounding box center [178, 227] width 194 height 24
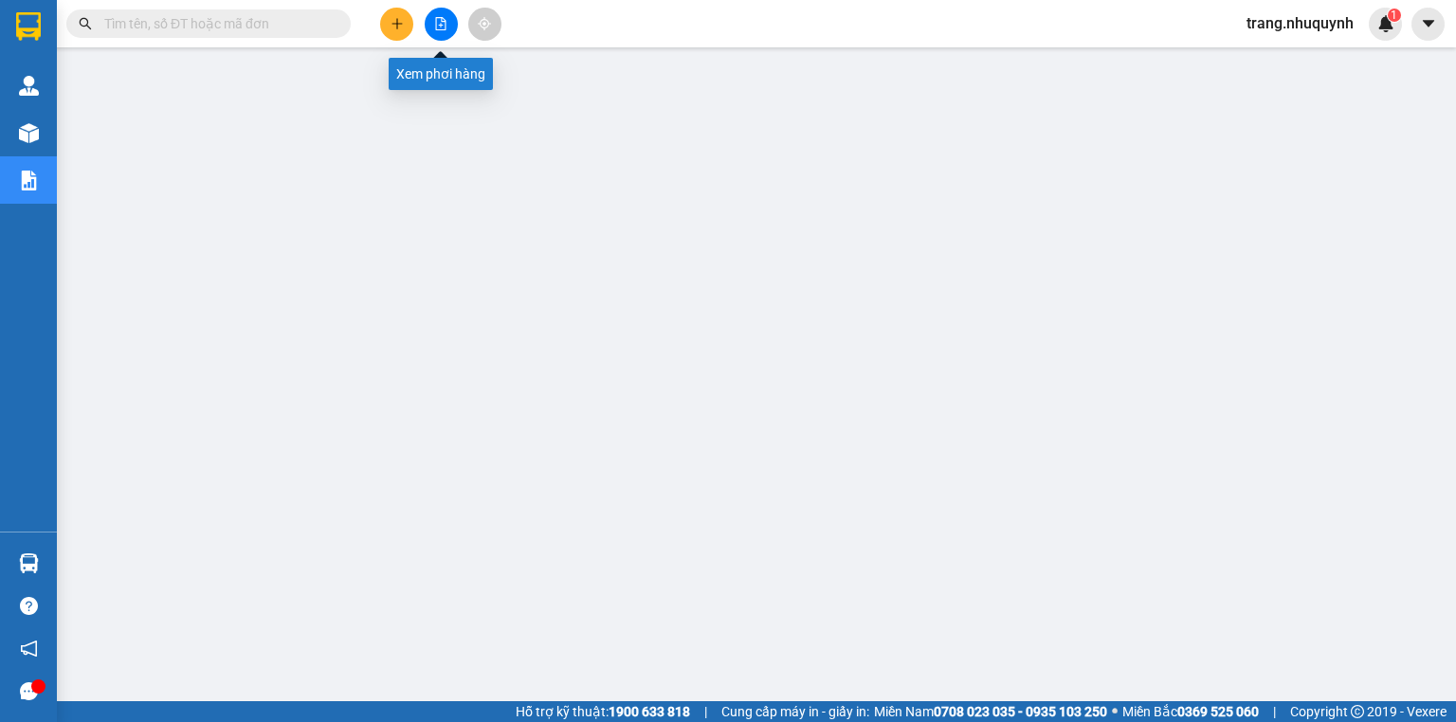
click at [438, 22] on icon "file-add" at bounding box center [440, 23] width 13 height 13
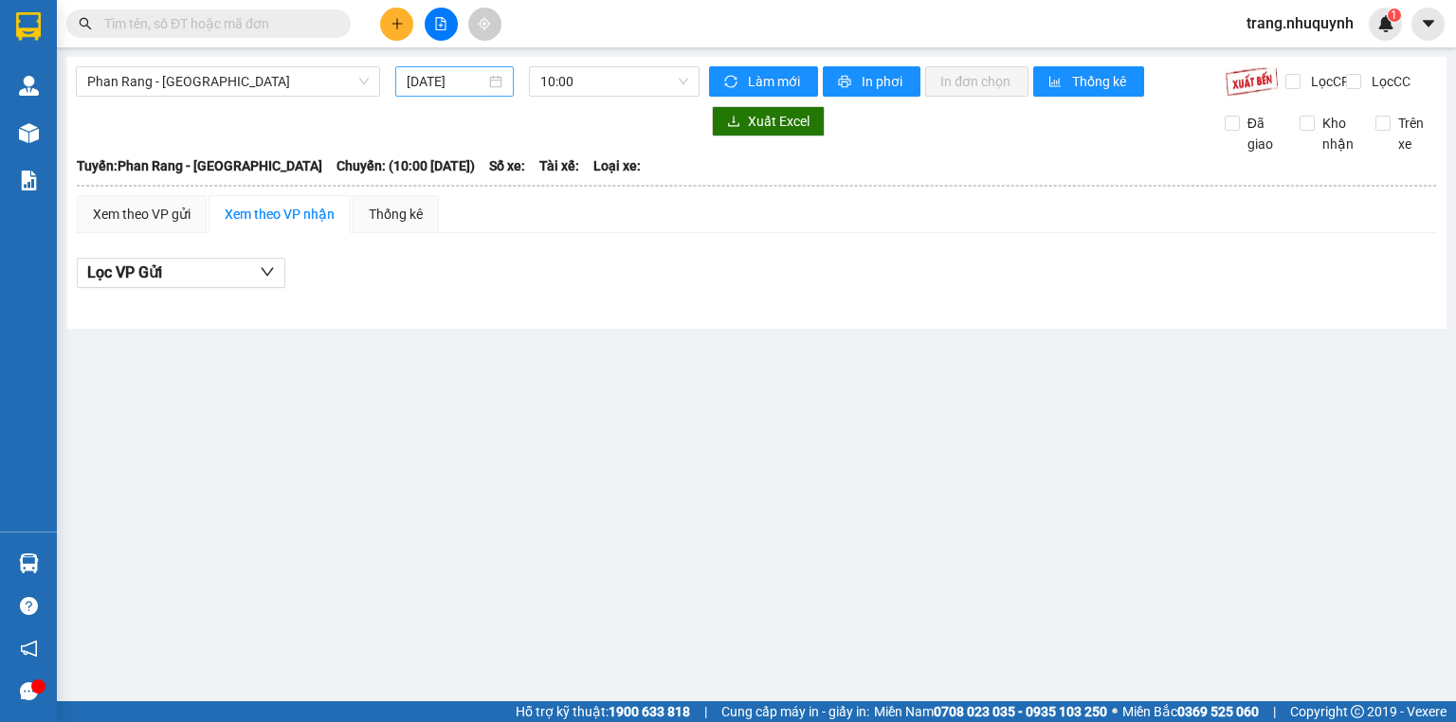
click at [440, 87] on input "[DATE]" at bounding box center [446, 81] width 78 height 21
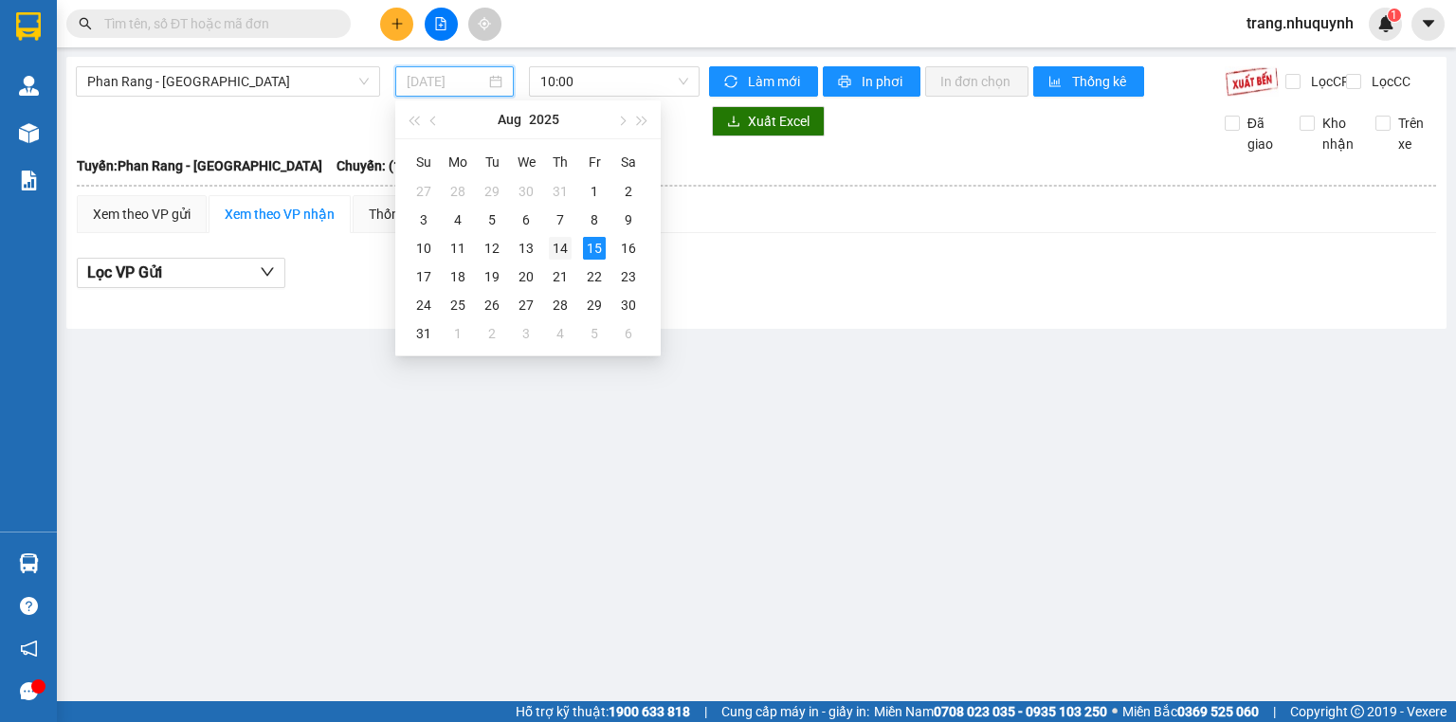
click at [556, 251] on div "14" at bounding box center [560, 248] width 23 height 23
type input "[DATE]"
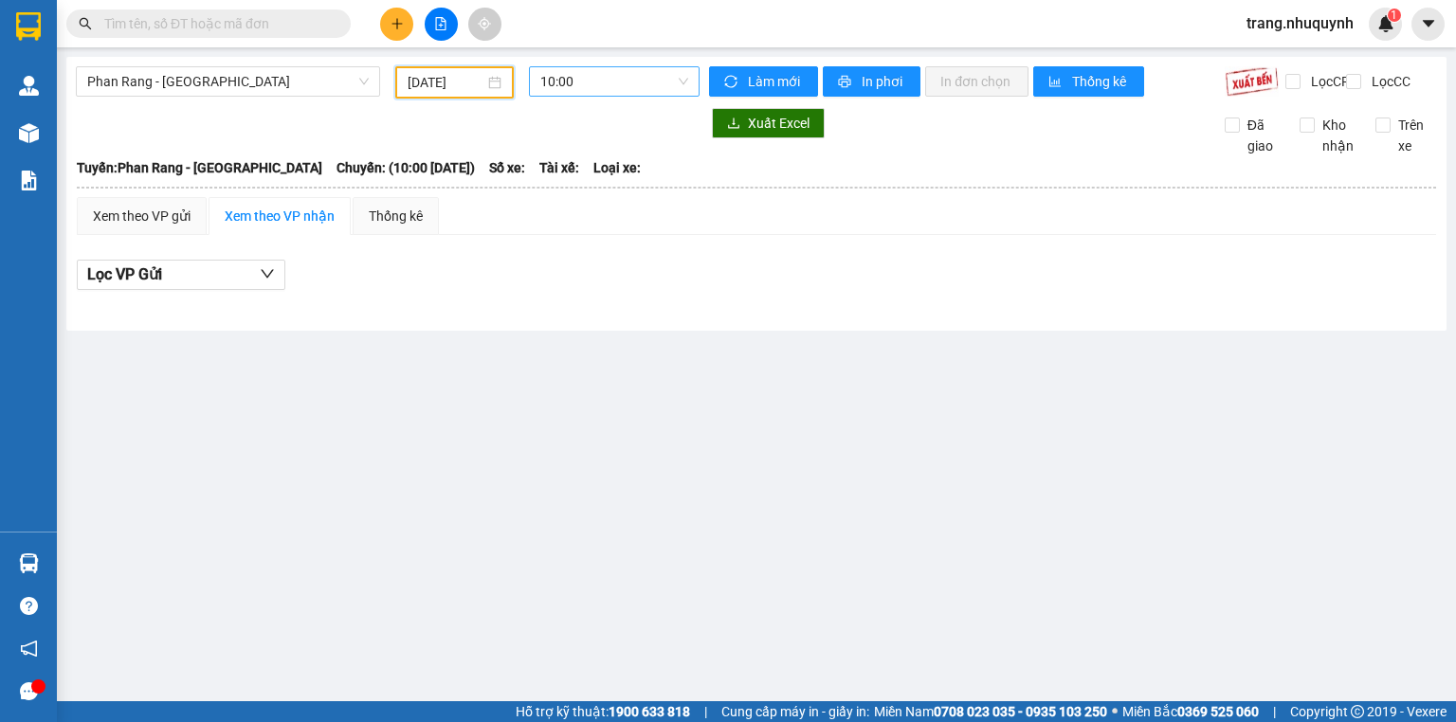
click at [580, 83] on span "10:00" at bounding box center [614, 81] width 149 height 28
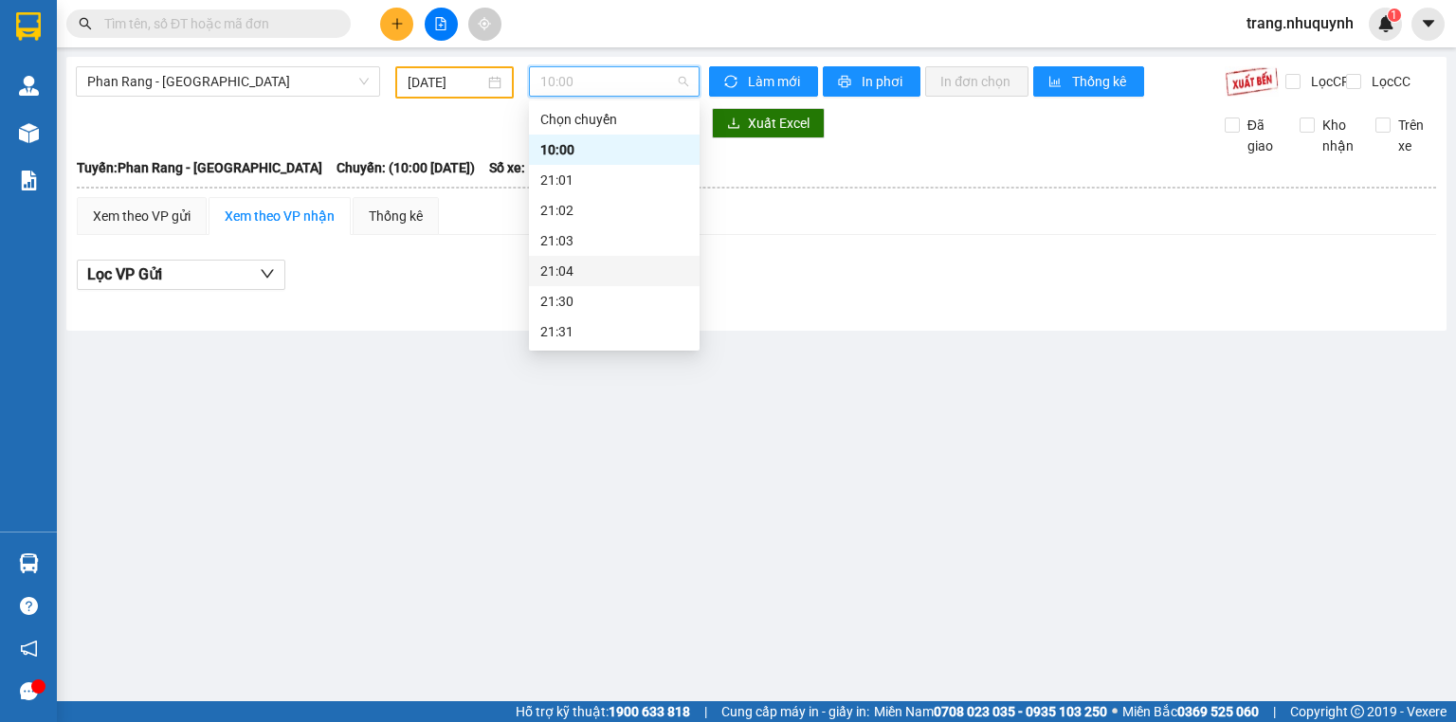
scroll to position [91, 0]
click at [581, 272] on div "22:00" at bounding box center [614, 271] width 148 height 21
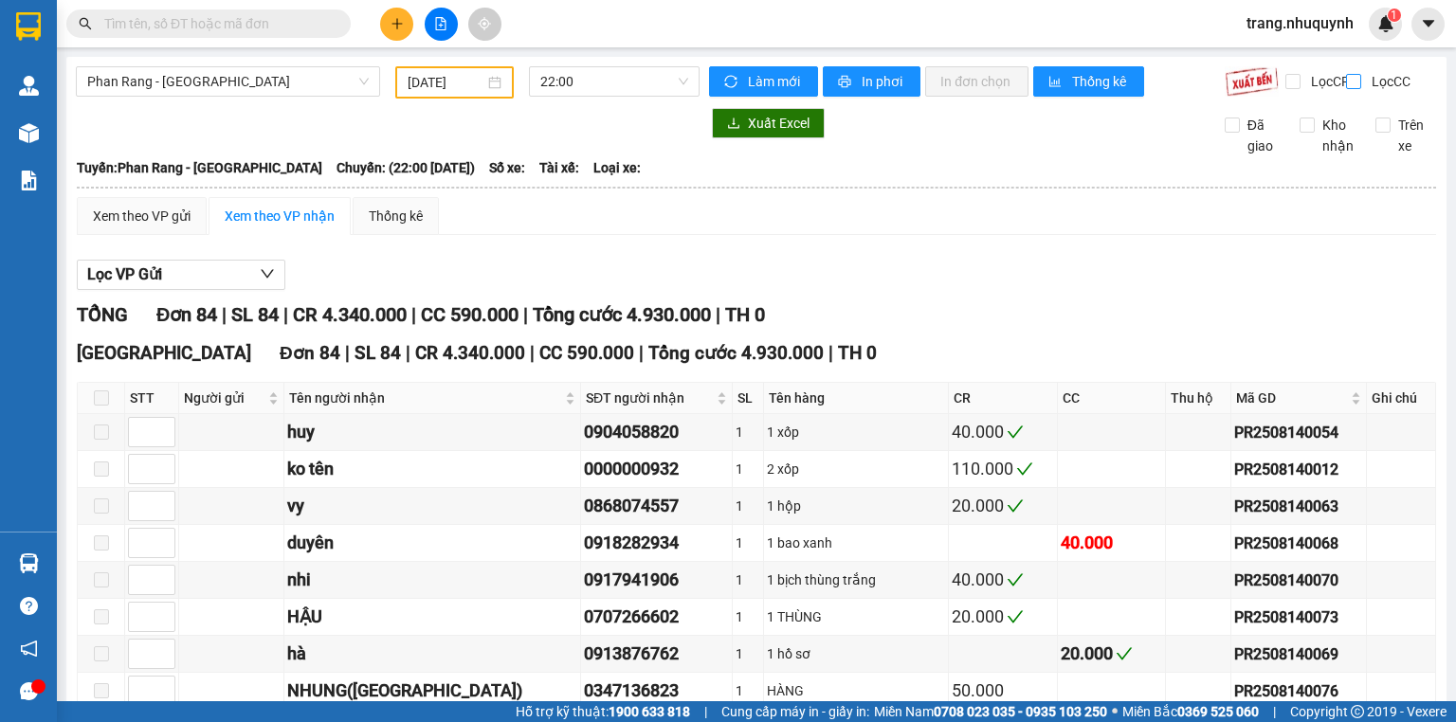
click at [1349, 80] on input "Lọc CC" at bounding box center [1355, 81] width 18 height 15
checkbox input "true"
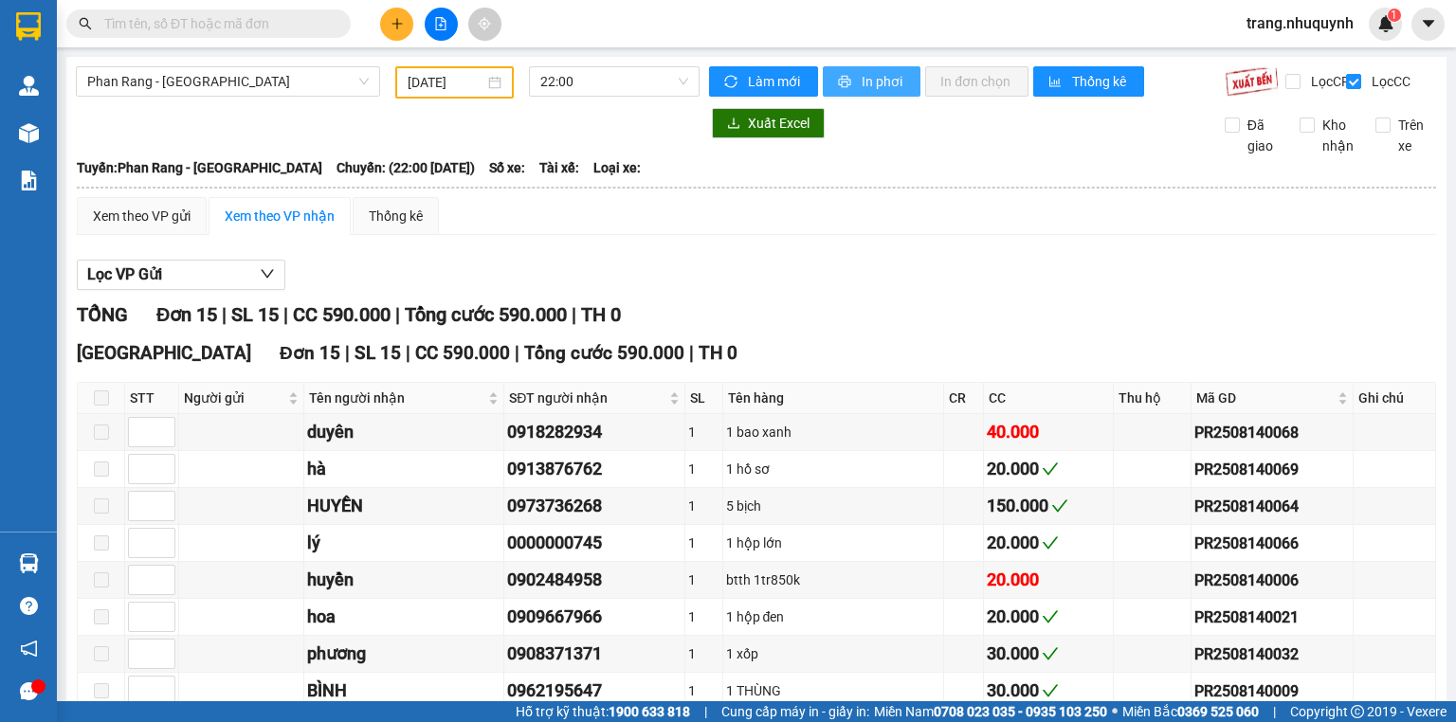
click at [895, 73] on span "In phơi" at bounding box center [884, 81] width 44 height 21
click at [1315, 142] on span "Kho nhận" at bounding box center [1338, 136] width 46 height 42
click at [1307, 133] on input "Kho nhận" at bounding box center [1307, 125] width 15 height 15
checkbox input "true"
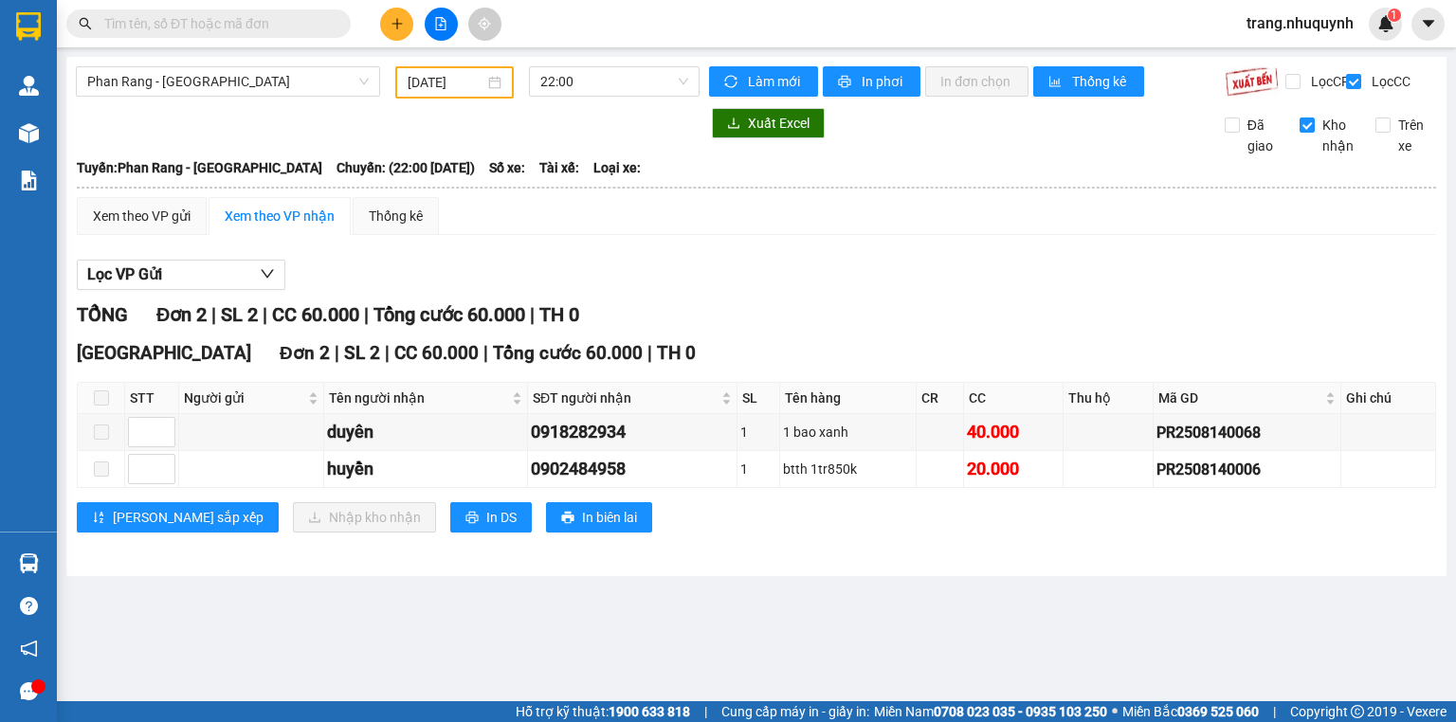
click at [387, 19] on button at bounding box center [396, 24] width 33 height 33
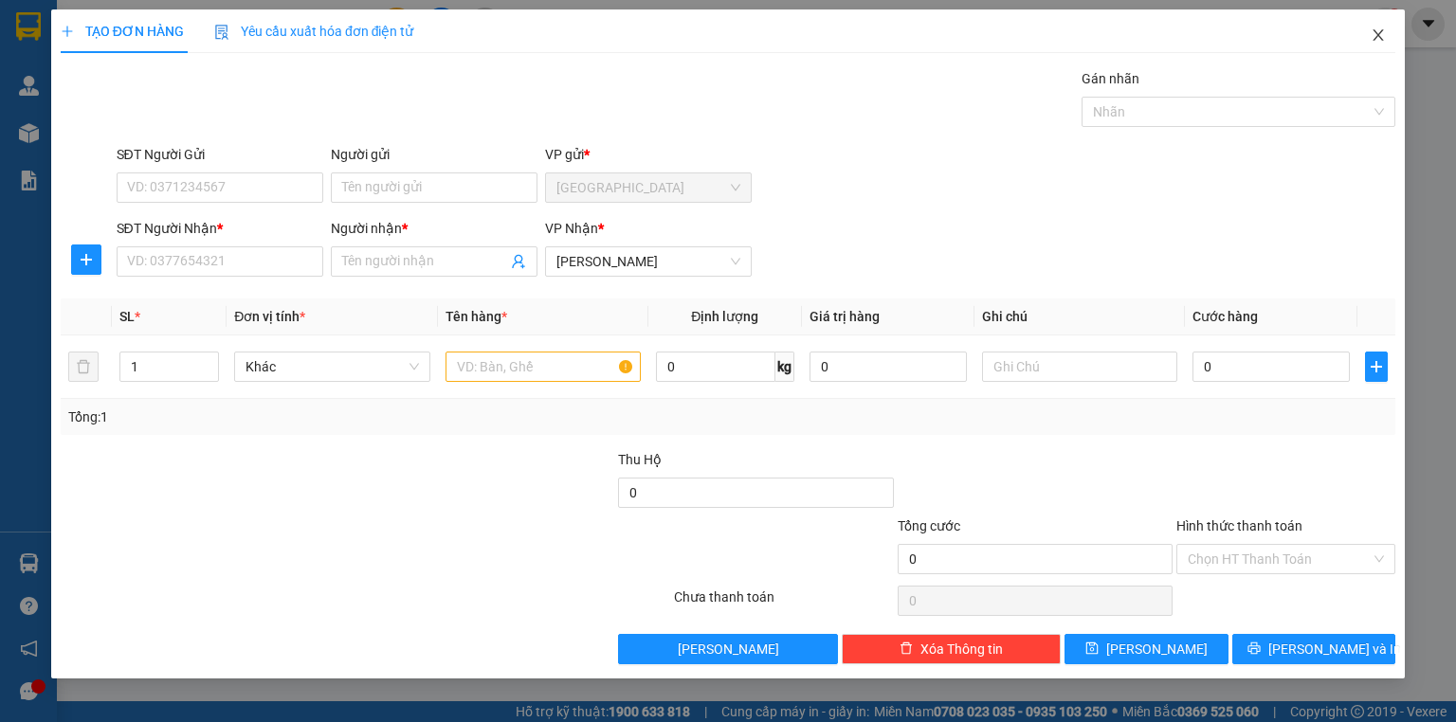
click at [1378, 25] on span "Close" at bounding box center [1378, 35] width 53 height 53
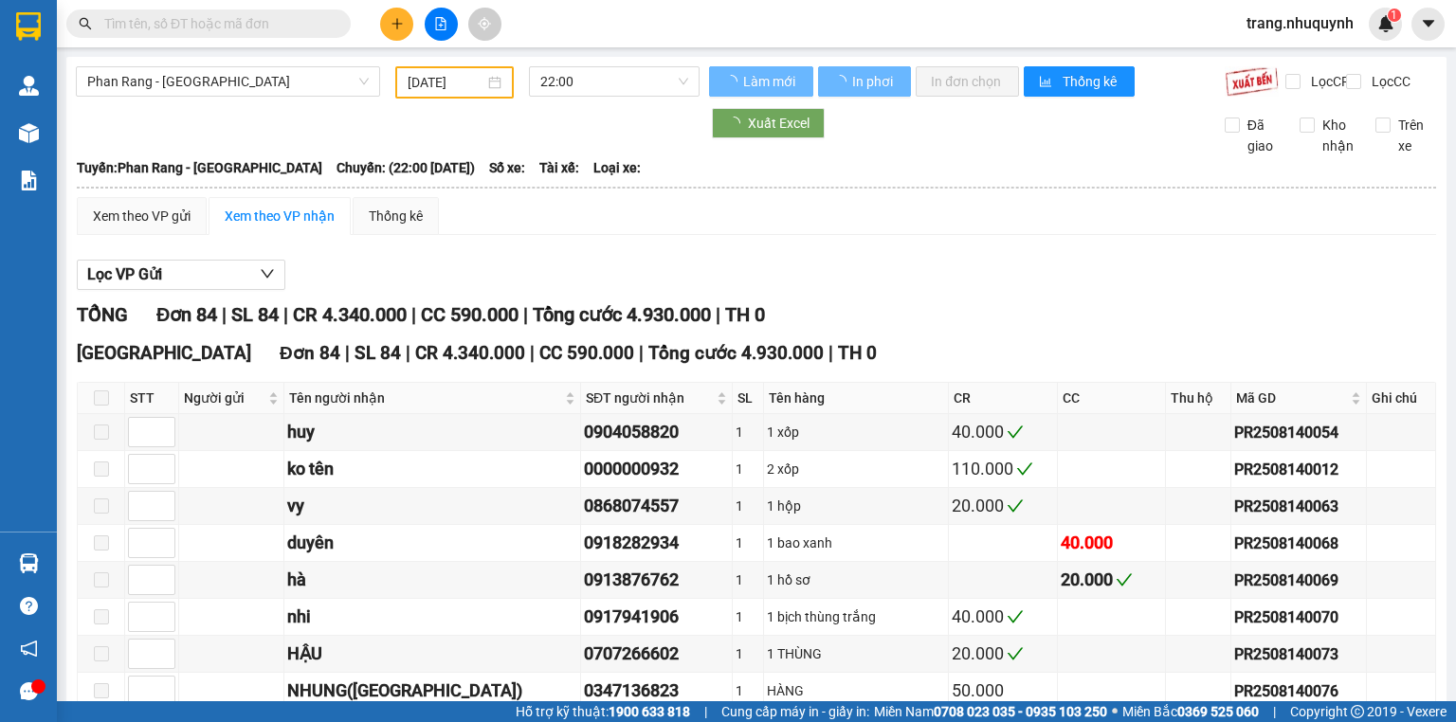
click at [246, 26] on input "text" at bounding box center [216, 23] width 224 height 21
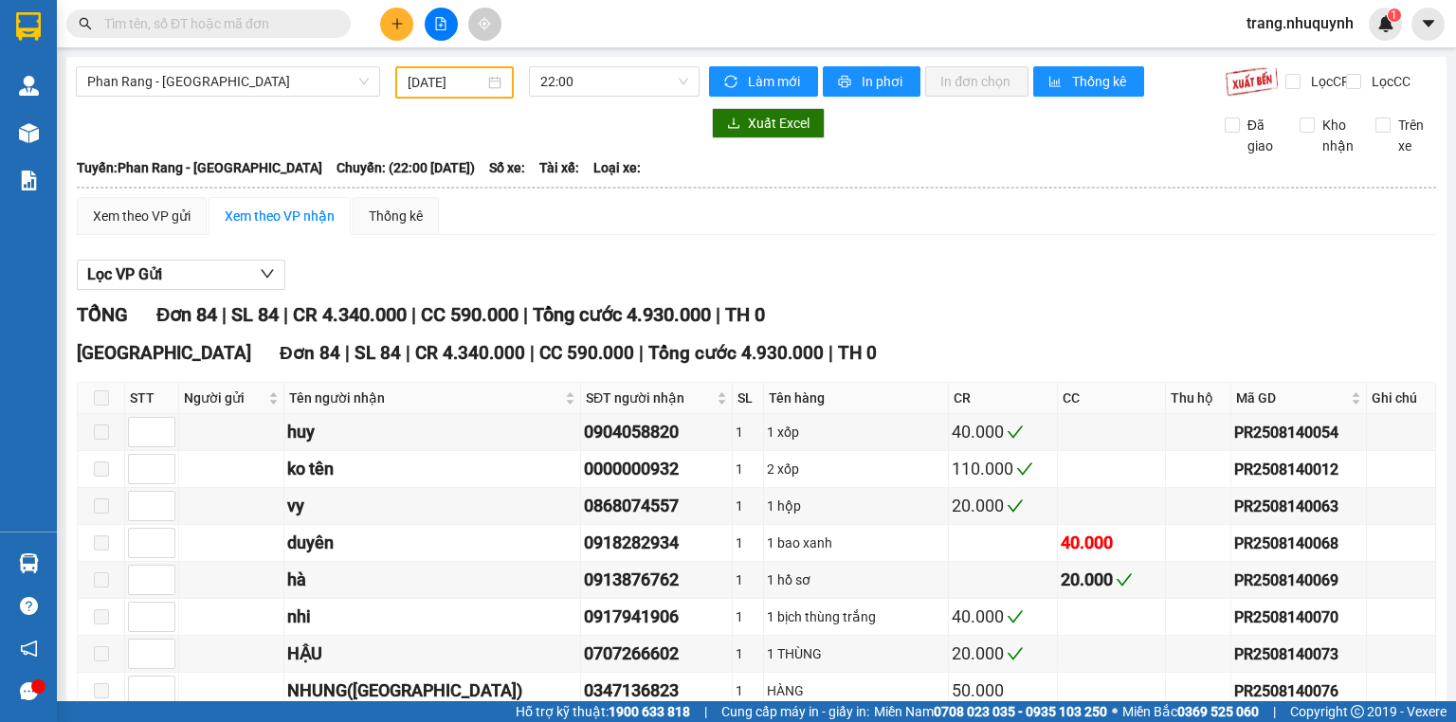
type input "9"
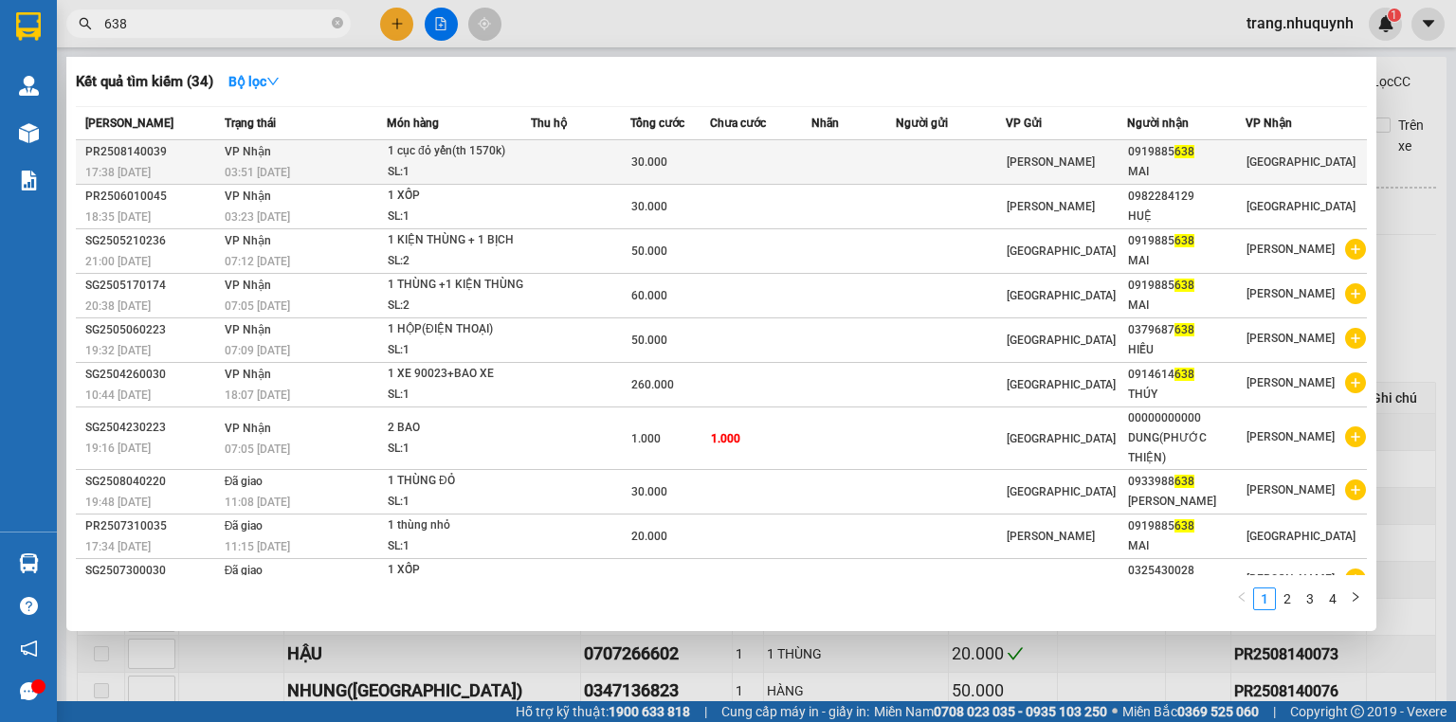
type input "638"
click at [467, 173] on div "SL: 1" at bounding box center [459, 172] width 142 height 21
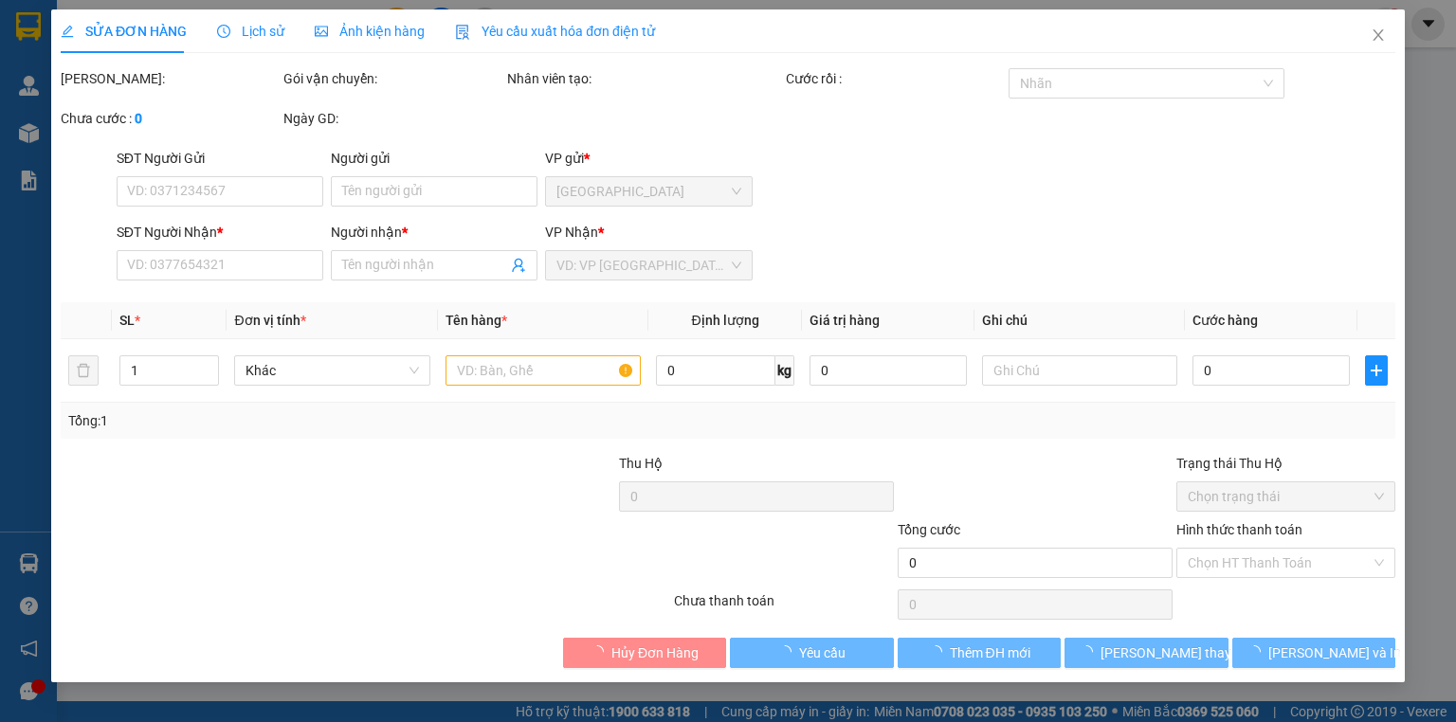
type input "0919885638"
type input "MAI"
type input "30.000"
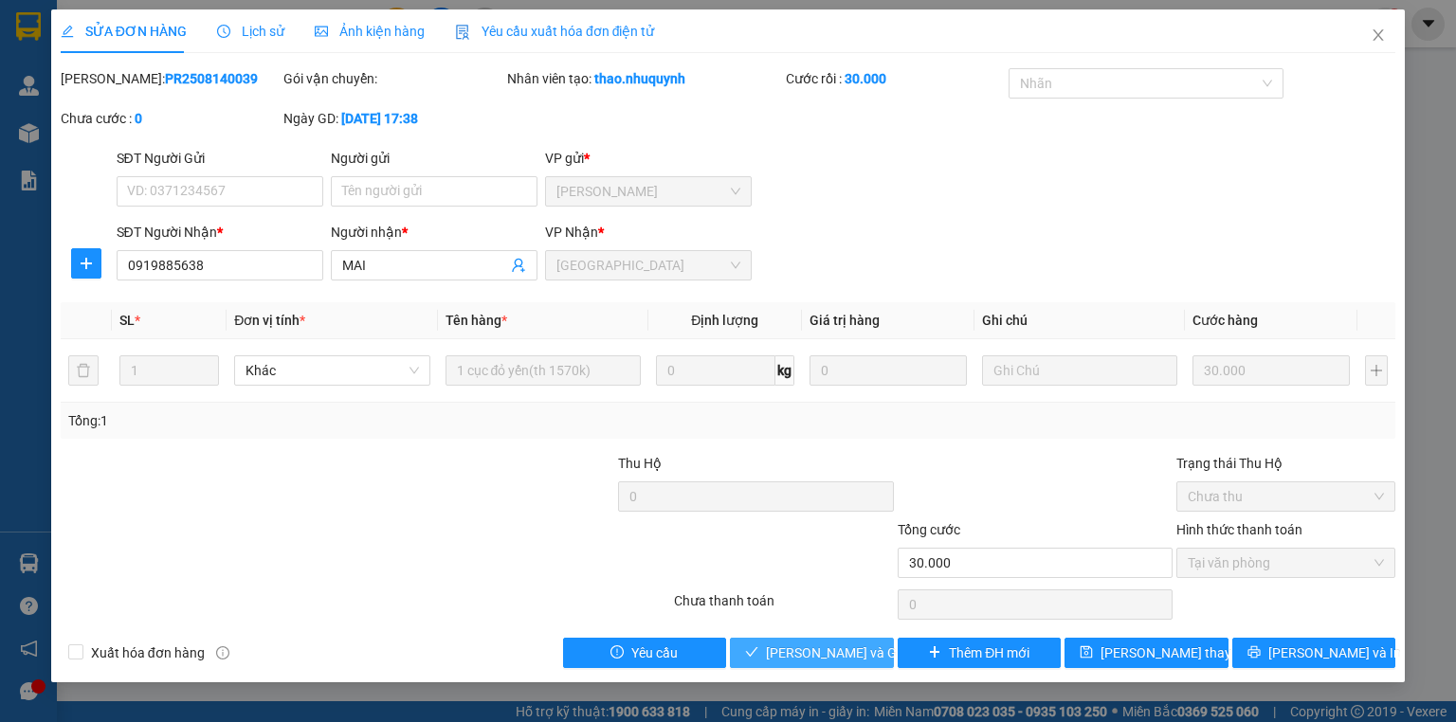
click at [827, 653] on span "[PERSON_NAME] và Giao hàng" at bounding box center [857, 653] width 182 height 21
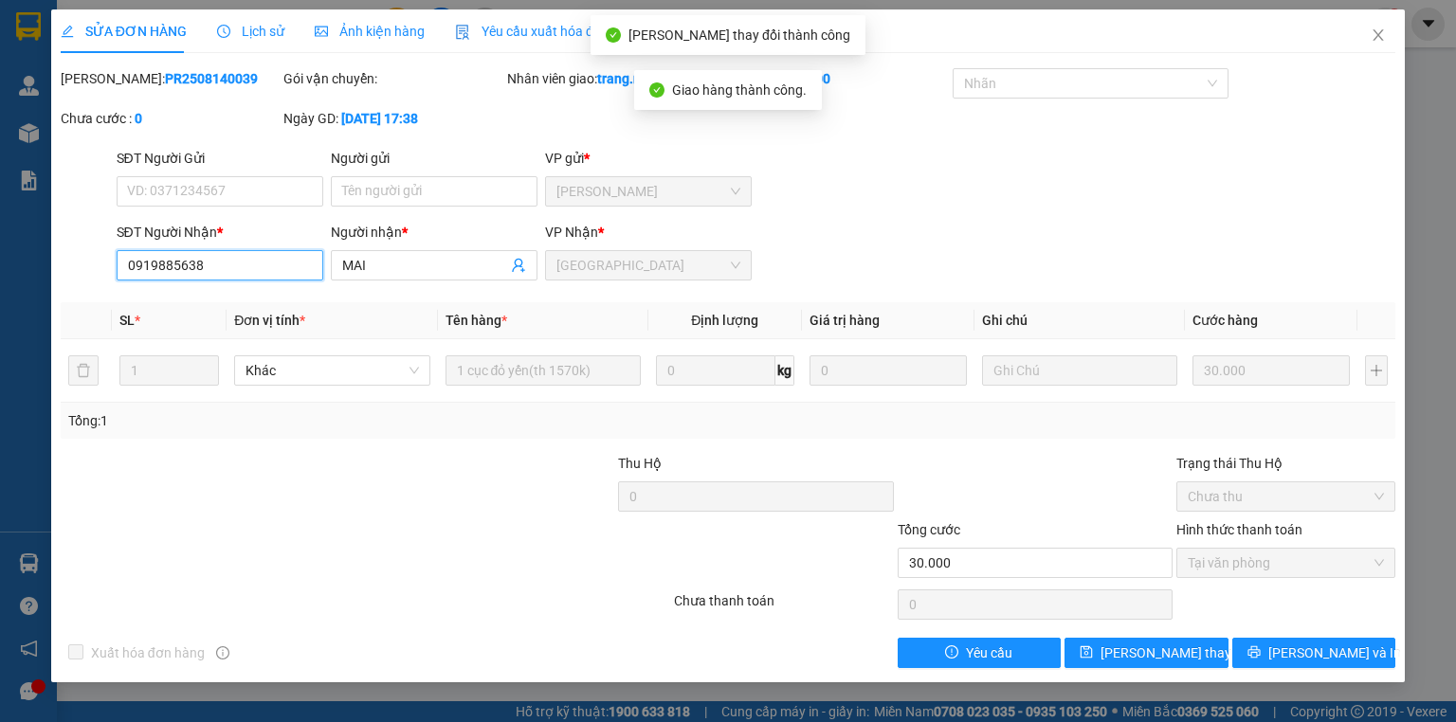
click at [231, 272] on input "0919885638" at bounding box center [220, 265] width 207 height 30
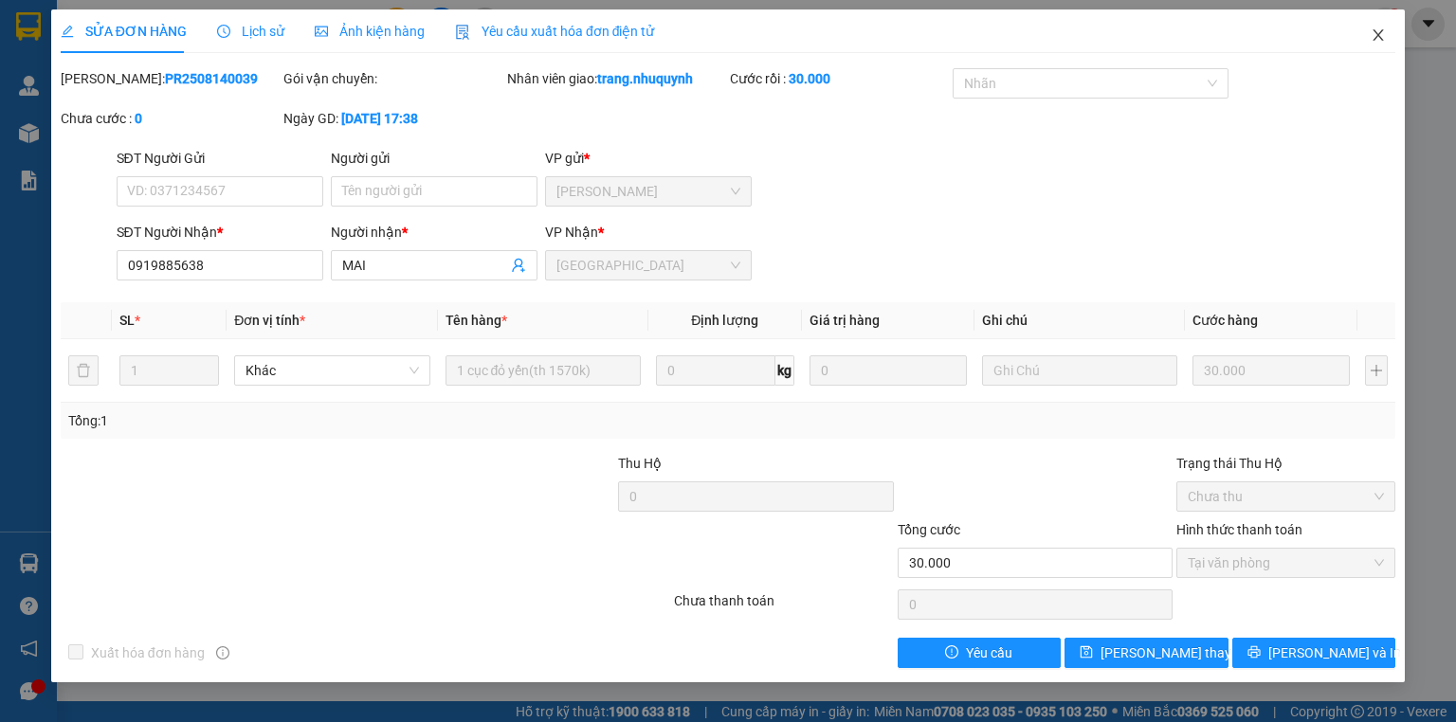
click at [1381, 32] on icon "close" at bounding box center [1379, 34] width 10 height 11
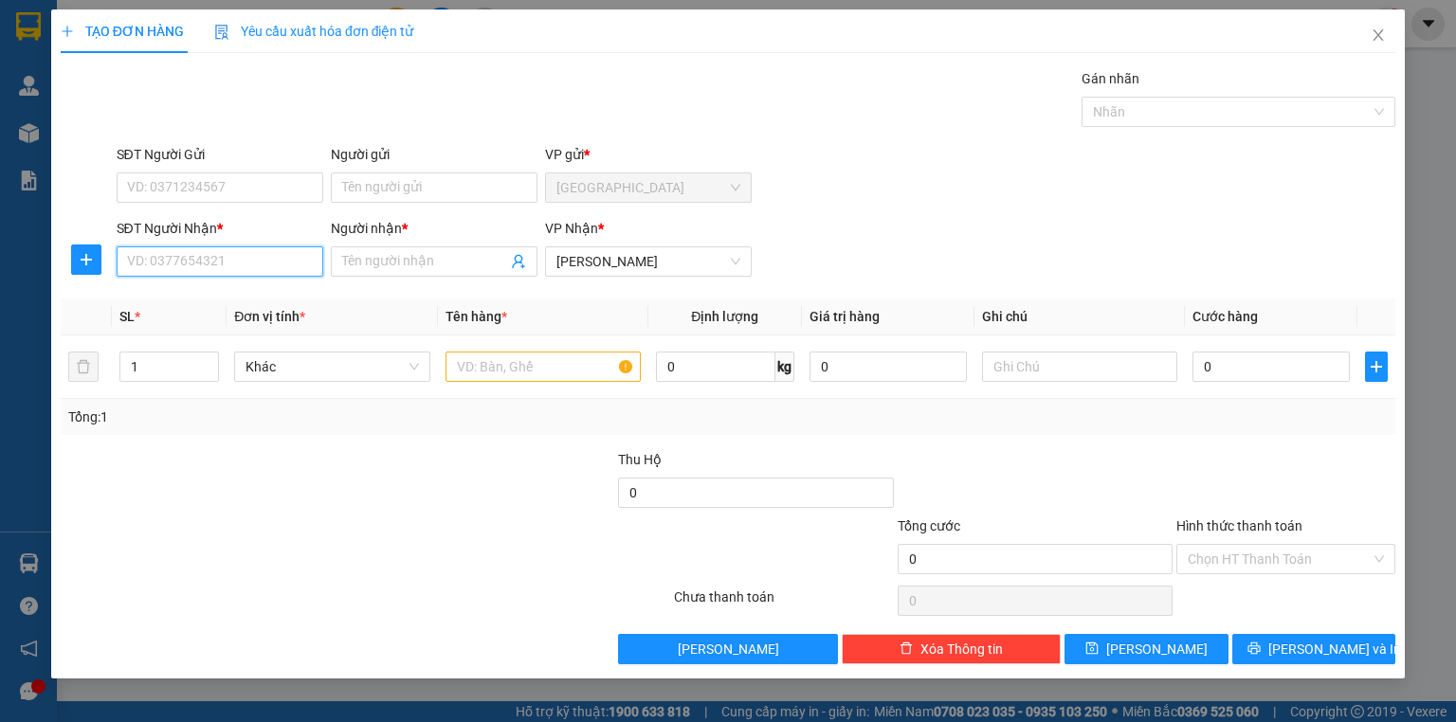
paste input "0919885638"
type input "0919885638"
drag, startPoint x: 399, startPoint y: 492, endPoint x: 408, endPoint y: 341, distance: 151.0
click at [402, 485] on div at bounding box center [476, 482] width 279 height 66
click at [428, 265] on input "Người nhận *" at bounding box center [424, 261] width 165 height 21
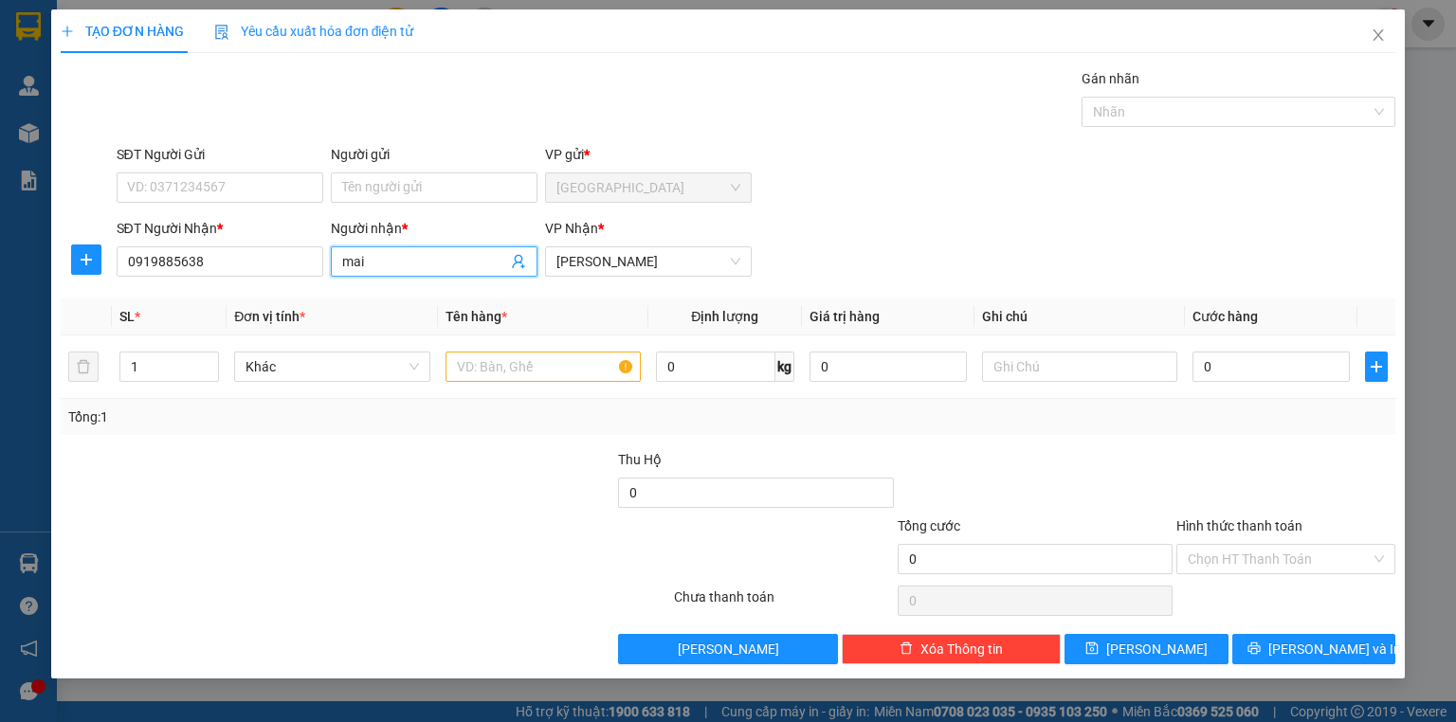
type input "mai"
click at [384, 662] on div "Lưu nháp Xóa Thông tin Lưu Lưu và In" at bounding box center [728, 649] width 1339 height 30
click at [580, 377] on input "text" at bounding box center [543, 367] width 195 height 30
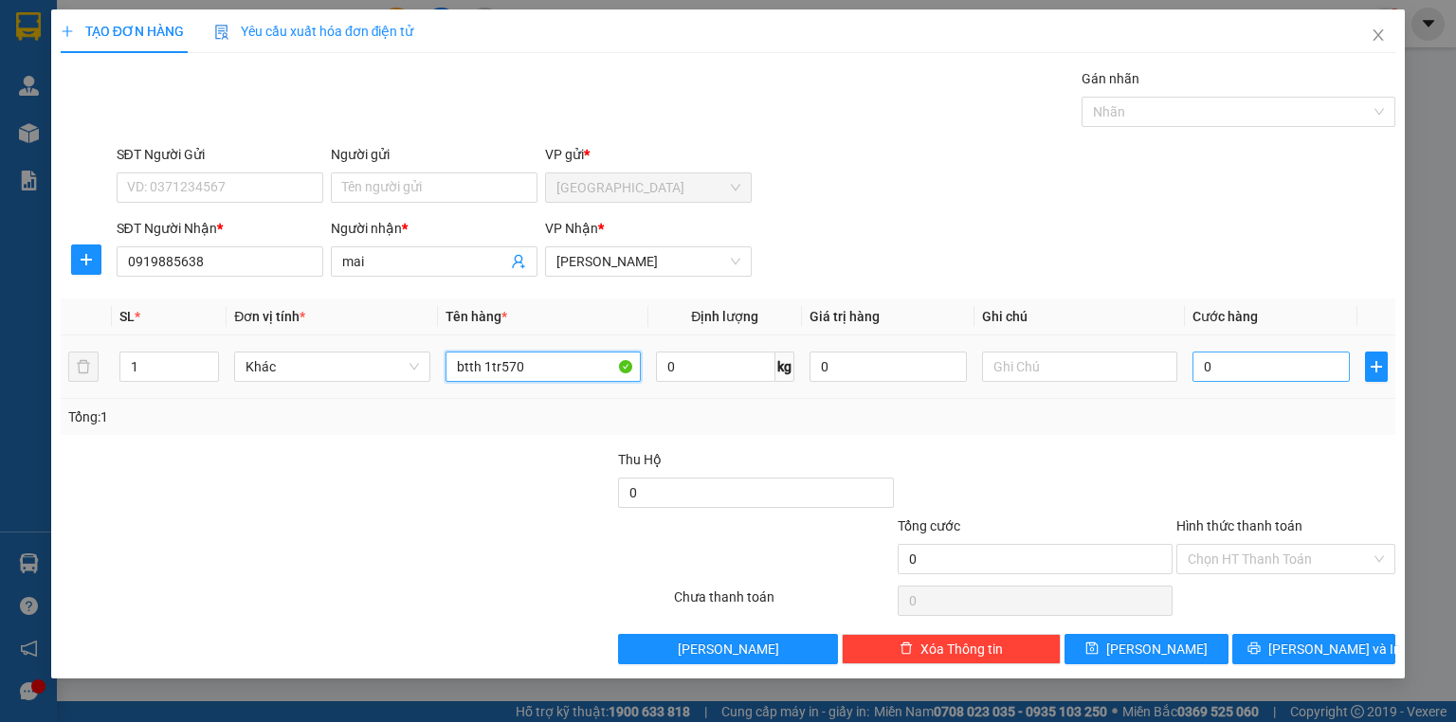
type input "btth 1tr570"
click at [1225, 366] on input "0" at bounding box center [1271, 367] width 157 height 30
type input "2"
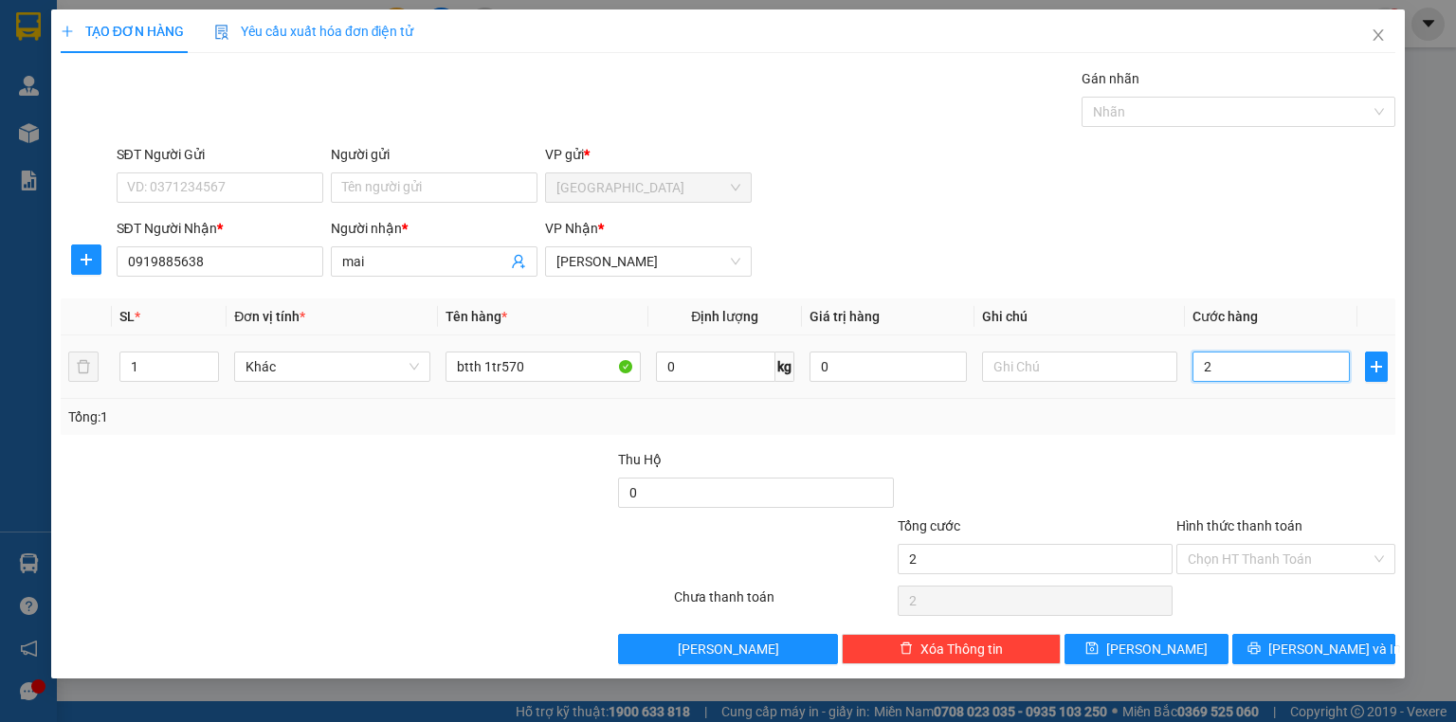
type input "20"
type input "200"
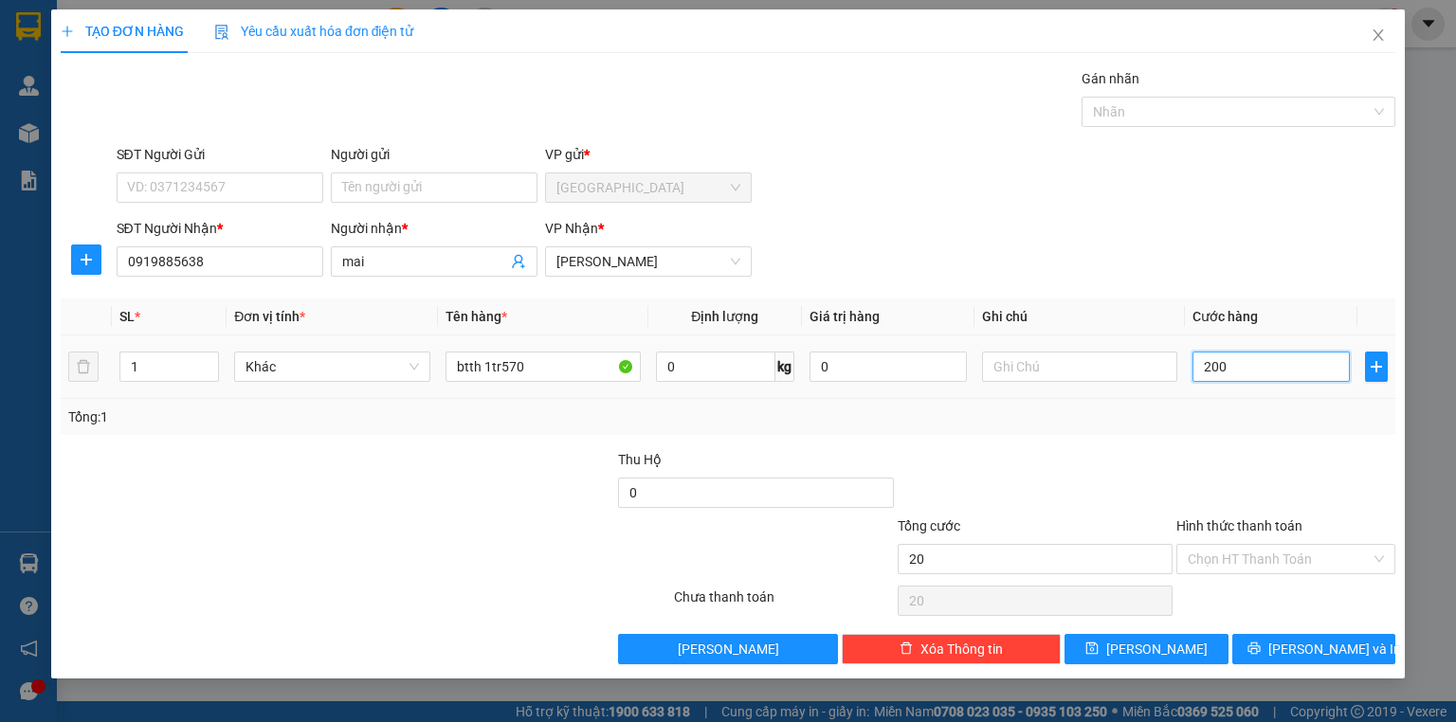
type input "200"
type input "2.000"
type input "20.000"
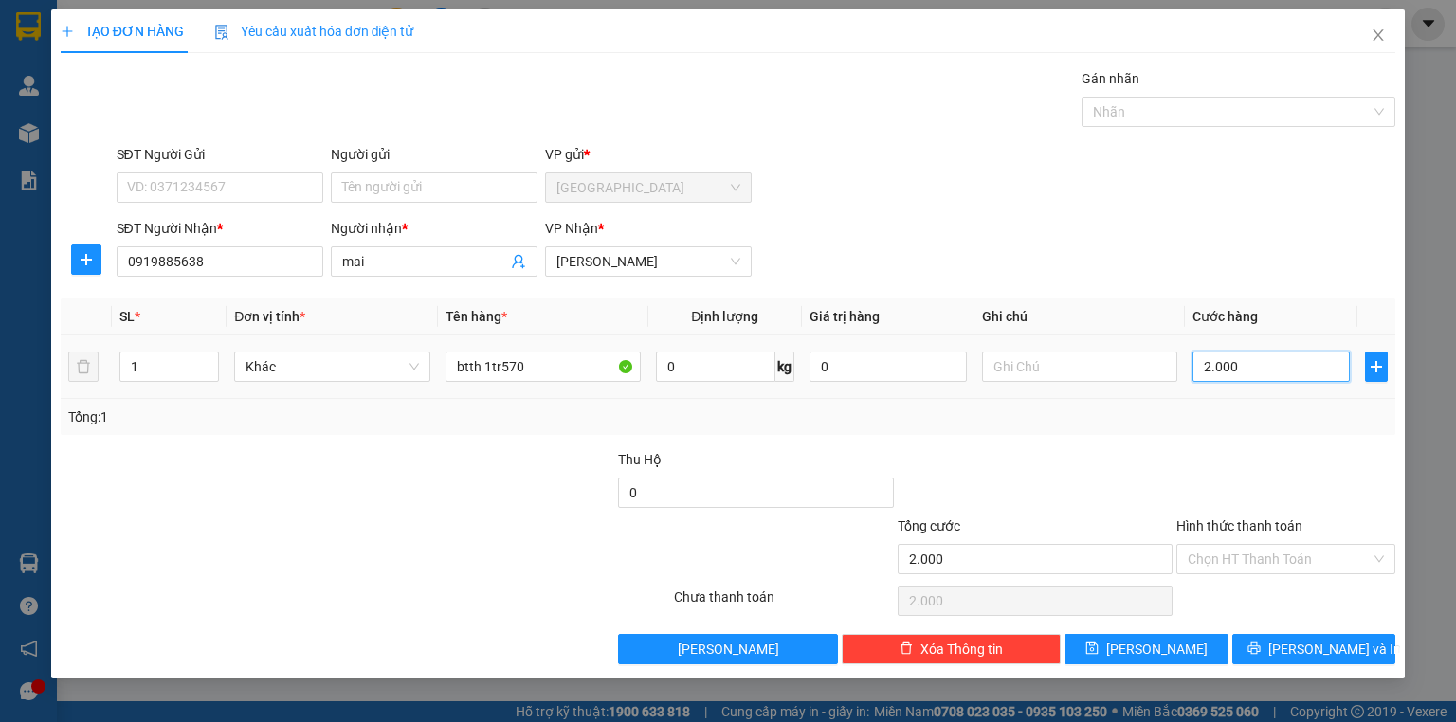
type input "20.000"
click at [1308, 635] on button "Lưu và In" at bounding box center [1314, 649] width 164 height 30
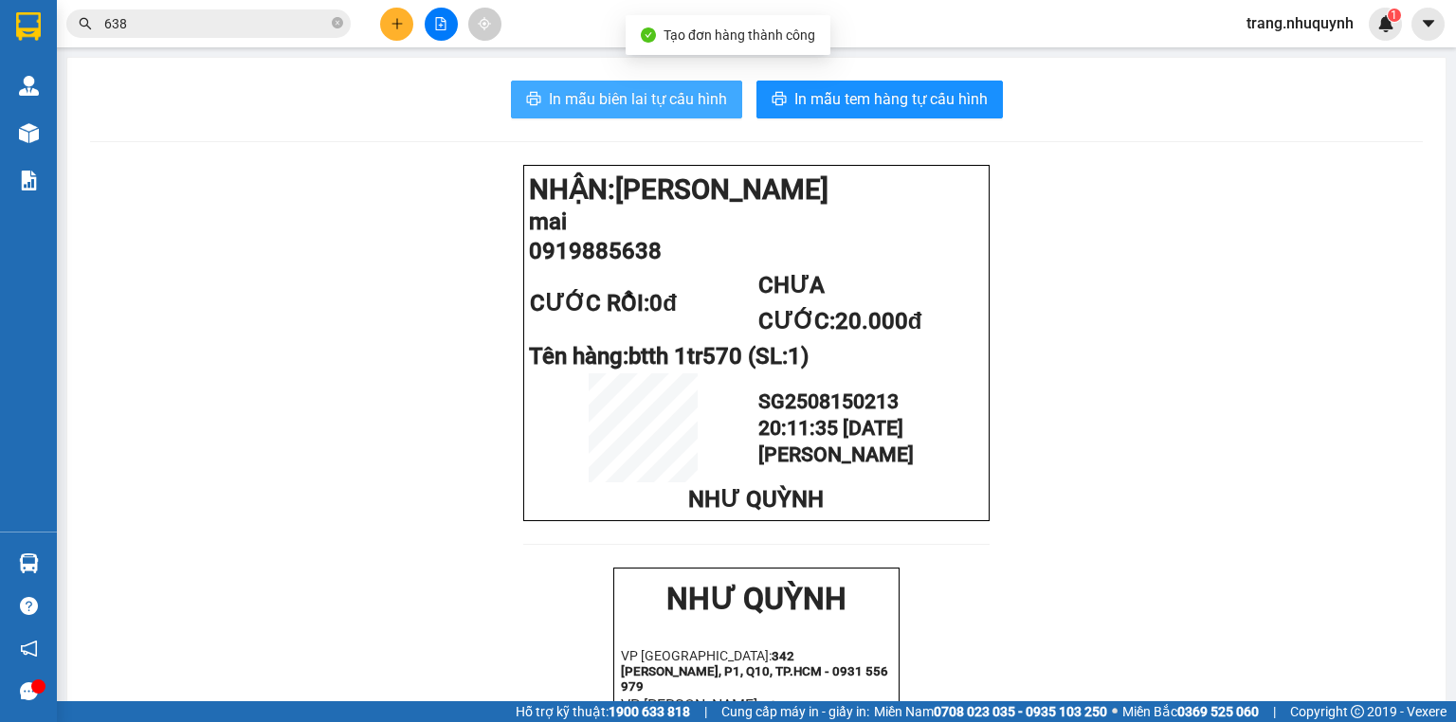
click at [549, 100] on span "In mẫu biên lai tự cấu hình" at bounding box center [638, 99] width 178 height 24
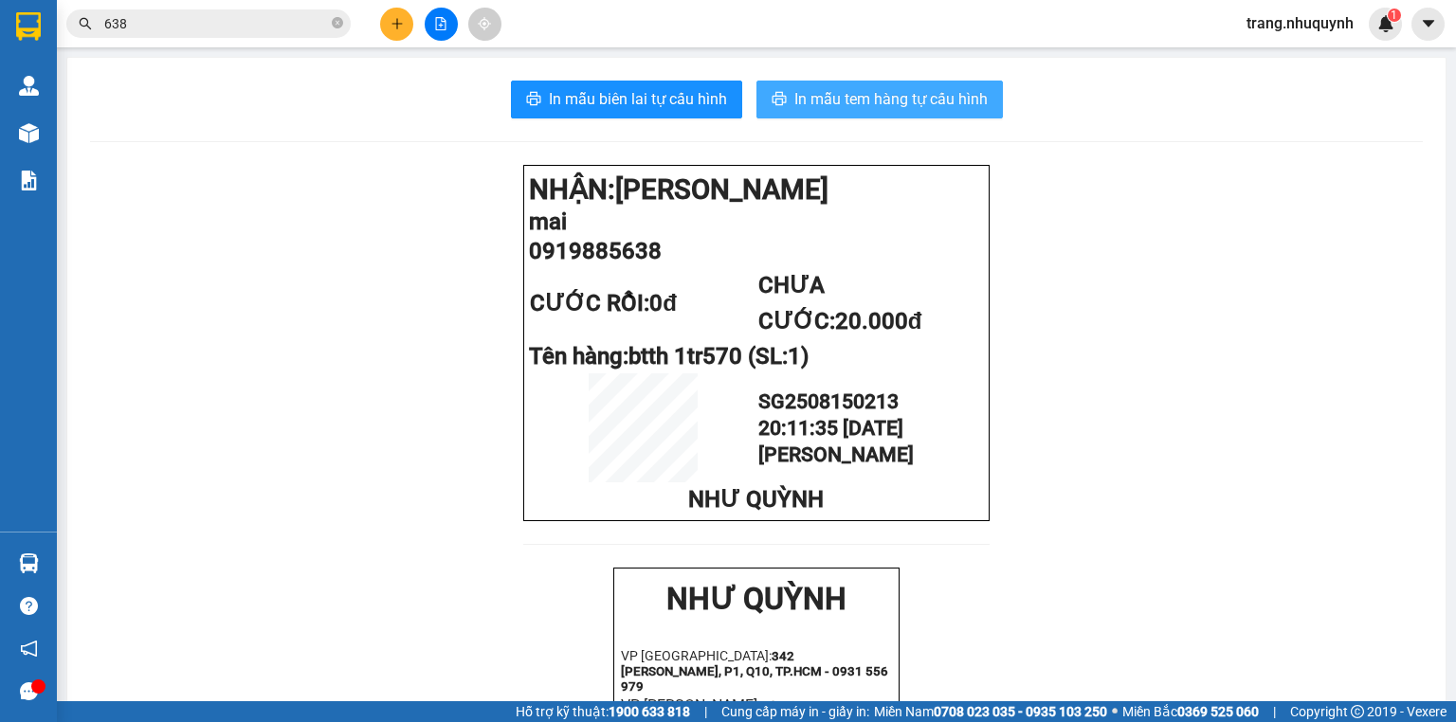
click at [804, 100] on span "In mẫu tem hàng tự cấu hình" at bounding box center [890, 99] width 193 height 24
